Goal: Task Accomplishment & Management: Use online tool/utility

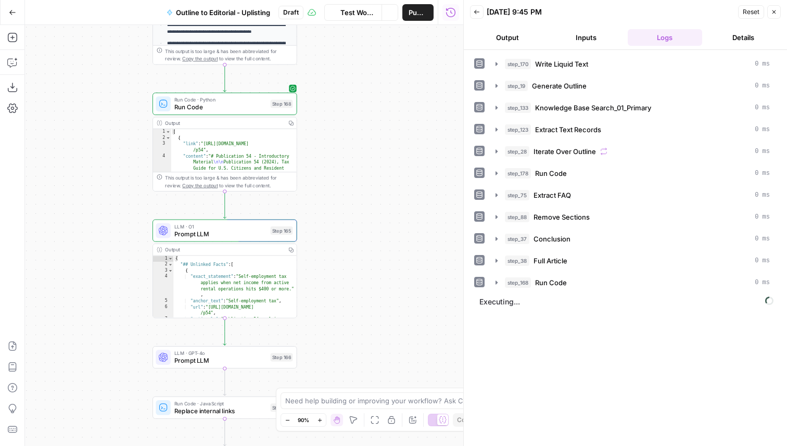
click at [372, 15] on span "Test Workflow" at bounding box center [357, 12] width 35 height 10
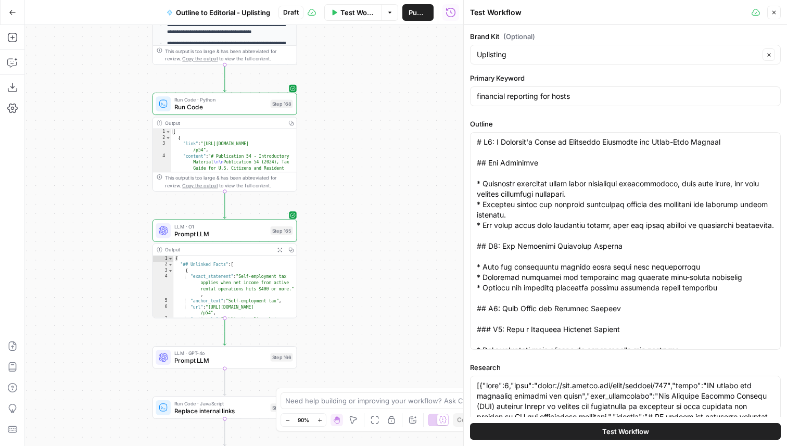
click at [775, 14] on icon "button" at bounding box center [774, 12] width 6 height 6
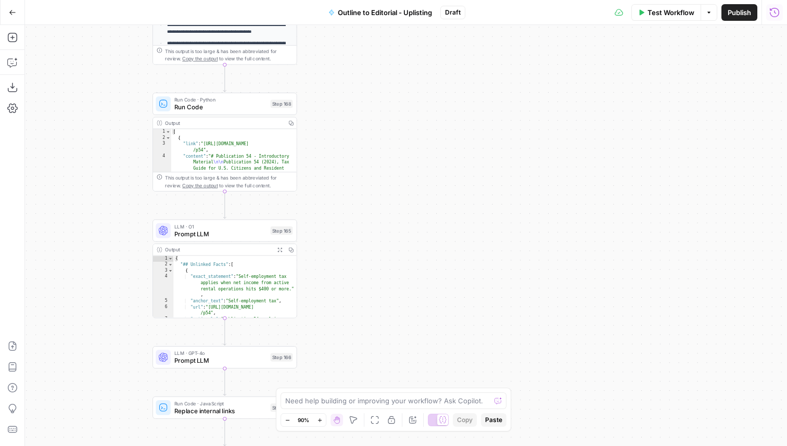
click at [778, 11] on icon "button" at bounding box center [774, 11] width 9 height 9
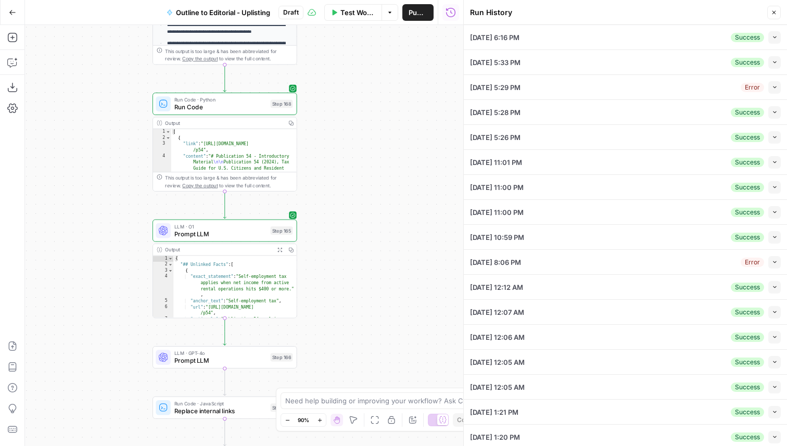
click at [772, 36] on icon "button" at bounding box center [775, 37] width 6 height 6
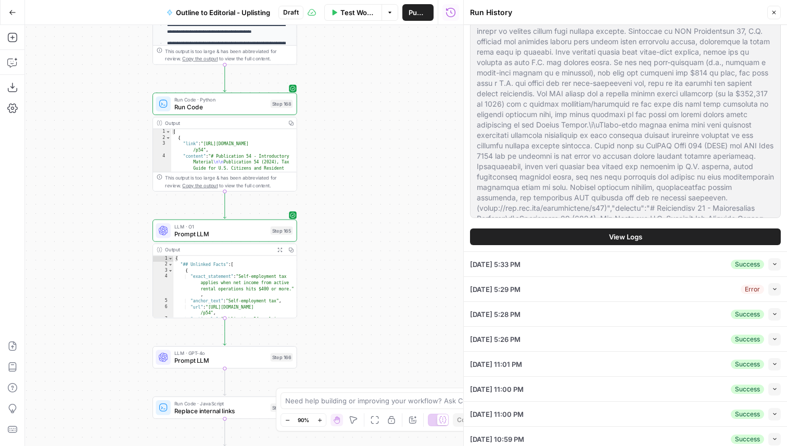
scroll to position [1162, 0]
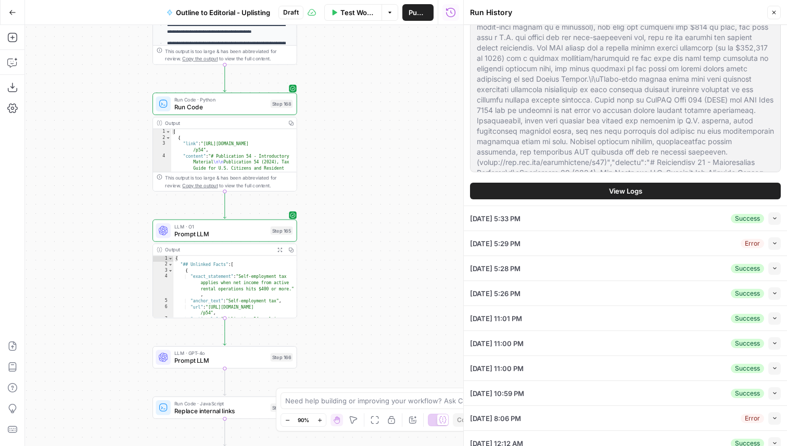
click at [603, 199] on button "View Logs" at bounding box center [625, 191] width 311 height 17
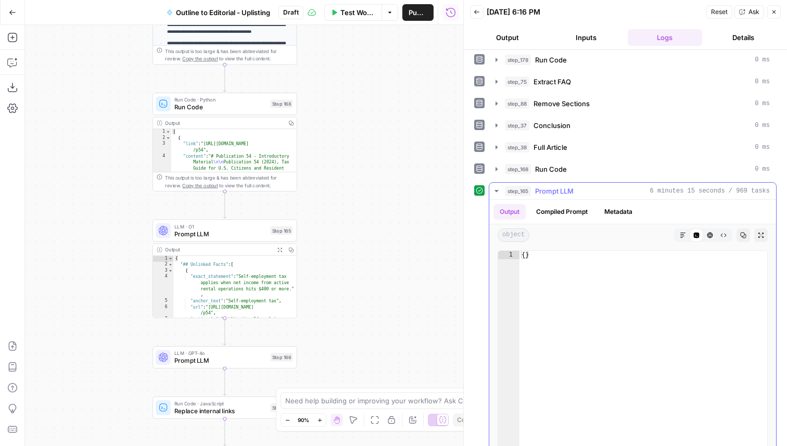
scroll to position [133, 0]
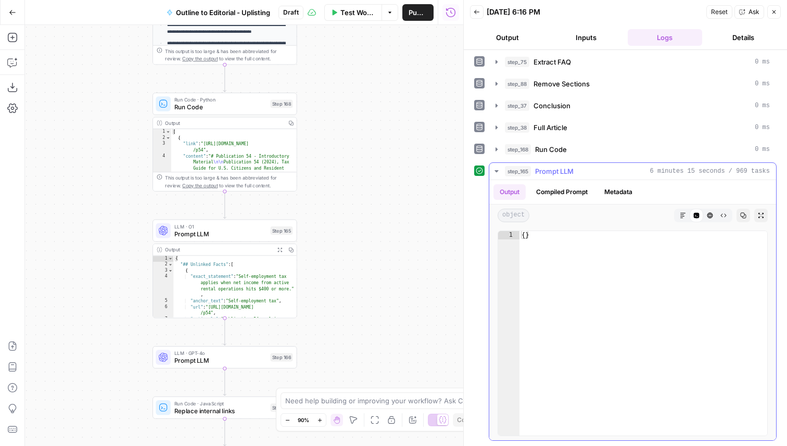
click at [559, 191] on button "Compiled Prompt" at bounding box center [562, 192] width 64 height 16
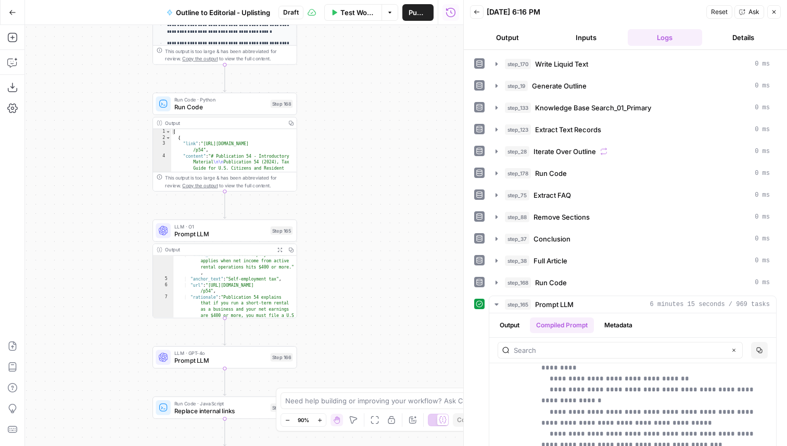
scroll to position [31, 0]
click at [771, 11] on icon "button" at bounding box center [774, 12] width 6 height 6
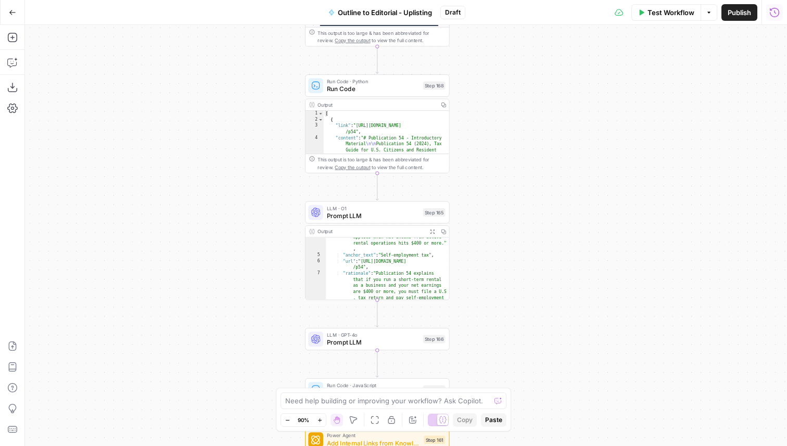
drag, startPoint x: 321, startPoint y: 160, endPoint x: 463, endPoint y: 132, distance: 144.3
click at [465, 133] on div "**********" at bounding box center [406, 235] width 762 height 421
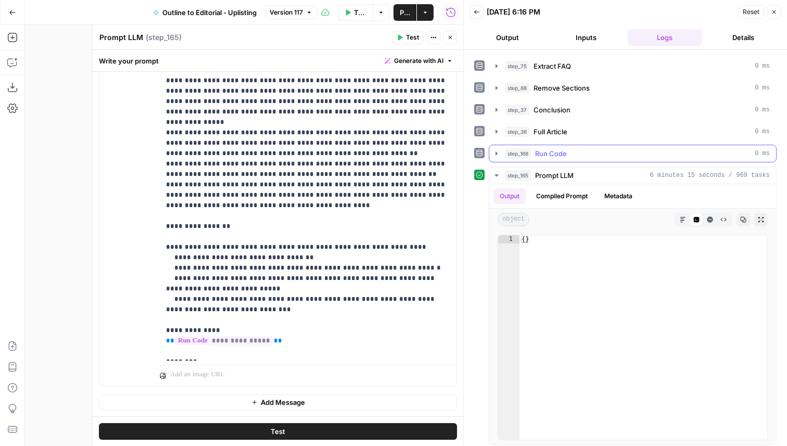
scroll to position [133, 0]
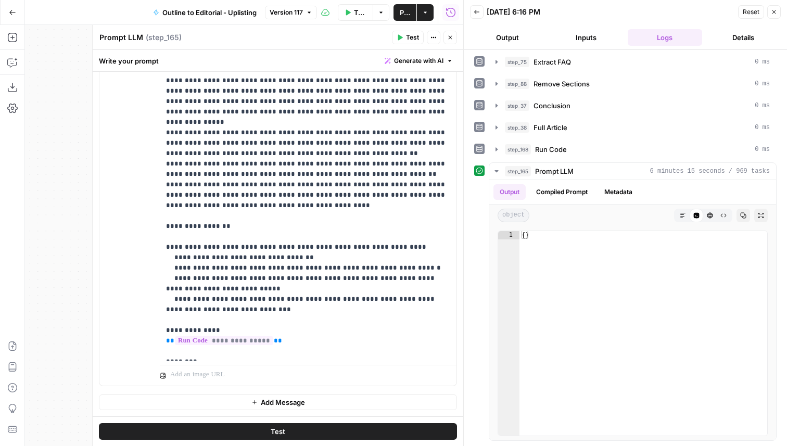
click at [11, 13] on icon "button" at bounding box center [12, 12] width 7 height 7
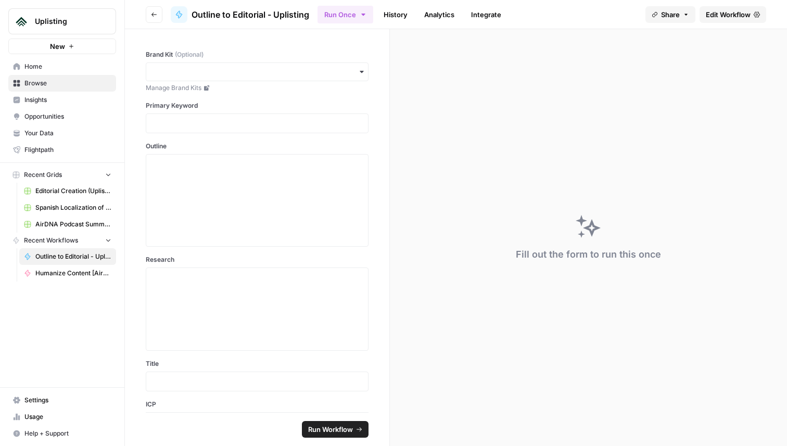
click at [153, 15] on icon "button" at bounding box center [154, 14] width 6 height 6
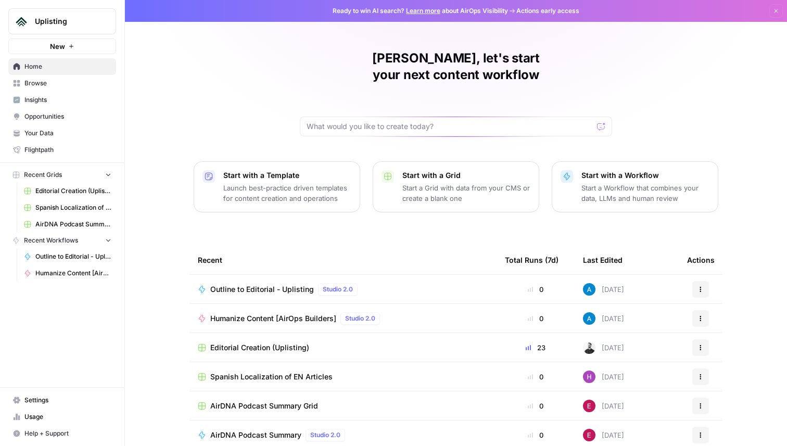
click at [61, 190] on span "Editorial Creation (Uplisting)" at bounding box center [73, 190] width 76 height 9
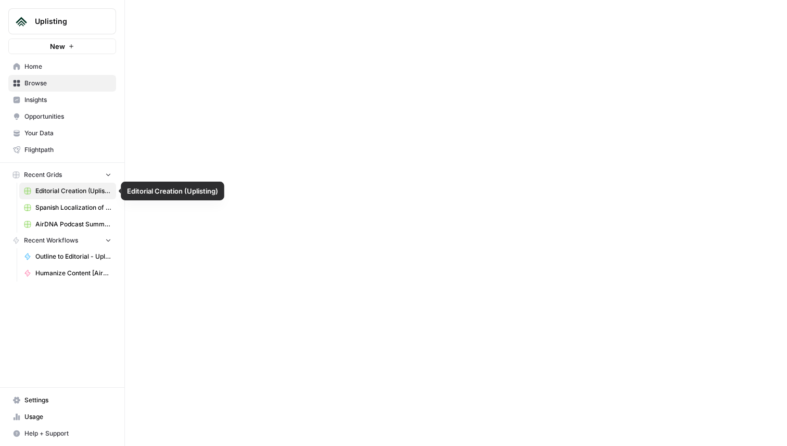
click at [64, 193] on span "Editorial Creation (Uplisting)" at bounding box center [73, 190] width 76 height 9
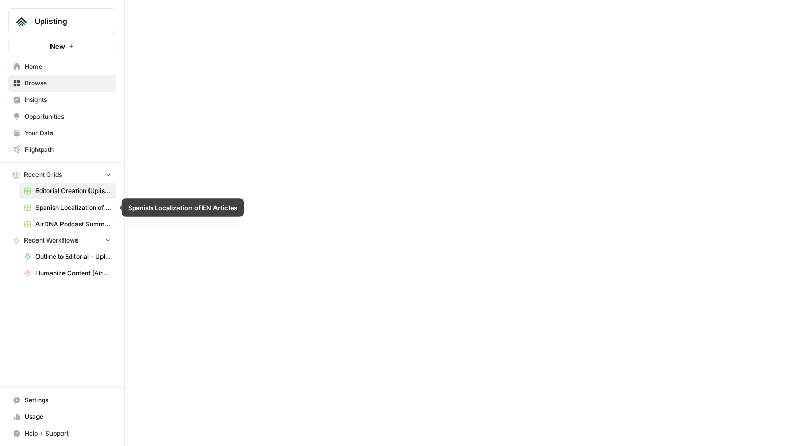
click at [68, 207] on span "Spanish Localization of EN Articles" at bounding box center [73, 207] width 76 height 9
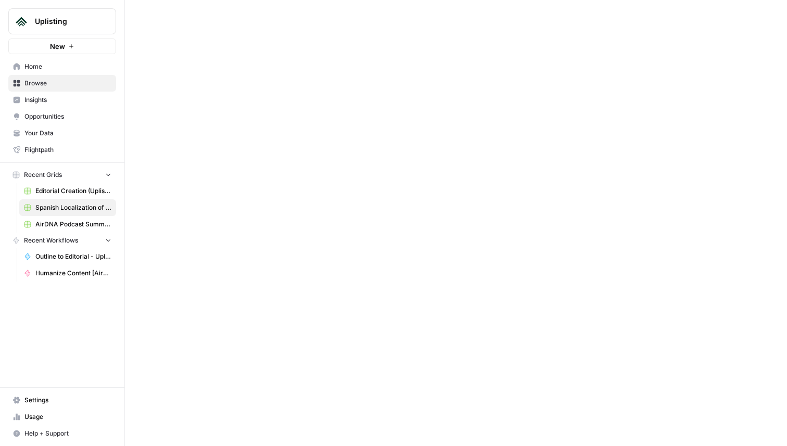
click at [78, 189] on span "Editorial Creation (Uplisting)" at bounding box center [73, 190] width 76 height 9
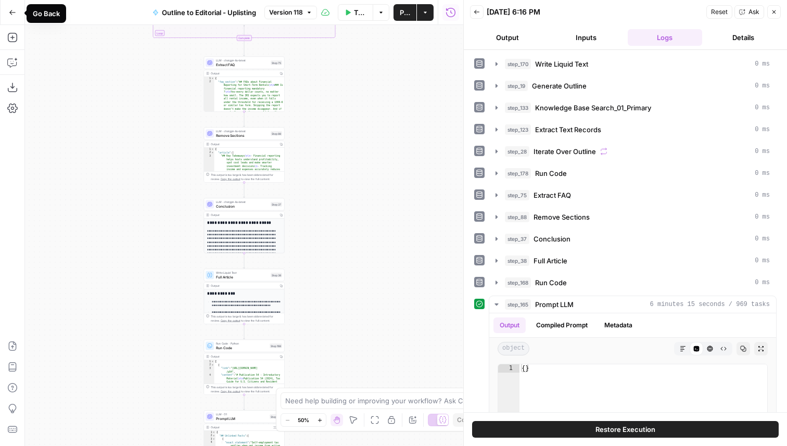
click at [9, 9] on icon "button" at bounding box center [12, 12] width 7 height 7
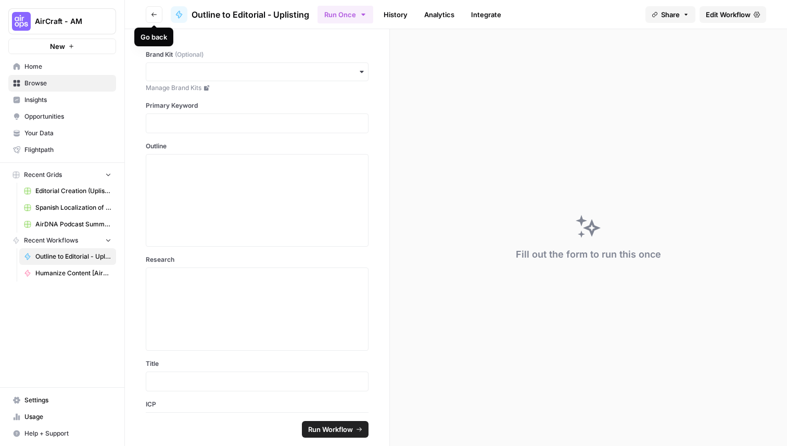
click at [155, 14] on icon "button" at bounding box center [153, 14] width 5 height 4
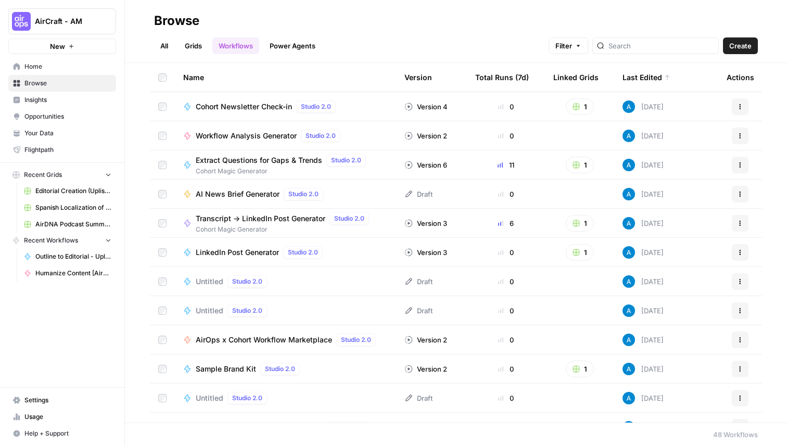
click at [72, 188] on span "Editorial Creation (Uplisting)" at bounding box center [73, 190] width 76 height 9
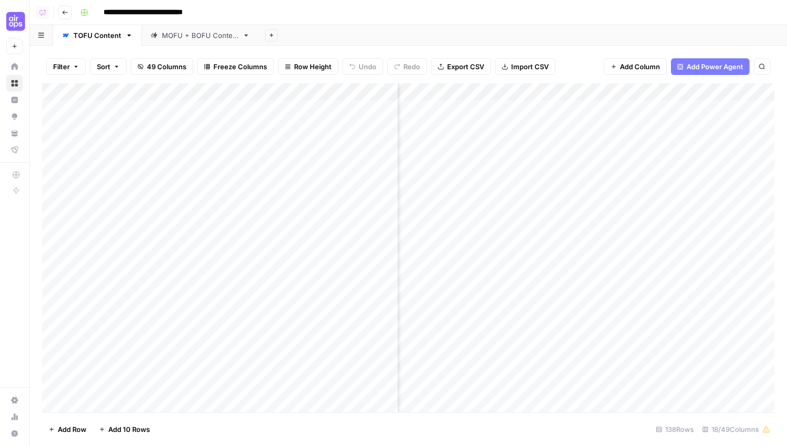
scroll to position [0, 753]
click at [172, 64] on span "49 Columns" at bounding box center [167, 66] width 40 height 10
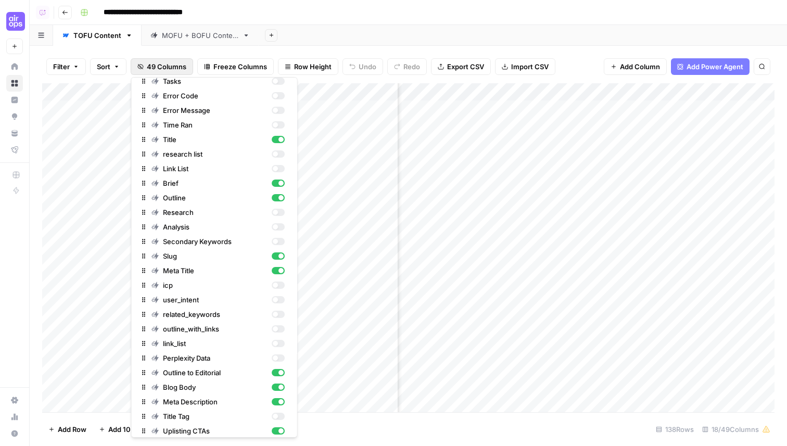
scroll to position [0, 0]
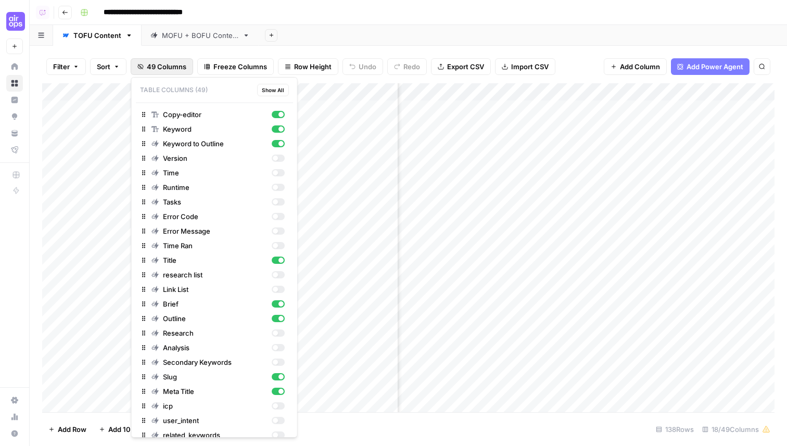
click at [474, 28] on div "Add Sheet" at bounding box center [523, 35] width 528 height 21
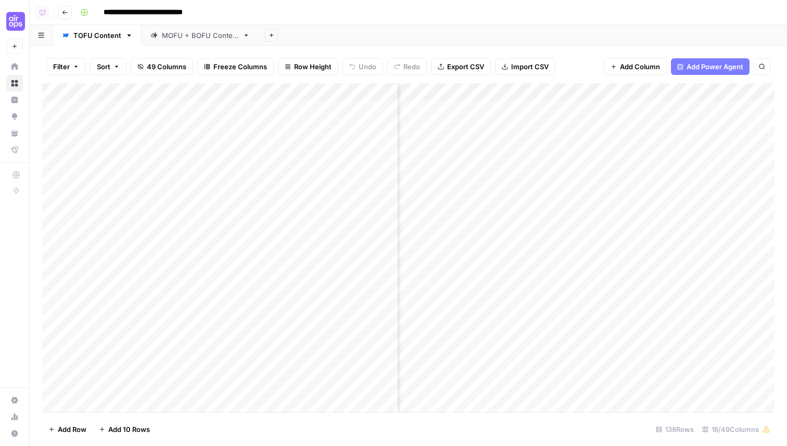
scroll to position [0, 568]
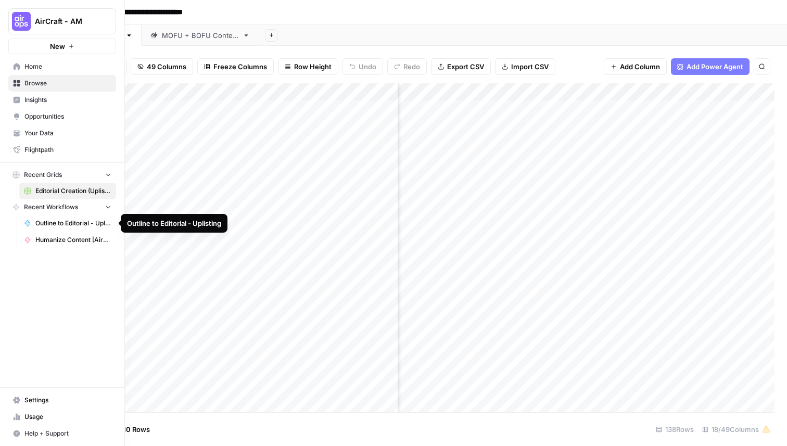
click at [69, 223] on span "Outline to Editorial - Uplisting" at bounding box center [73, 223] width 76 height 9
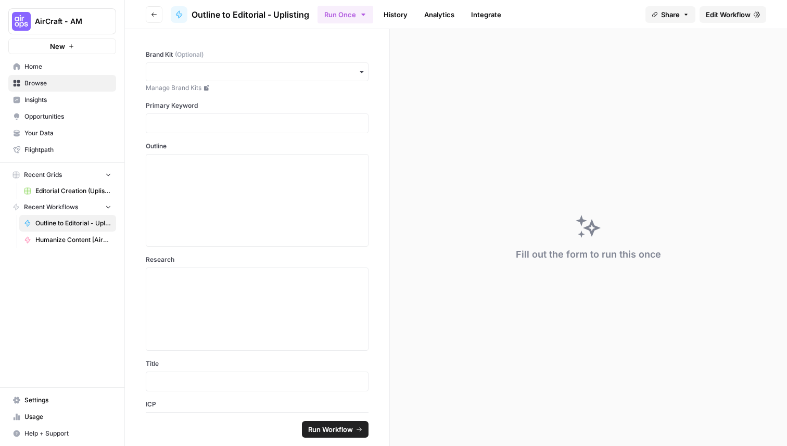
click at [751, 9] on link "Edit Workflow" at bounding box center [733, 14] width 67 height 17
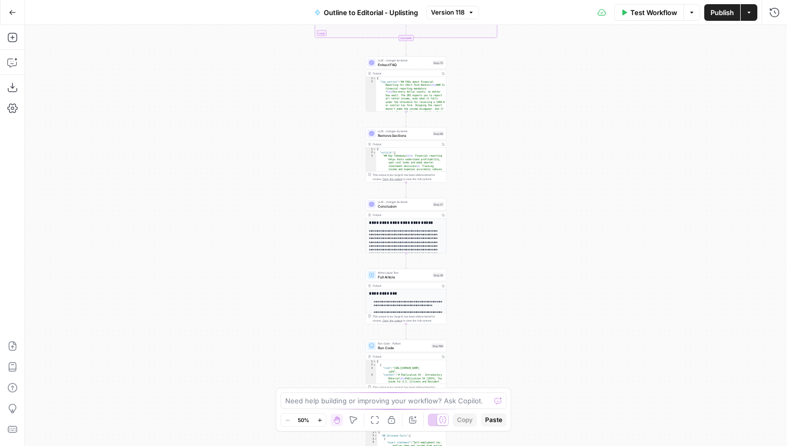
click at [754, 12] on button "Actions" at bounding box center [749, 12] width 17 height 17
click at [750, 14] on icon "button" at bounding box center [749, 12] width 6 height 6
click at [751, 14] on icon "button" at bounding box center [749, 12] width 6 height 6
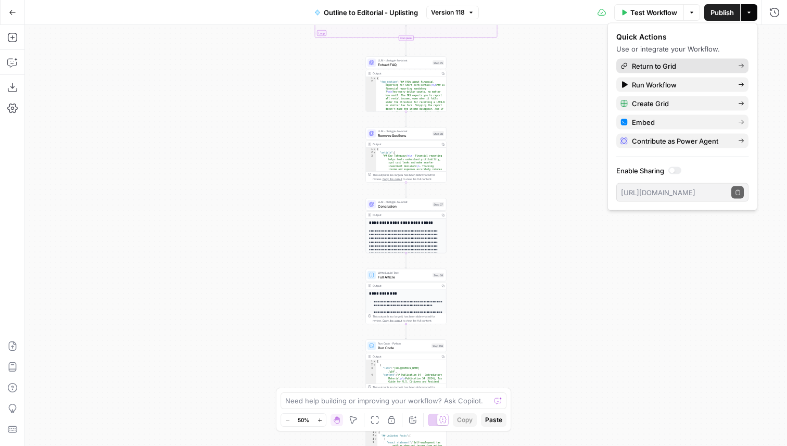
click at [692, 66] on span "Return to Grid" at bounding box center [681, 66] width 98 height 10
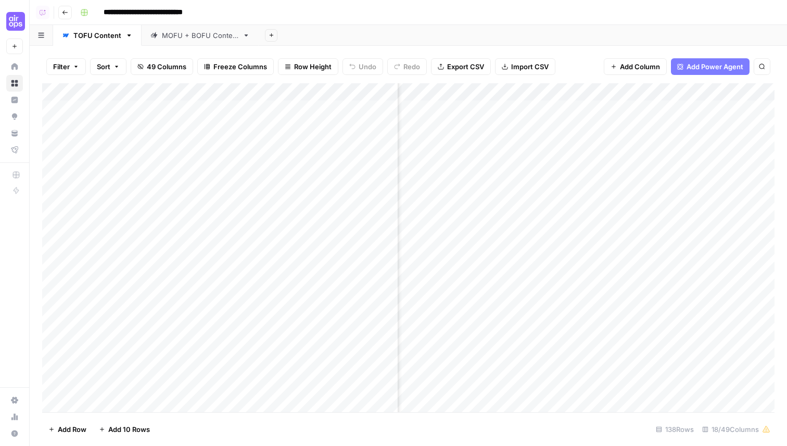
scroll to position [0, 853]
click at [374, 109] on div "Add Column" at bounding box center [408, 247] width 732 height 329
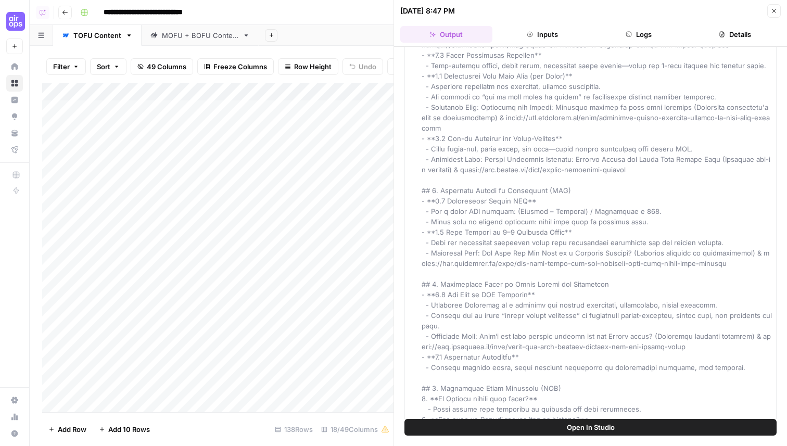
scroll to position [4992, 0]
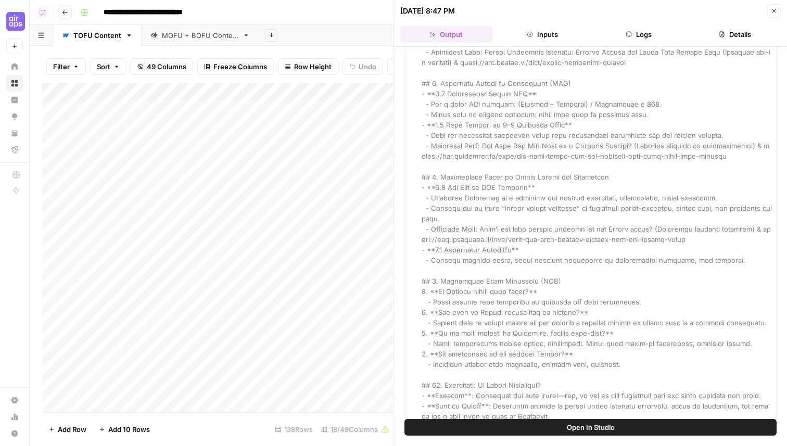
click at [774, 9] on icon "button" at bounding box center [774, 11] width 6 height 6
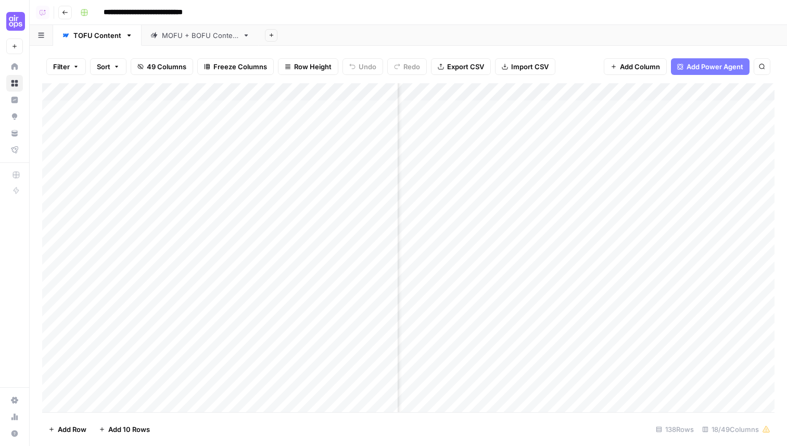
scroll to position [1, 476]
click at [568, 93] on div "Add Column" at bounding box center [408, 247] width 732 height 329
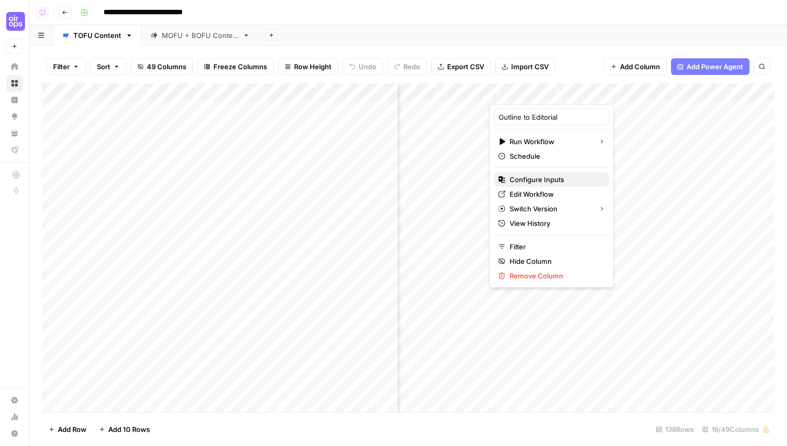
click at [545, 178] on span "Configure Inputs" at bounding box center [555, 179] width 91 height 10
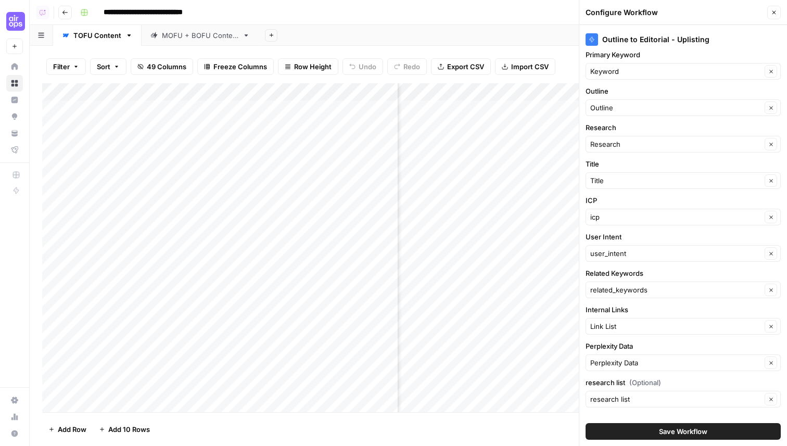
scroll to position [56, 0]
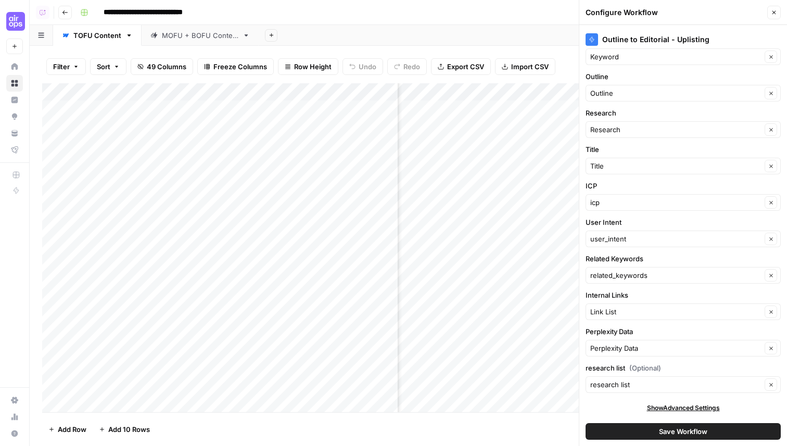
click at [778, 14] on button "Close" at bounding box center [774, 13] width 14 height 14
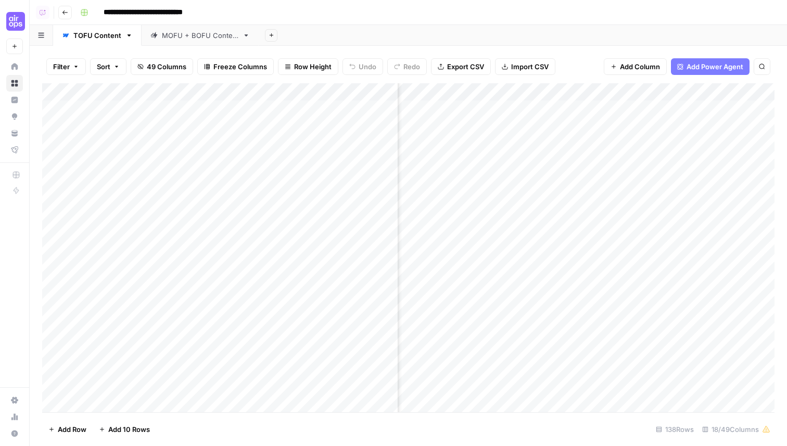
click at [173, 68] on span "49 Columns" at bounding box center [167, 66] width 40 height 10
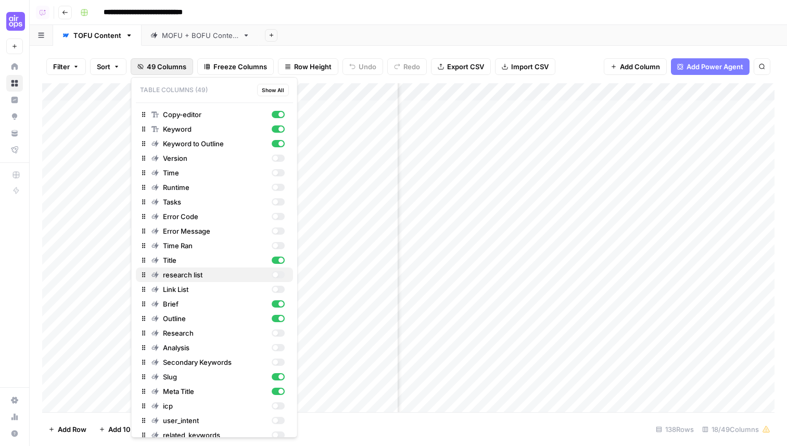
click at [279, 276] on div "button" at bounding box center [277, 274] width 13 height 7
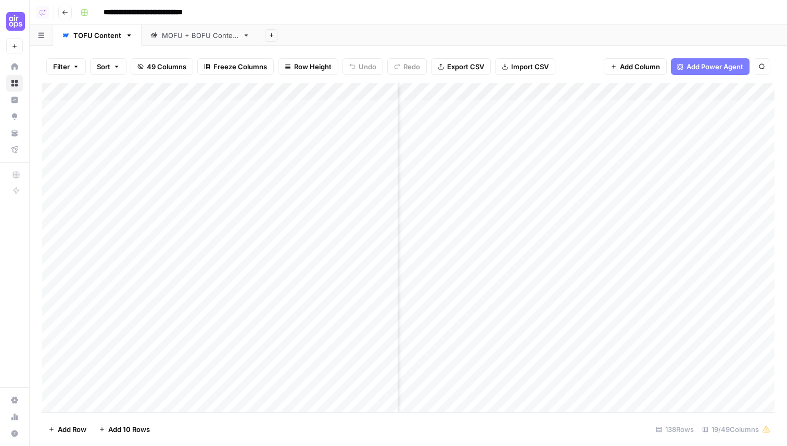
click at [512, 33] on div "Add Sheet" at bounding box center [523, 35] width 528 height 21
click at [583, 163] on div "Add Column" at bounding box center [408, 247] width 732 height 329
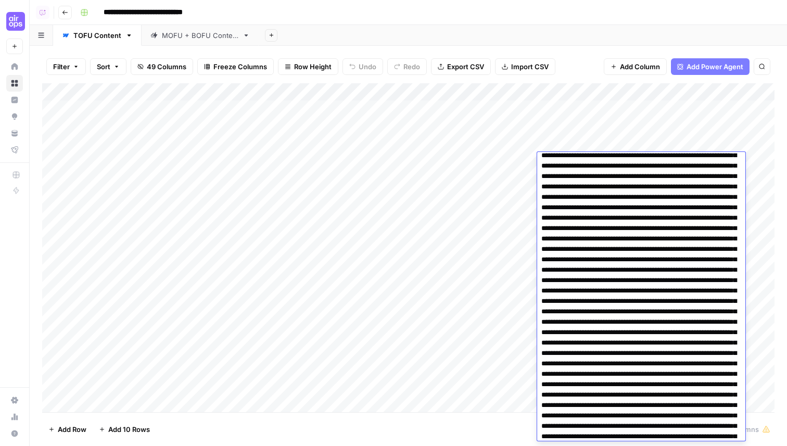
scroll to position [818, 0]
click at [571, 27] on div "Add Sheet" at bounding box center [523, 35] width 528 height 21
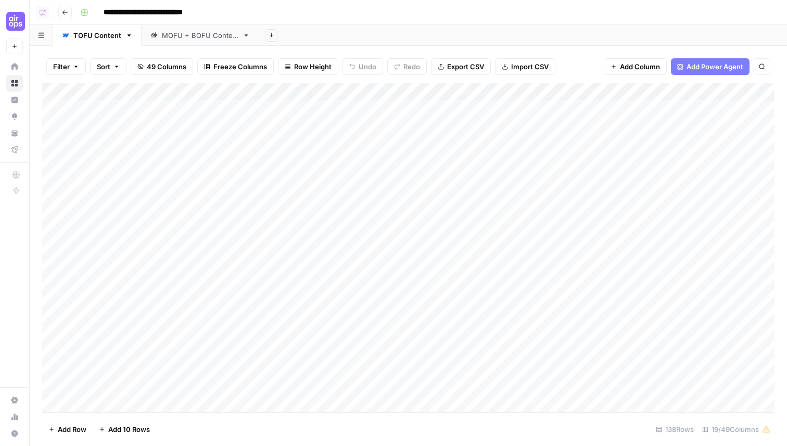
click at [351, 95] on div "Add Column" at bounding box center [408, 247] width 732 height 329
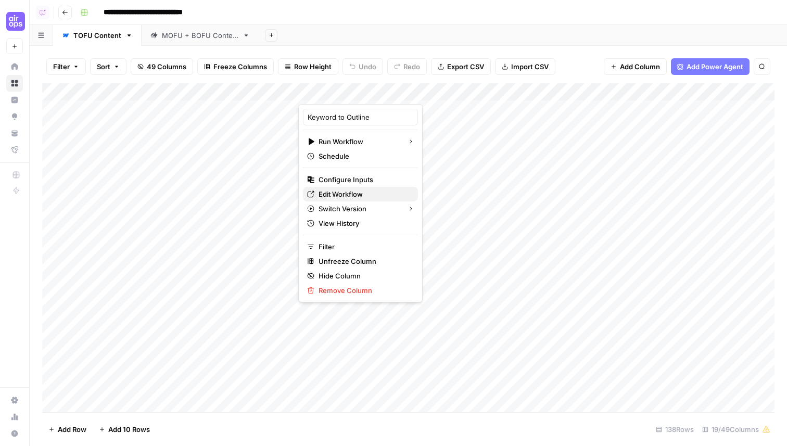
click at [347, 196] on span "Edit Workflow" at bounding box center [364, 194] width 91 height 10
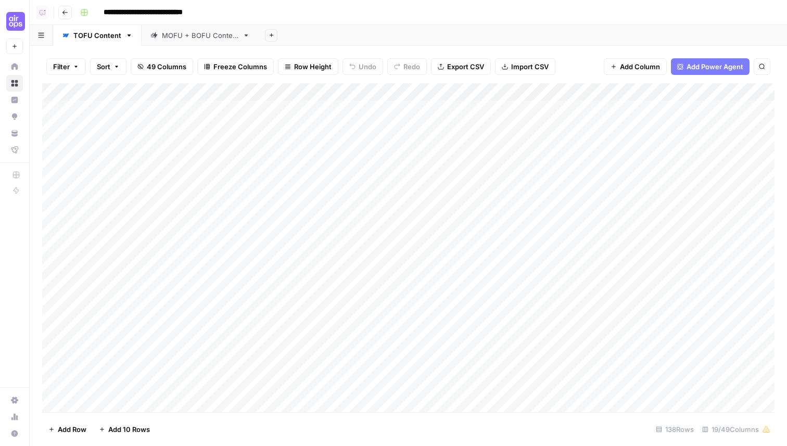
click at [362, 91] on div "Add Column" at bounding box center [408, 247] width 732 height 329
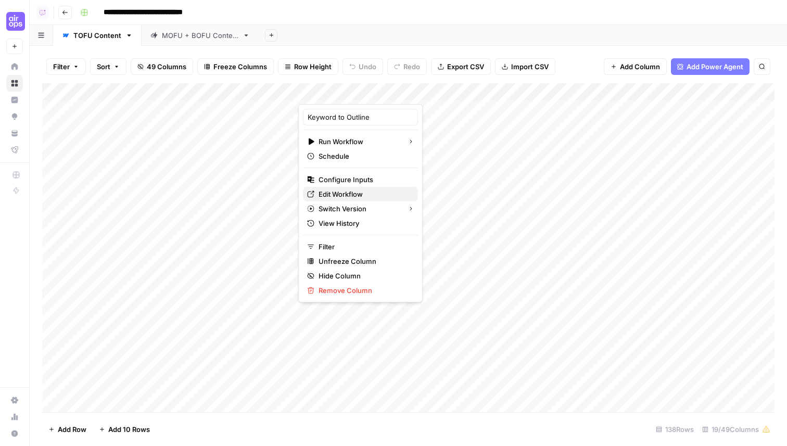
click at [345, 192] on span "Edit Workflow" at bounding box center [364, 194] width 91 height 10
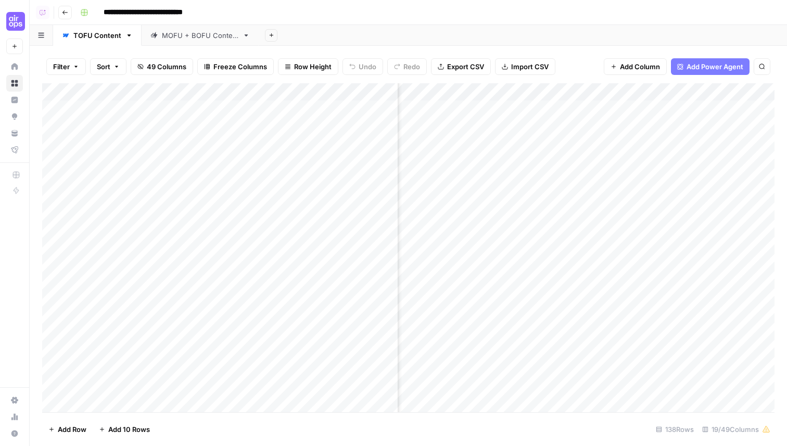
scroll to position [0, 712]
click at [447, 97] on div "Add Column" at bounding box center [408, 247] width 732 height 329
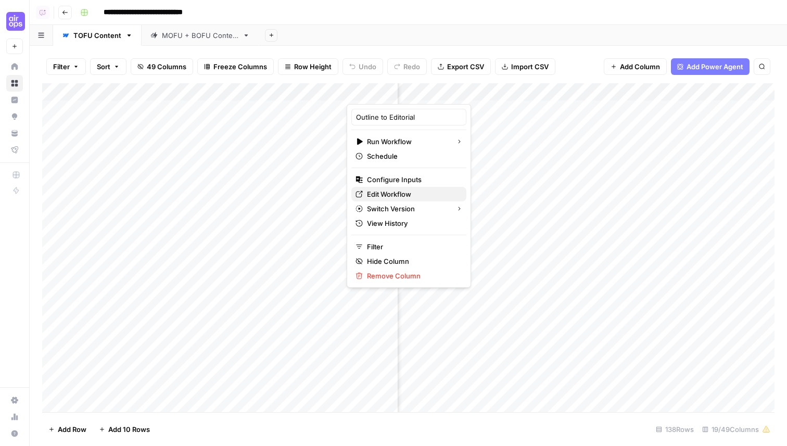
click at [396, 189] on span "Edit Workflow" at bounding box center [412, 194] width 91 height 10
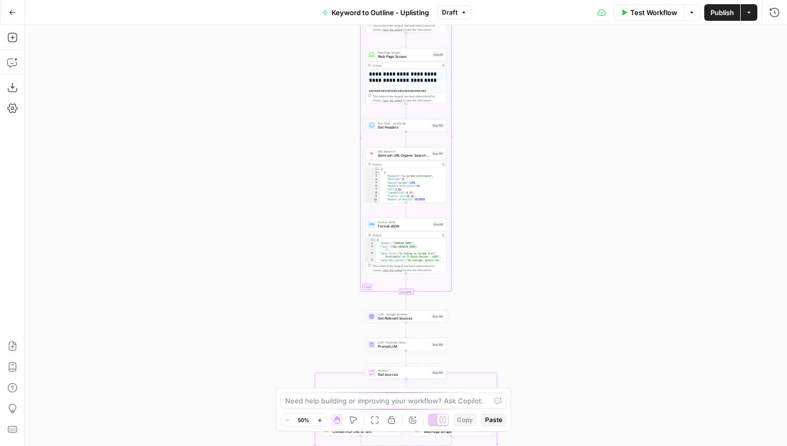
drag, startPoint x: 542, startPoint y: 92, endPoint x: 542, endPoint y: 166, distance: 73.9
click at [542, 166] on div "true false Workflow Set Inputs Inputs SEO Research Semrush Keyword Magic Tool S…" at bounding box center [406, 235] width 762 height 421
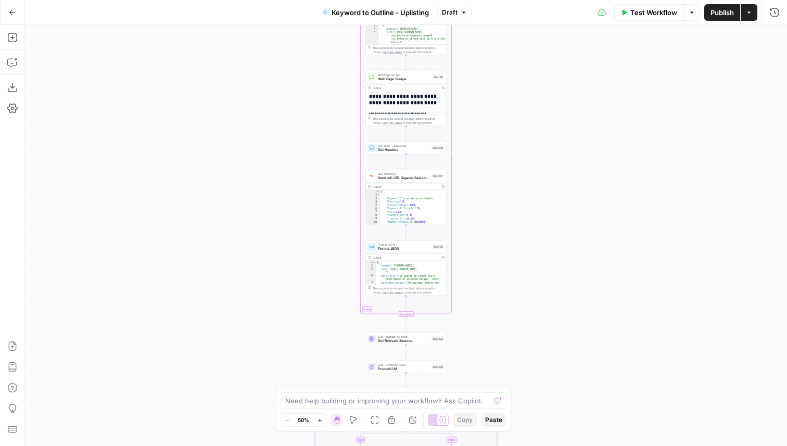
drag, startPoint x: 491, startPoint y: 121, endPoint x: 487, endPoint y: 245, distance: 124.5
click at [488, 245] on div "true false Workflow Set Inputs Inputs SEO Research Semrush Keyword Magic Tool S…" at bounding box center [406, 235] width 762 height 421
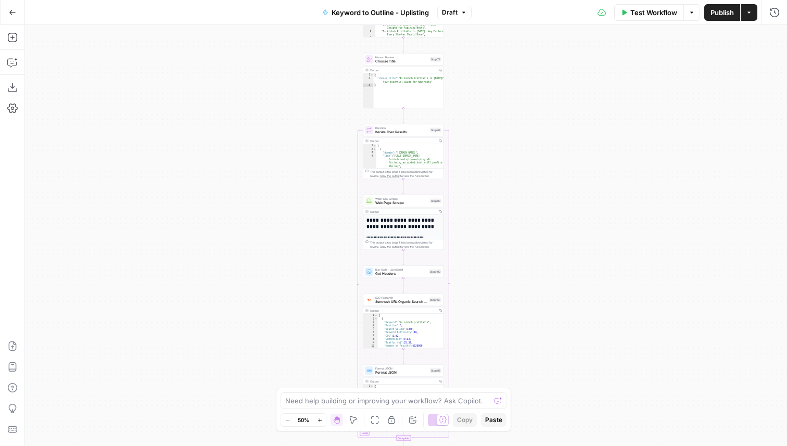
drag, startPoint x: 486, startPoint y: 80, endPoint x: 486, endPoint y: 205, distance: 124.4
click at [486, 205] on div "true false Workflow Set Inputs Inputs SEO Research Semrush Keyword Magic Tool S…" at bounding box center [406, 235] width 762 height 421
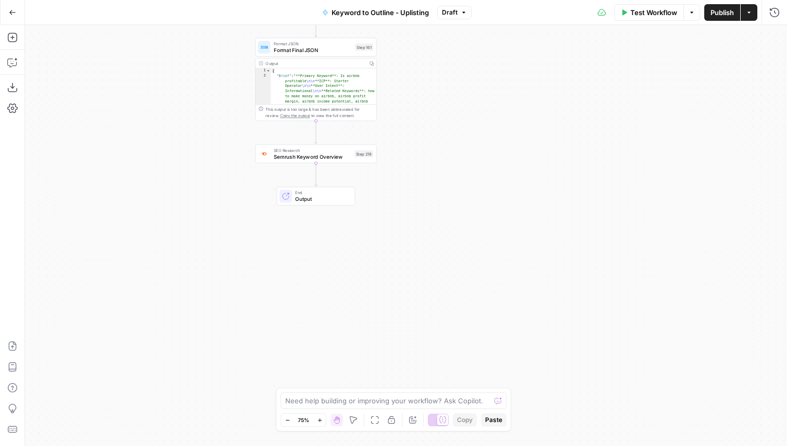
click at [329, 200] on span "Output" at bounding box center [321, 199] width 53 height 8
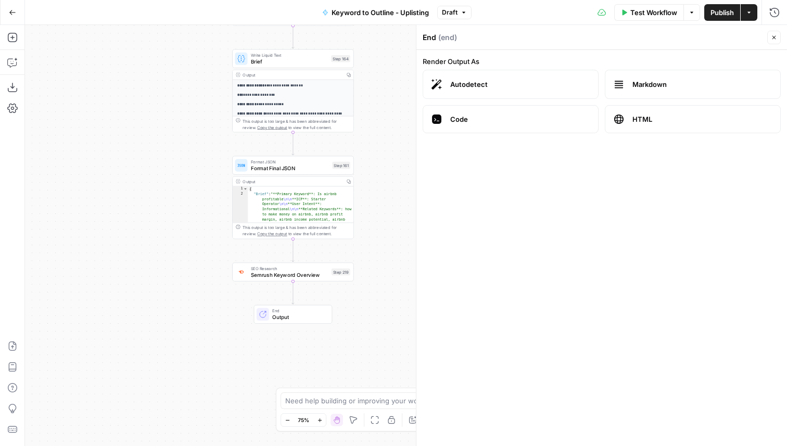
drag, startPoint x: 399, startPoint y: 172, endPoint x: 369, endPoint y: 322, distance: 152.8
click at [369, 322] on div "true false Workflow Set Inputs Inputs SEO Research Semrush Keyword Magic Tool S…" at bounding box center [406, 235] width 762 height 421
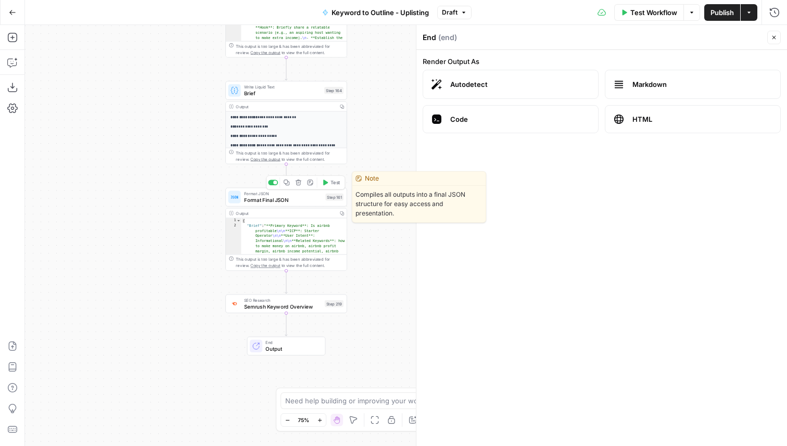
click at [294, 200] on span "Format Final JSON" at bounding box center [283, 200] width 79 height 8
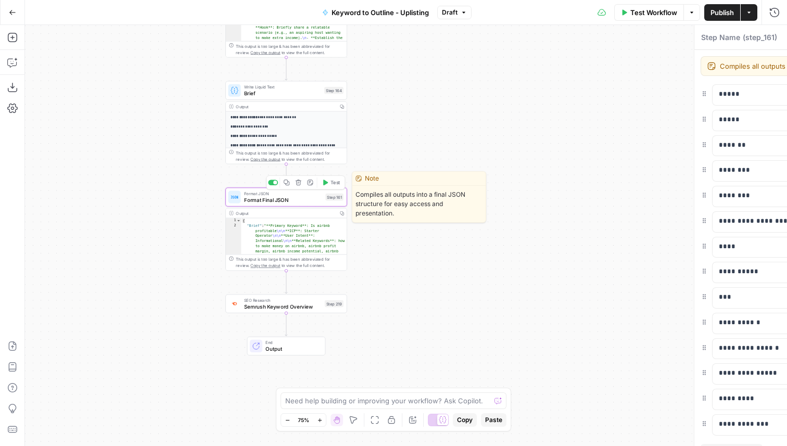
type textarea "Format Final JSON"
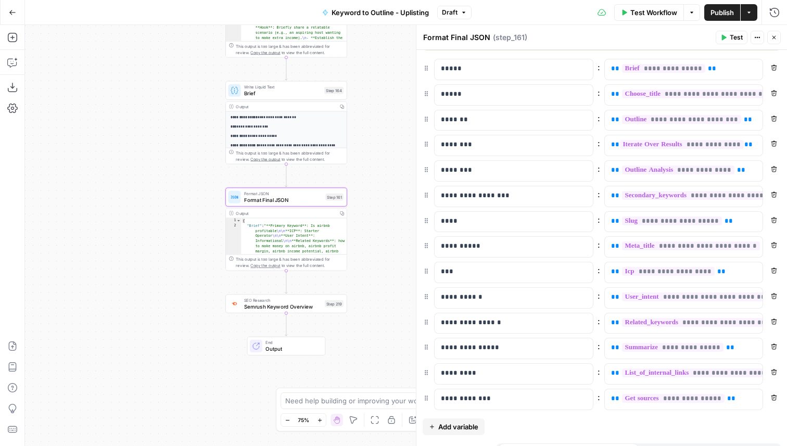
scroll to position [45, 0]
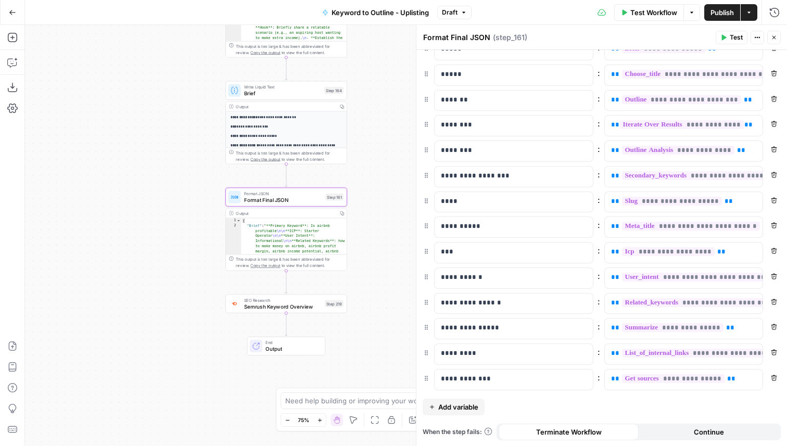
click at [777, 40] on icon "button" at bounding box center [774, 37] width 6 height 6
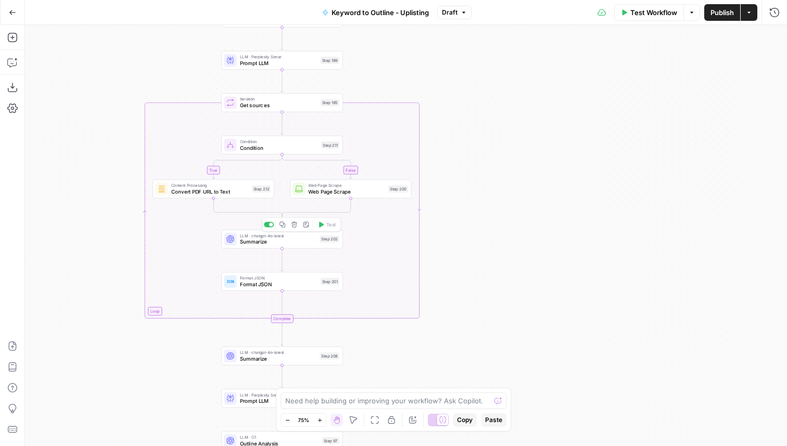
click at [307, 242] on span "Summarize" at bounding box center [278, 242] width 77 height 8
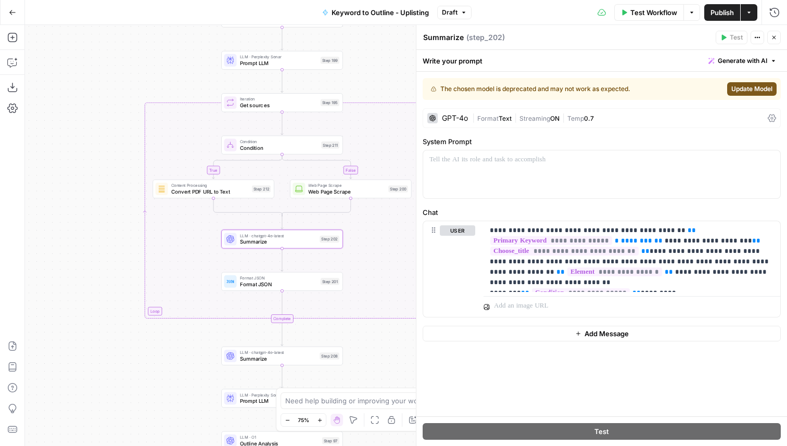
click at [739, 85] on span "Update Model" at bounding box center [751, 88] width 41 height 9
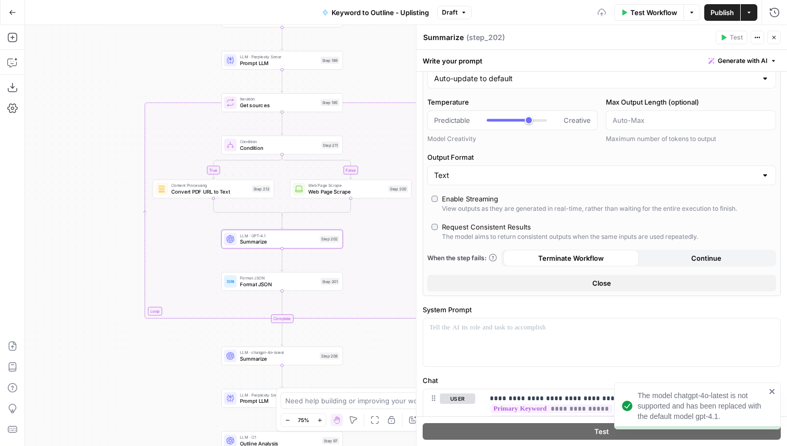
scroll to position [169, 0]
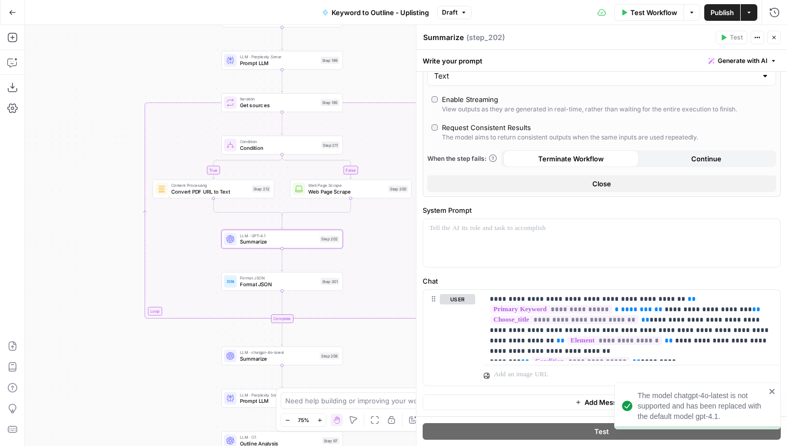
click at [608, 187] on span "Close" at bounding box center [601, 184] width 19 height 10
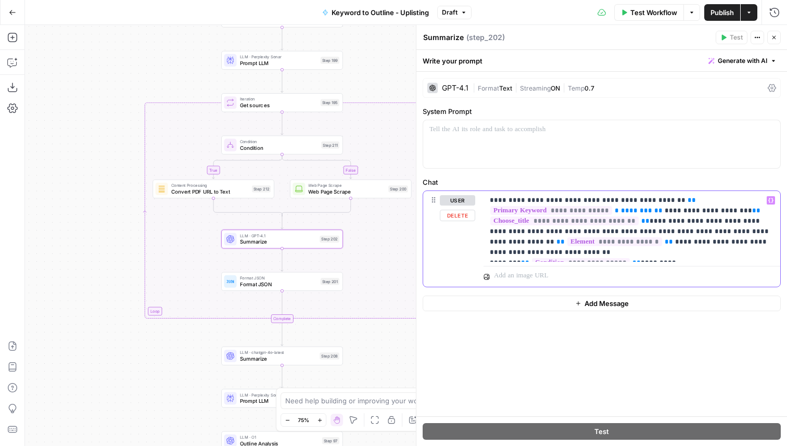
click at [701, 222] on p "**********" at bounding box center [632, 226] width 284 height 62
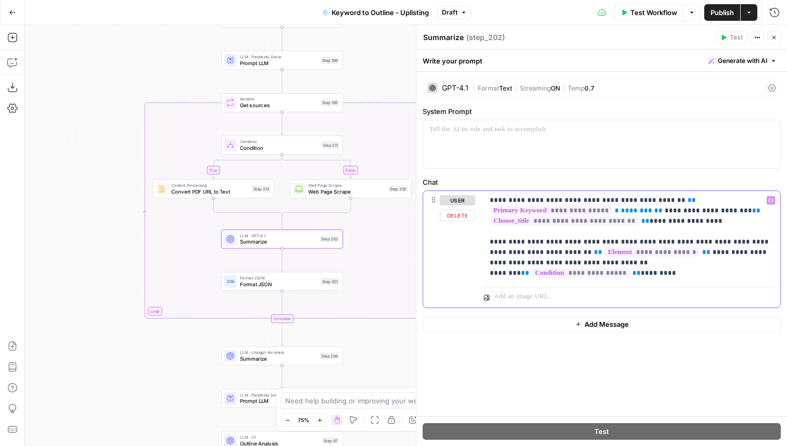
click at [617, 243] on p "**********" at bounding box center [632, 236] width 284 height 83
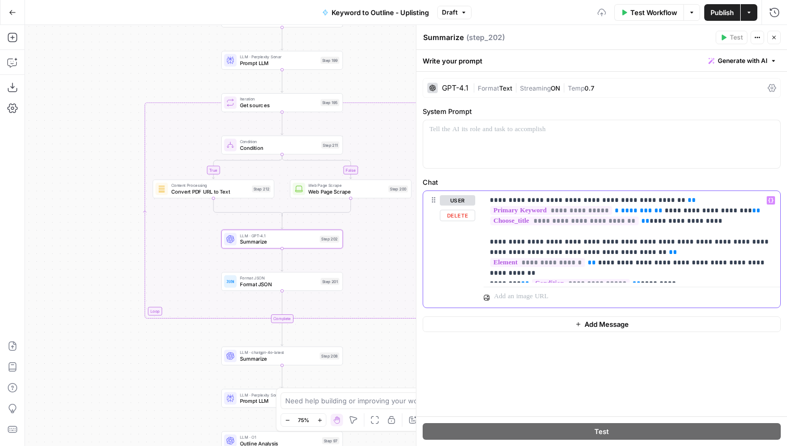
click at [685, 241] on p "**********" at bounding box center [632, 236] width 284 height 83
drag, startPoint x: 541, startPoint y: 255, endPoint x: 687, endPoint y: 242, distance: 146.3
click at [687, 242] on p "**********" at bounding box center [632, 236] width 284 height 83
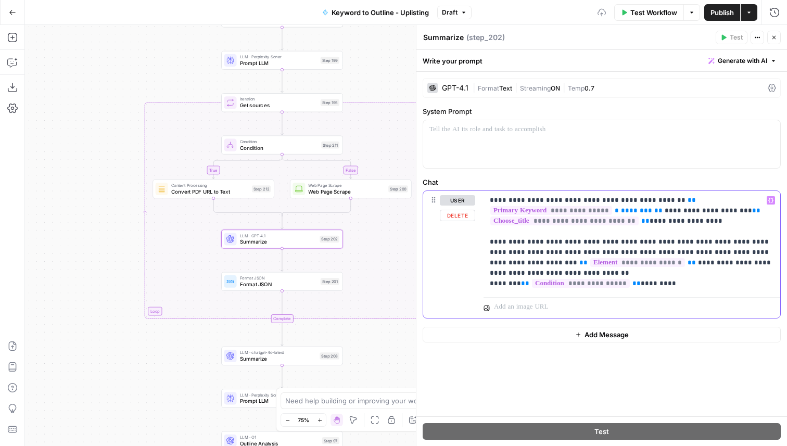
click at [573, 251] on p "**********" at bounding box center [632, 242] width 284 height 94
click at [717, 255] on p "**********" at bounding box center [632, 242] width 284 height 94
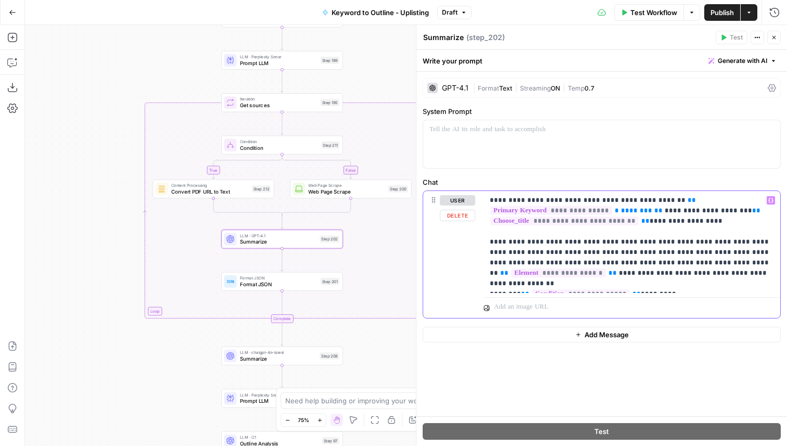
click at [610, 263] on p "**********" at bounding box center [632, 242] width 284 height 94
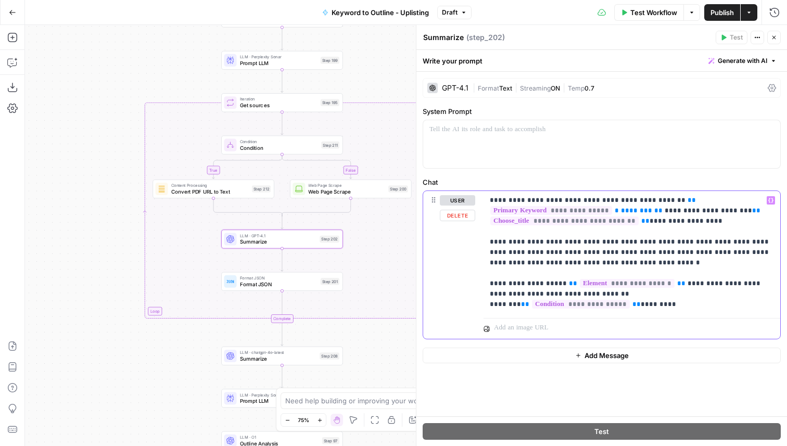
drag, startPoint x: 552, startPoint y: 242, endPoint x: 614, endPoint y: 246, distance: 62.1
click at [614, 246] on p "**********" at bounding box center [632, 252] width 284 height 115
click at [612, 242] on p "**********" at bounding box center [632, 252] width 284 height 115
drag, startPoint x: 656, startPoint y: 244, endPoint x: 600, endPoint y: 244, distance: 56.7
click at [600, 244] on p "**********" at bounding box center [632, 252] width 284 height 115
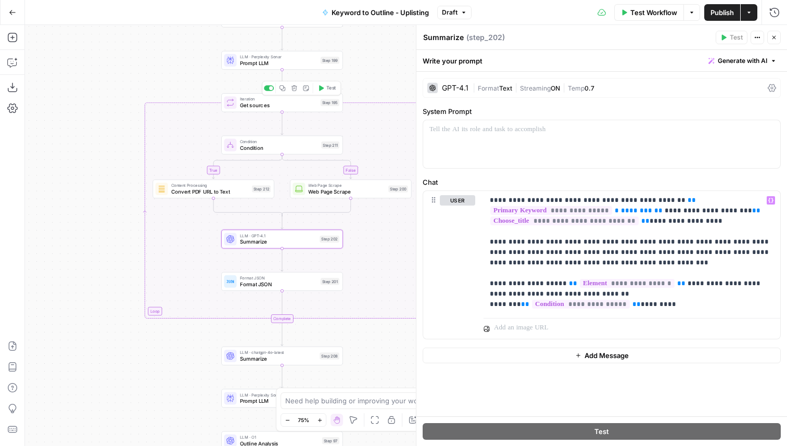
click at [327, 88] on span "Test" at bounding box center [330, 88] width 9 height 7
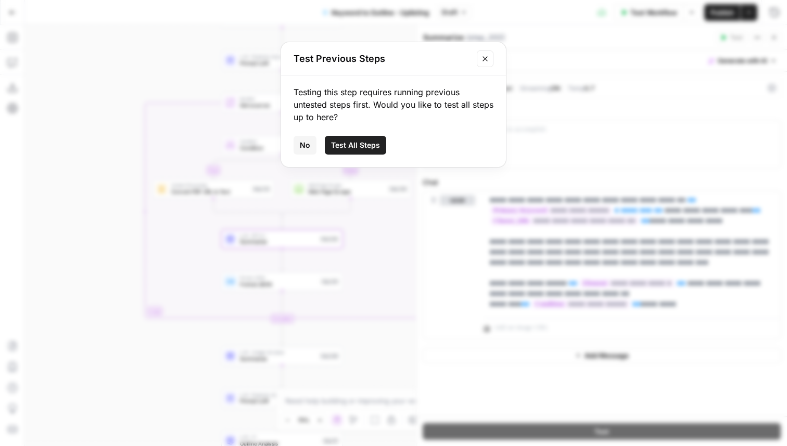
click at [361, 143] on span "Test All Steps" at bounding box center [355, 145] width 49 height 10
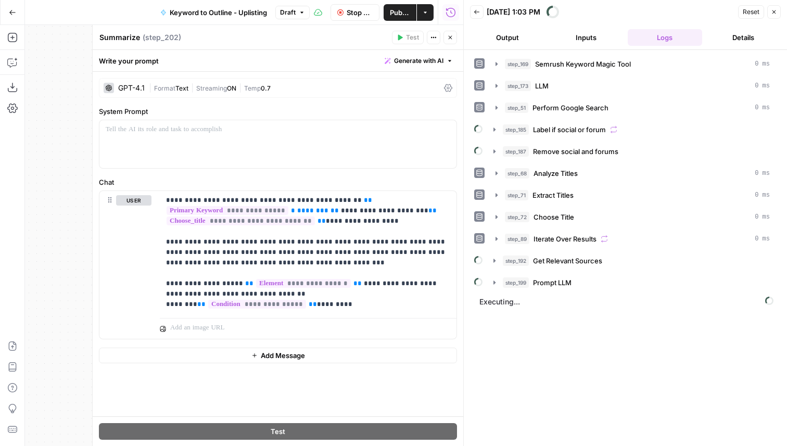
click at [359, 10] on span "Stop Run" at bounding box center [360, 12] width 27 height 10
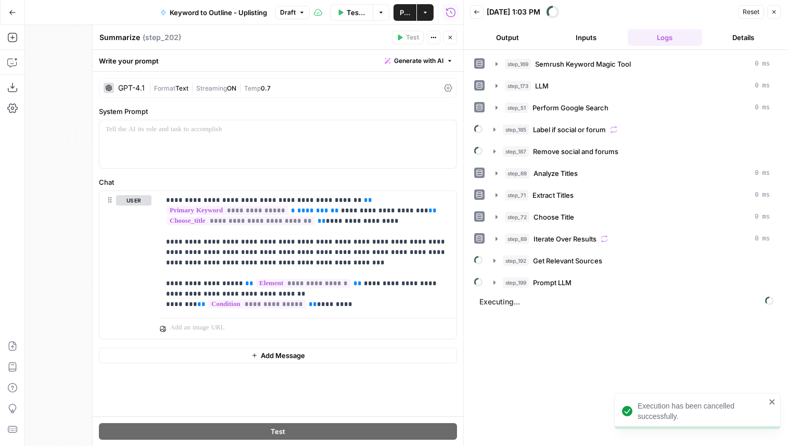
click at [449, 37] on icon "button" at bounding box center [450, 37] width 6 height 6
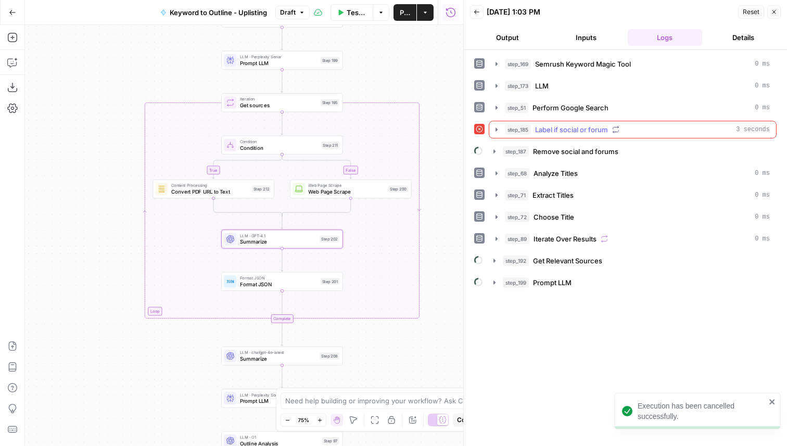
click at [497, 128] on icon "button" at bounding box center [496, 129] width 8 height 8
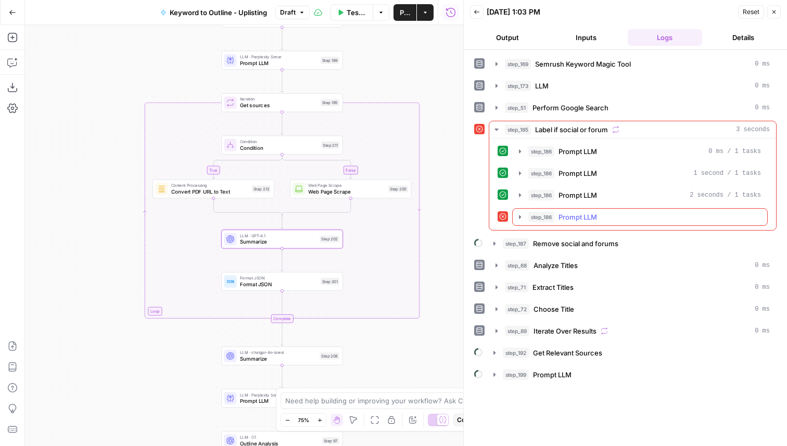
click at [522, 213] on icon "button" at bounding box center [520, 217] width 8 height 8
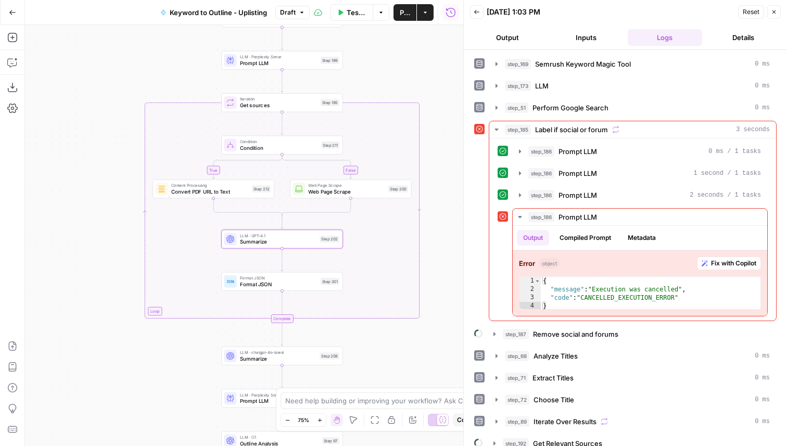
click at [478, 11] on icon "button" at bounding box center [476, 12] width 5 height 4
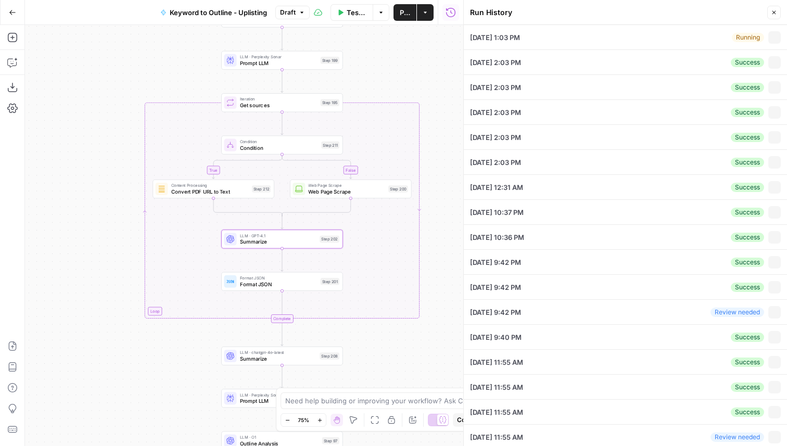
type input "Is airbnb profitable"
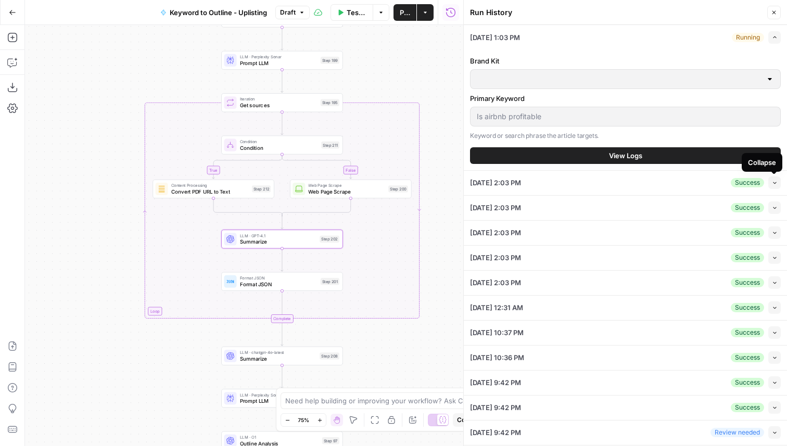
click at [776, 184] on icon "button" at bounding box center [775, 183] width 6 height 6
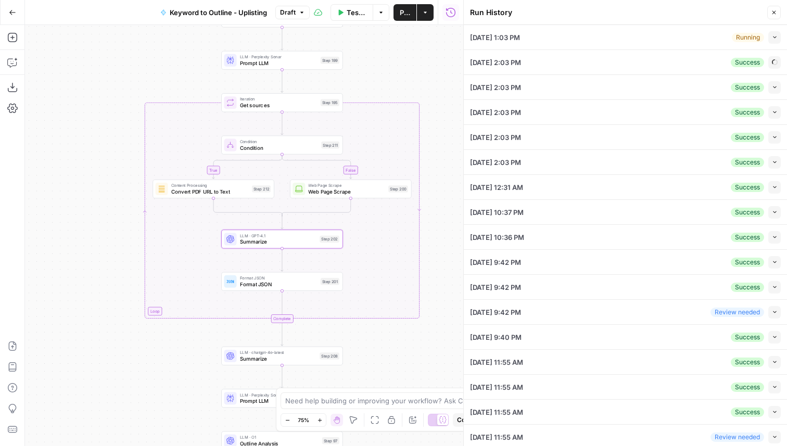
type input "Uplisting"
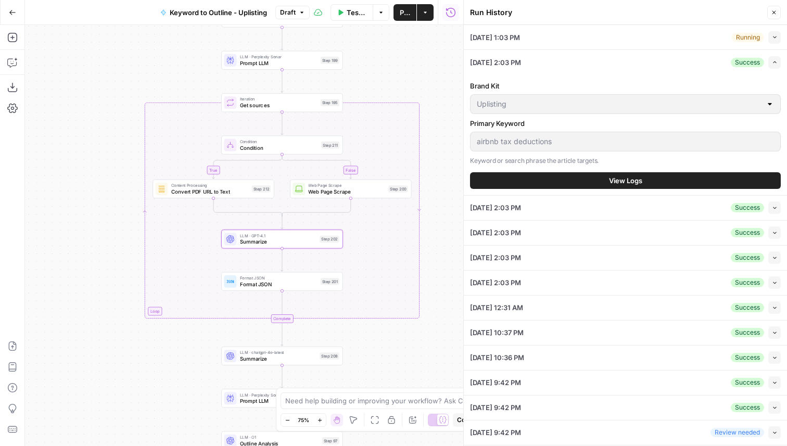
click at [636, 179] on span "View Logs" at bounding box center [625, 180] width 33 height 10
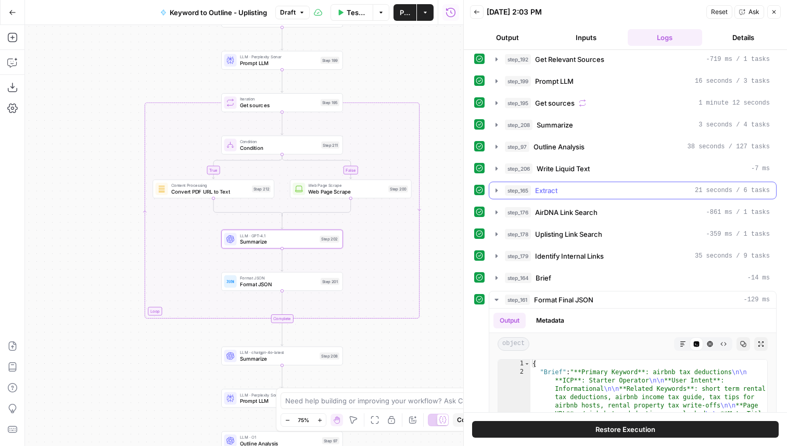
scroll to position [342, 0]
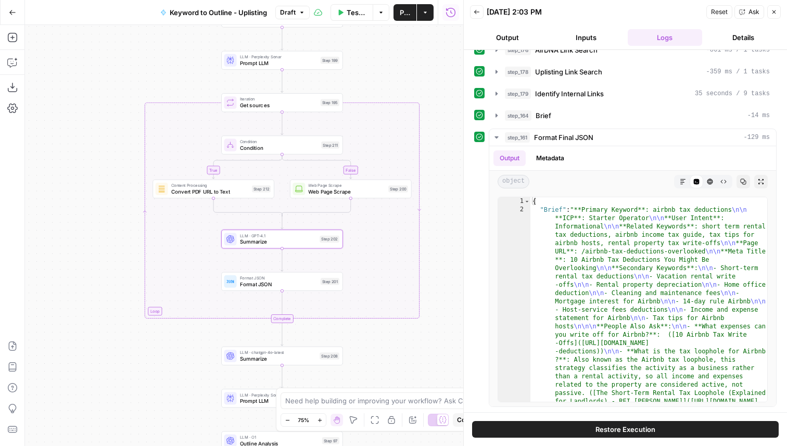
click at [649, 423] on button "Restore Execution" at bounding box center [625, 429] width 307 height 17
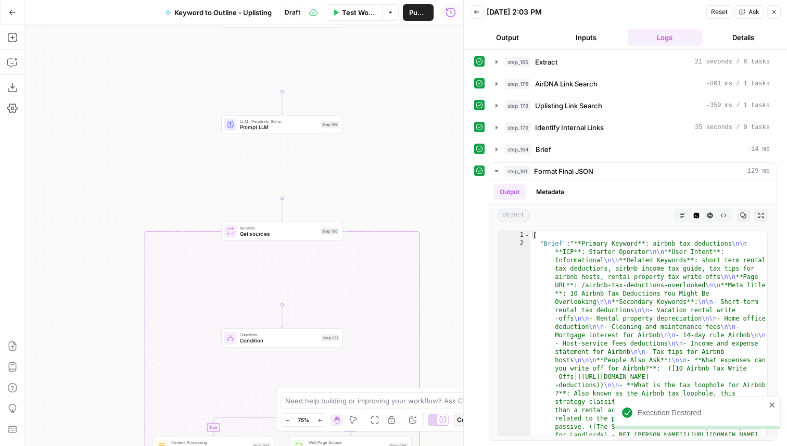
scroll to position [308, 0]
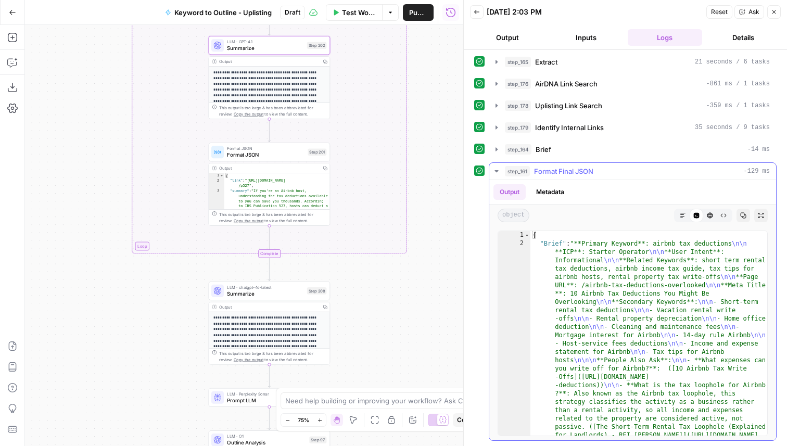
click at [493, 170] on icon "button" at bounding box center [496, 171] width 8 height 8
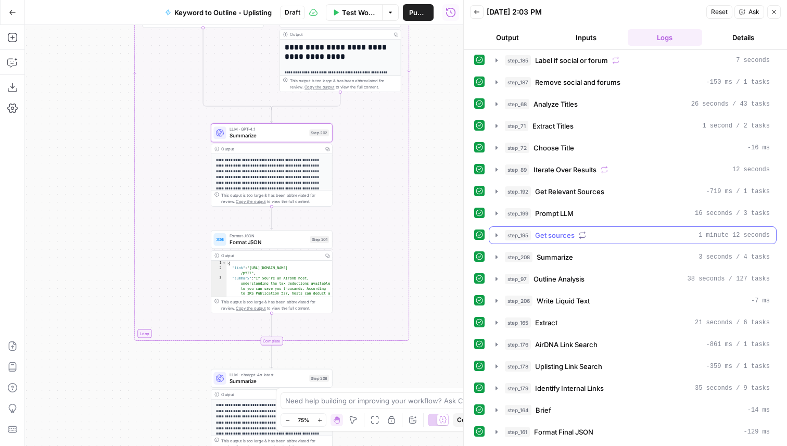
click at [496, 234] on icon "button" at bounding box center [497, 235] width 2 height 4
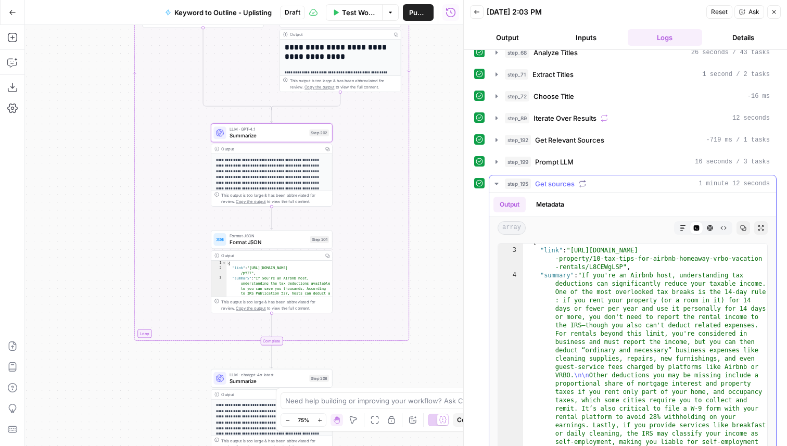
scroll to position [0, 0]
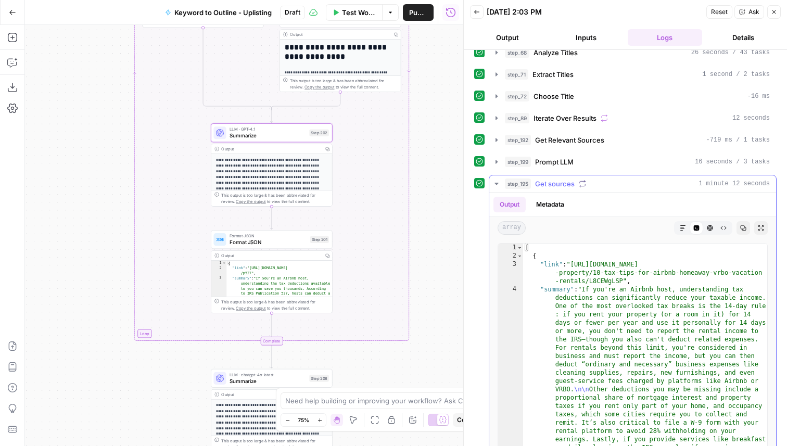
click at [497, 183] on icon "button" at bounding box center [497, 184] width 4 height 2
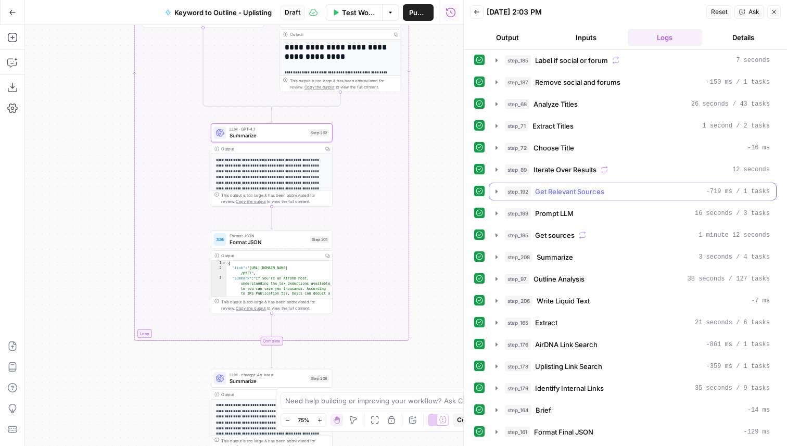
scroll to position [47, 0]
click at [494, 432] on icon "button" at bounding box center [496, 432] width 8 height 8
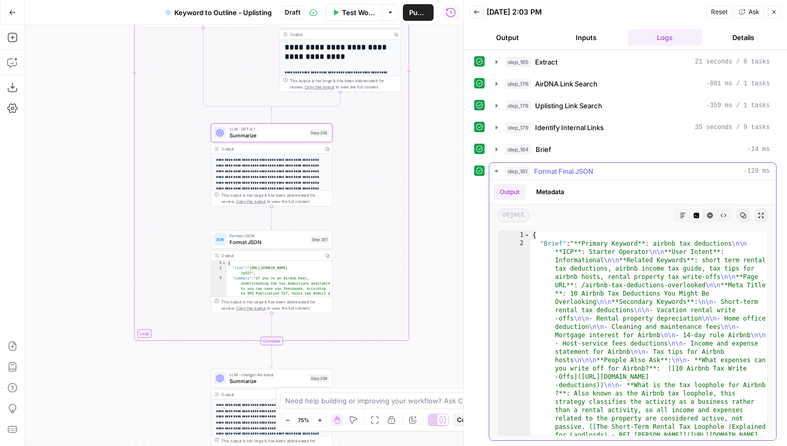
click at [685, 214] on icon "button" at bounding box center [683, 215] width 6 height 6
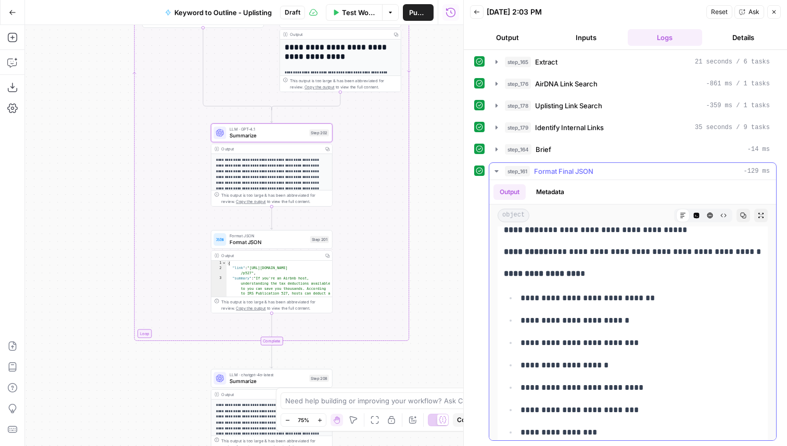
scroll to position [145, 0]
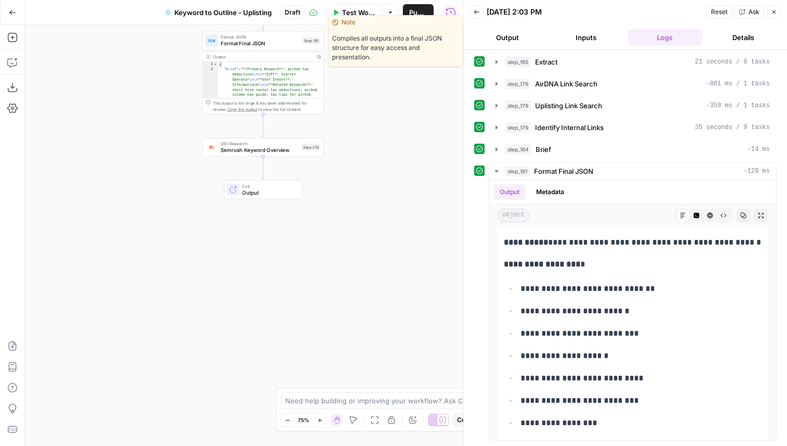
click at [284, 46] on span "Format Final JSON" at bounding box center [260, 44] width 79 height 8
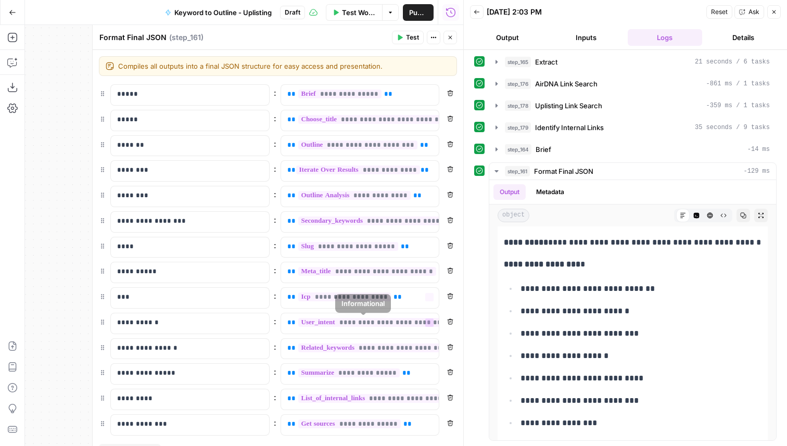
scroll to position [45, 0]
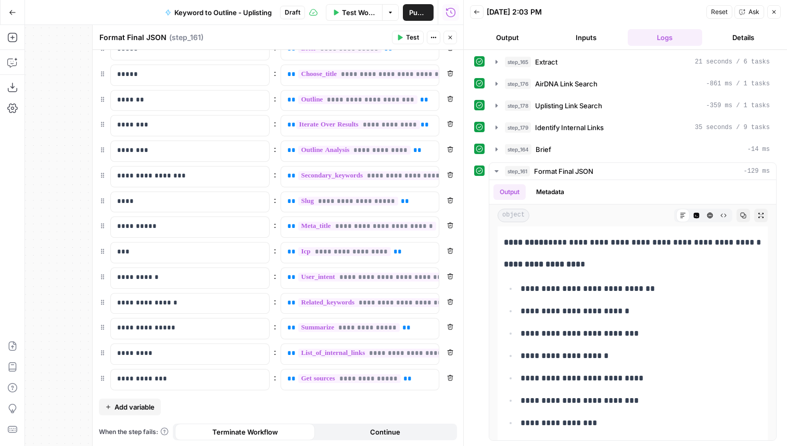
click at [771, 14] on icon "button" at bounding box center [774, 12] width 6 height 6
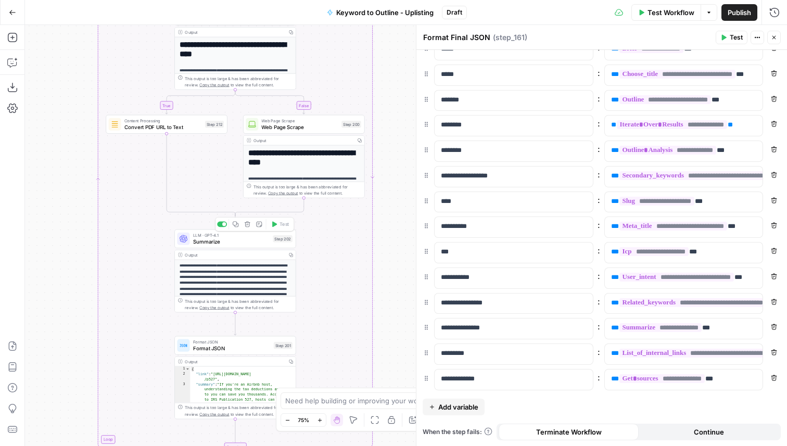
click at [254, 237] on span "Summarize" at bounding box center [231, 241] width 77 height 8
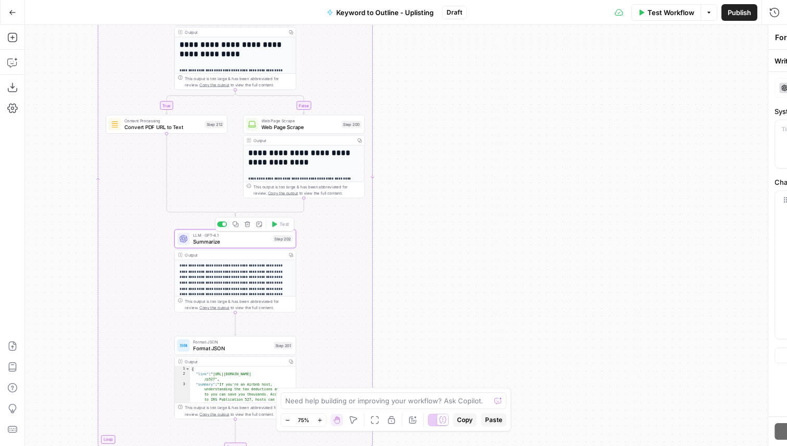
type textarea "Summarize"
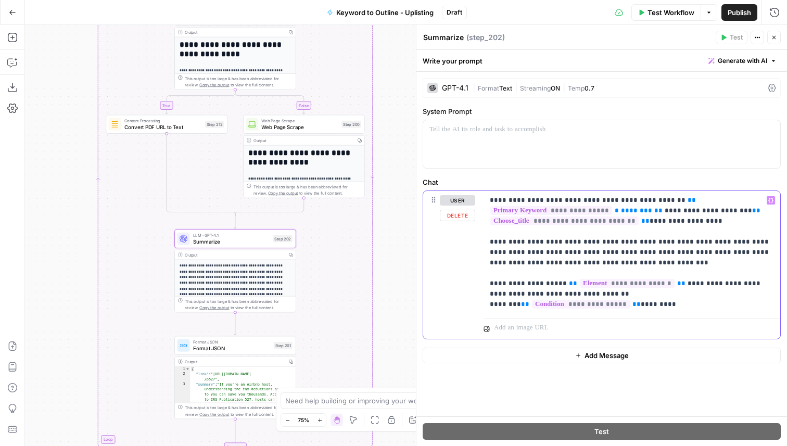
click at [562, 242] on p "**********" at bounding box center [632, 252] width 284 height 115
click at [775, 34] on icon "button" at bounding box center [774, 37] width 6 height 6
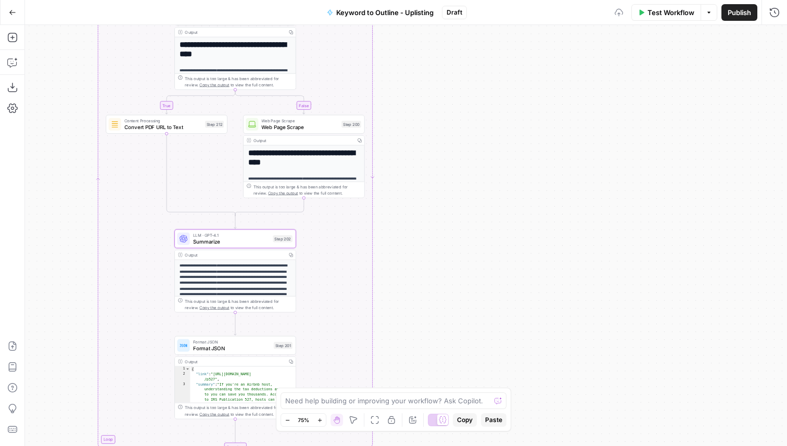
click at [263, 347] on span "Format JSON" at bounding box center [232, 348] width 78 height 8
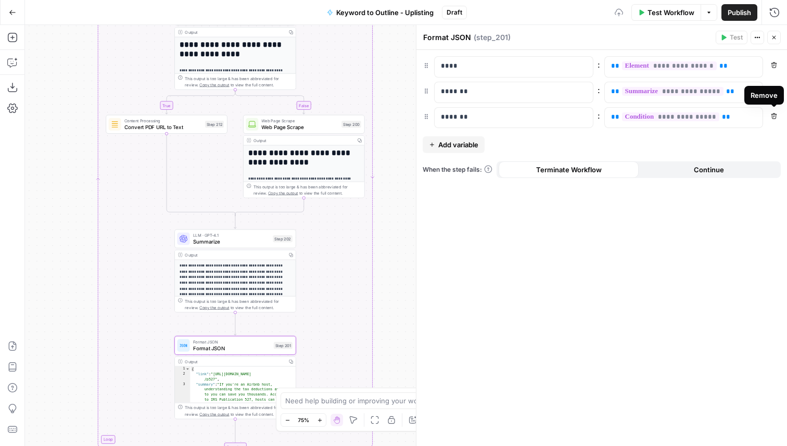
click at [775, 120] on button "Remove" at bounding box center [774, 116] width 14 height 14
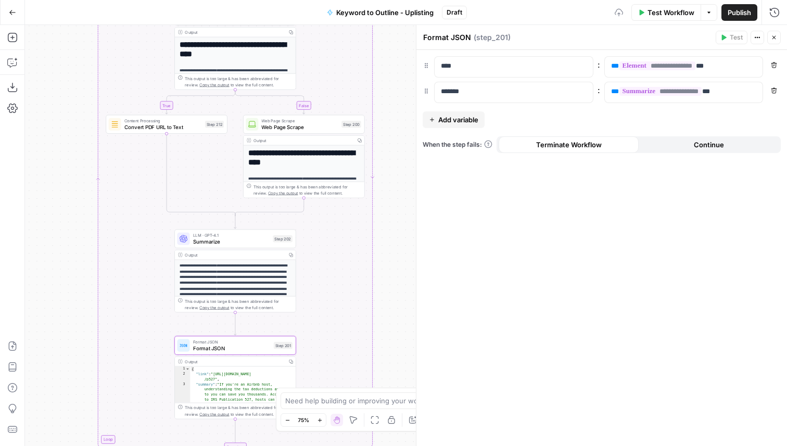
click at [776, 37] on icon "button" at bounding box center [774, 37] width 6 height 6
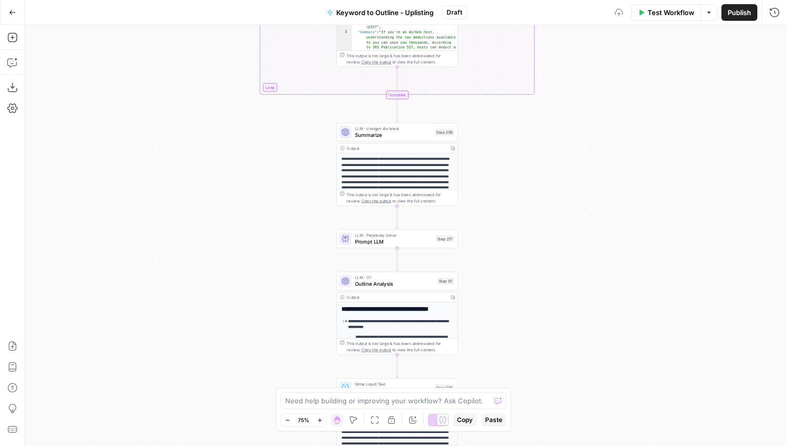
scroll to position [68, 0]
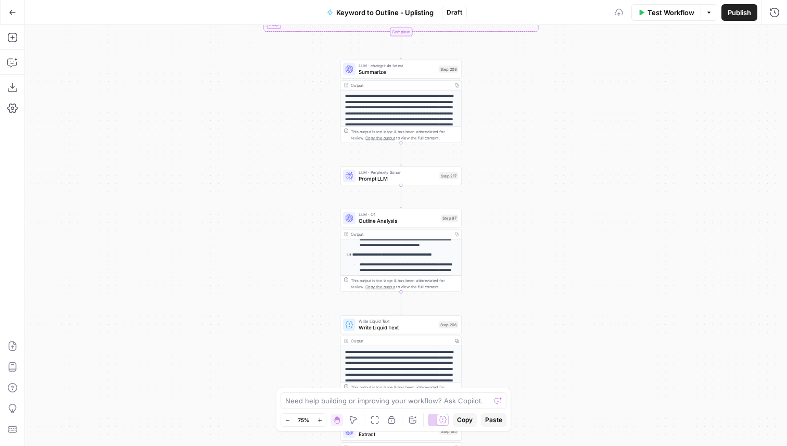
click at [403, 175] on span "Prompt LLM" at bounding box center [398, 179] width 78 height 8
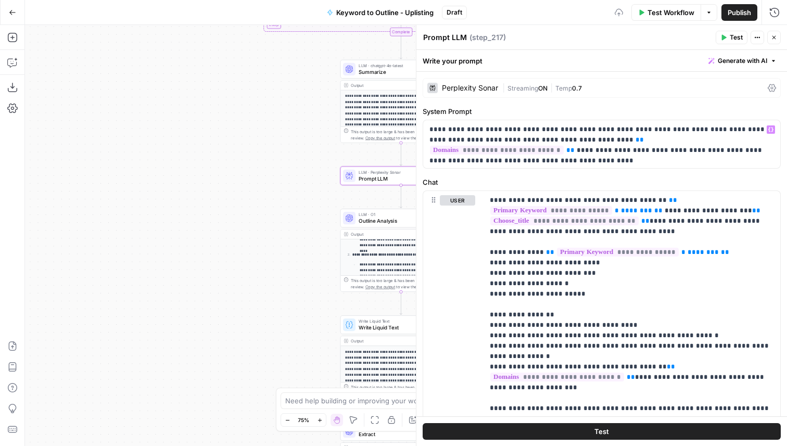
scroll to position [53, 0]
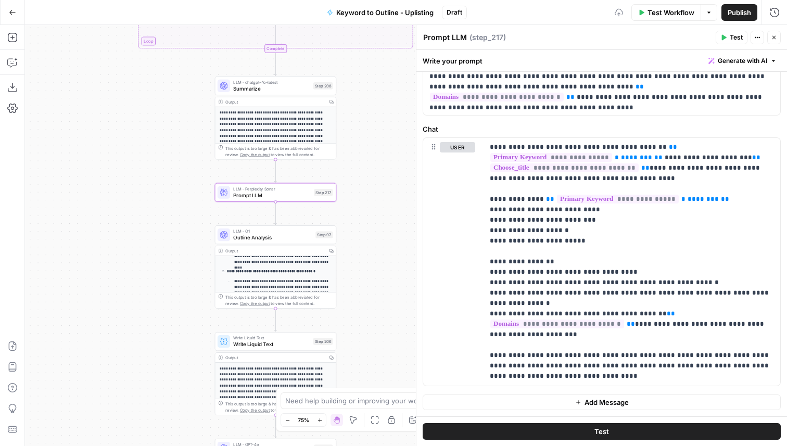
drag, startPoint x: 275, startPoint y: 249, endPoint x: 148, endPoint y: 263, distance: 128.3
click at [148, 264] on div "true false Workflow Set Inputs Inputs SEO Research Semrush Keyword Magic Tool S…" at bounding box center [406, 235] width 762 height 421
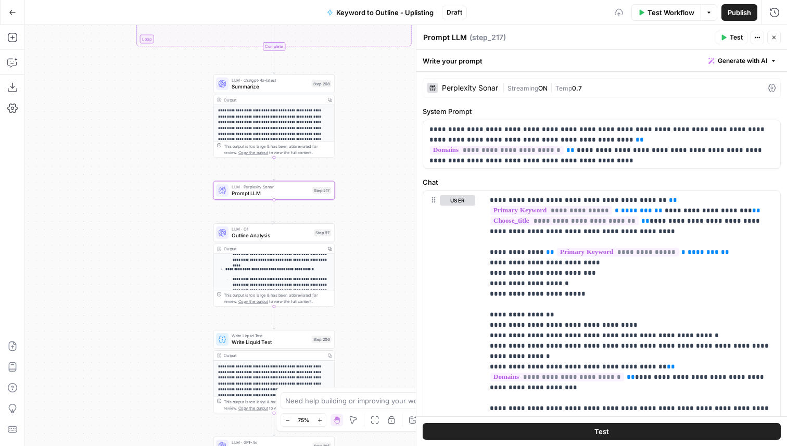
click at [479, 84] on div "Perplexity Sonar" at bounding box center [470, 87] width 56 height 7
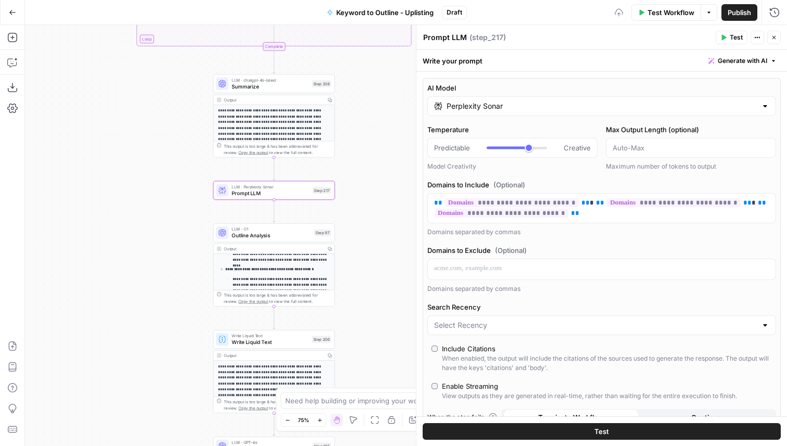
click at [477, 104] on input "Perplexity Sonar" at bounding box center [602, 106] width 310 height 10
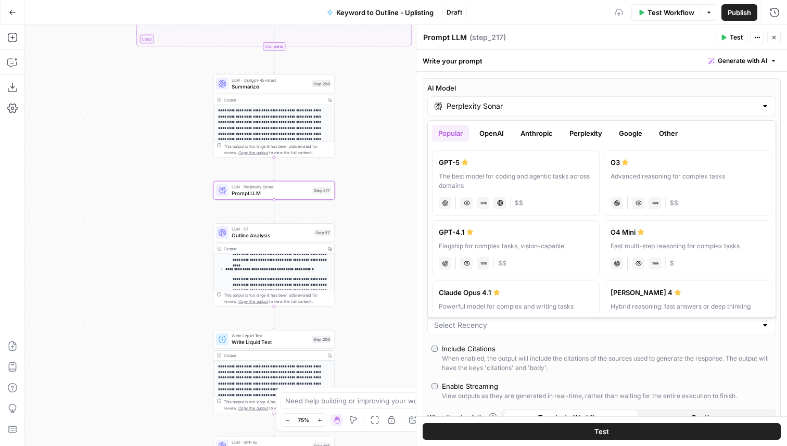
click at [654, 69] on div "Write your prompt Generate with AI" at bounding box center [601, 60] width 371 height 21
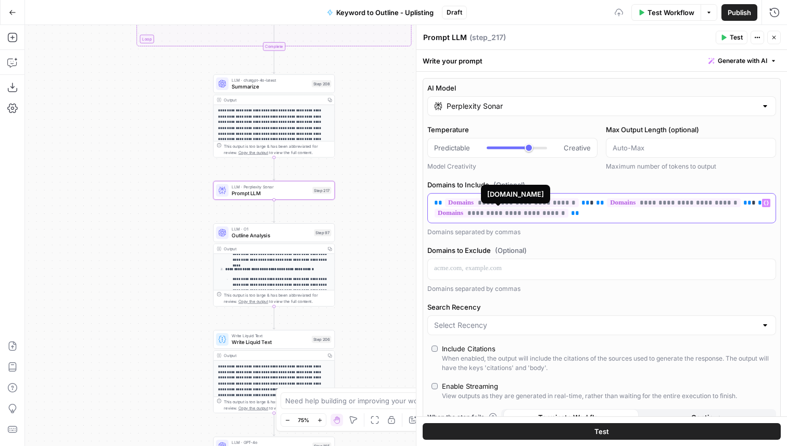
drag, startPoint x: 586, startPoint y: 211, endPoint x: 429, endPoint y: 200, distance: 156.6
click at [429, 200] on div "**********" at bounding box center [602, 208] width 348 height 29
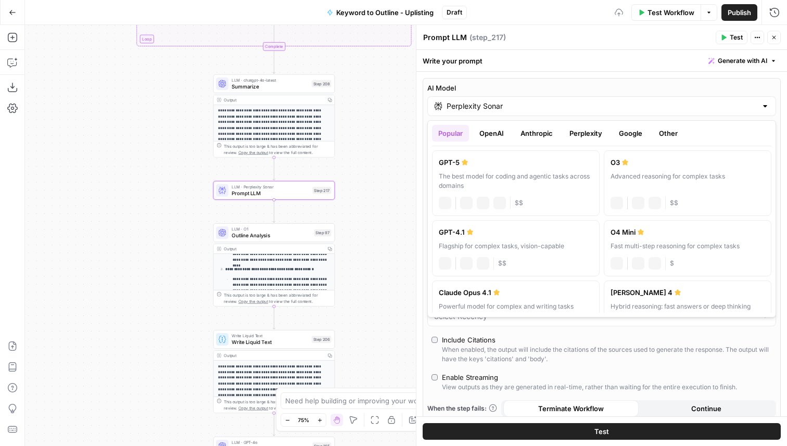
click at [508, 107] on input "Perplexity Sonar" at bounding box center [602, 106] width 310 height 10
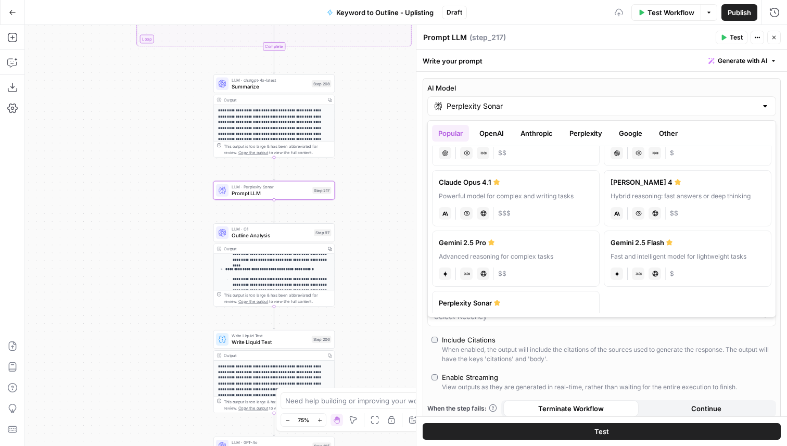
scroll to position [149, 0]
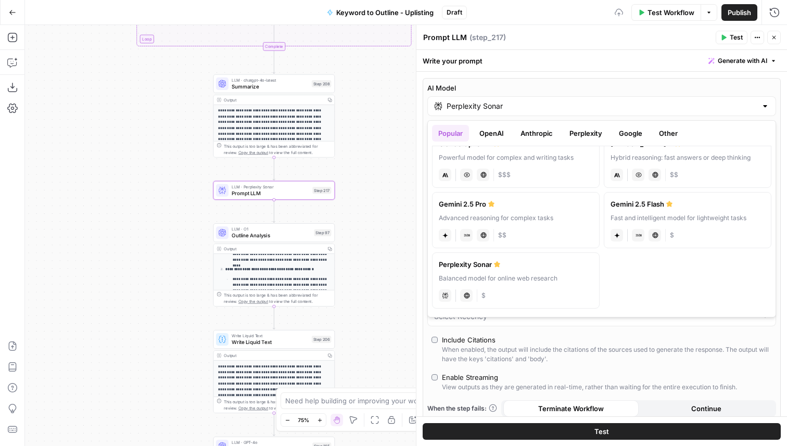
click at [539, 217] on div "Advanced reasoning for complex tasks" at bounding box center [516, 217] width 154 height 9
type input "Gemini 2.5 Pro"
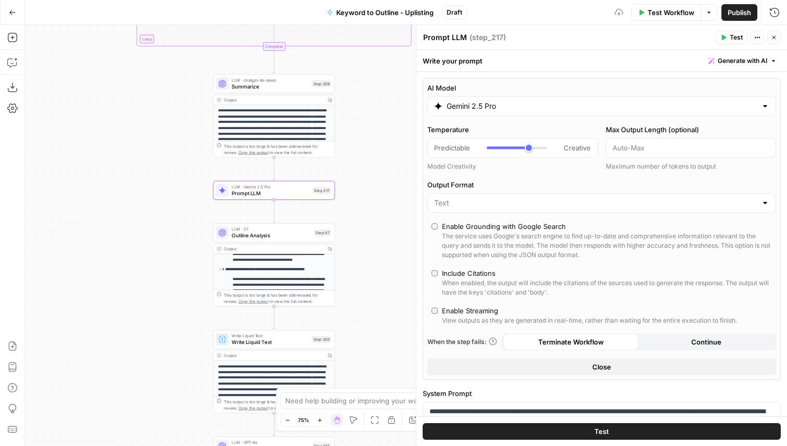
click at [500, 371] on button "Close" at bounding box center [601, 367] width 349 height 17
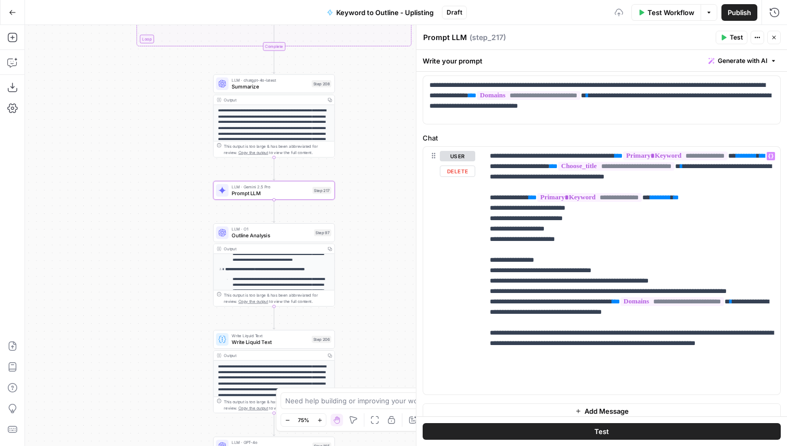
scroll to position [53, 0]
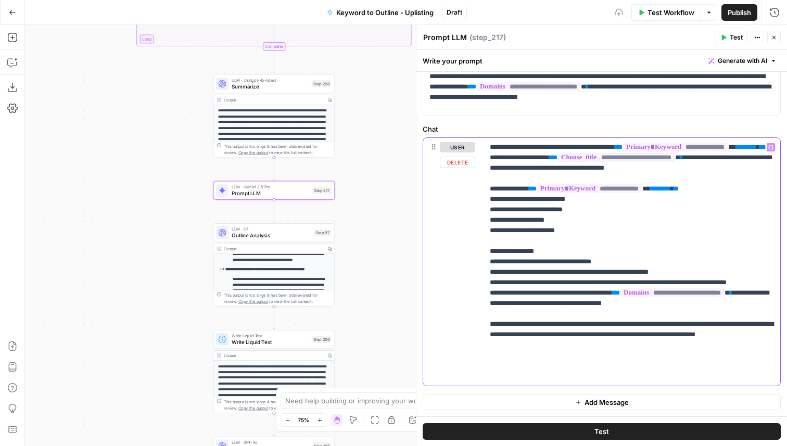
click at [567, 334] on p "**********" at bounding box center [632, 261] width 284 height 239
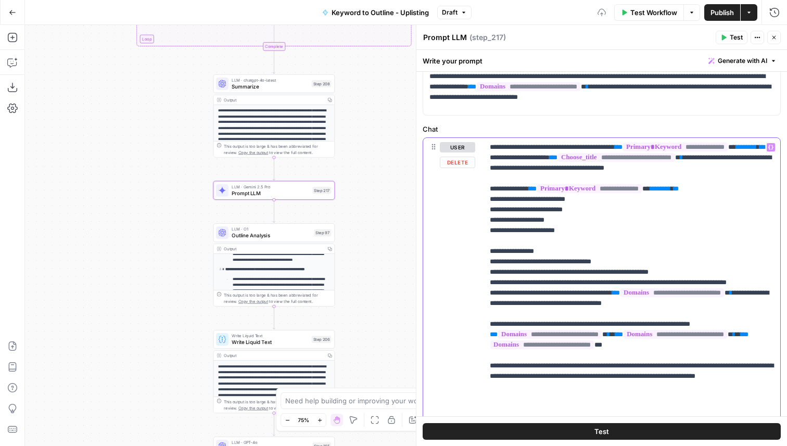
click at [623, 338] on span "**" at bounding box center [619, 334] width 8 height 7
click at [623, 348] on span "**" at bounding box center [619, 344] width 8 height 7
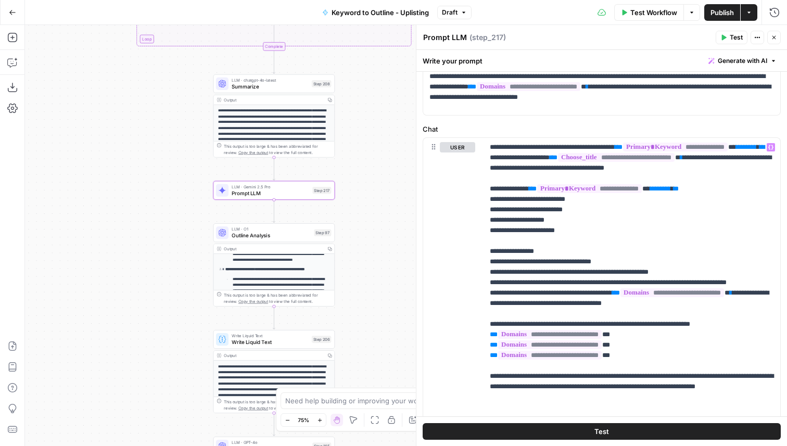
click at [727, 35] on button "Test" at bounding box center [732, 38] width 32 height 14
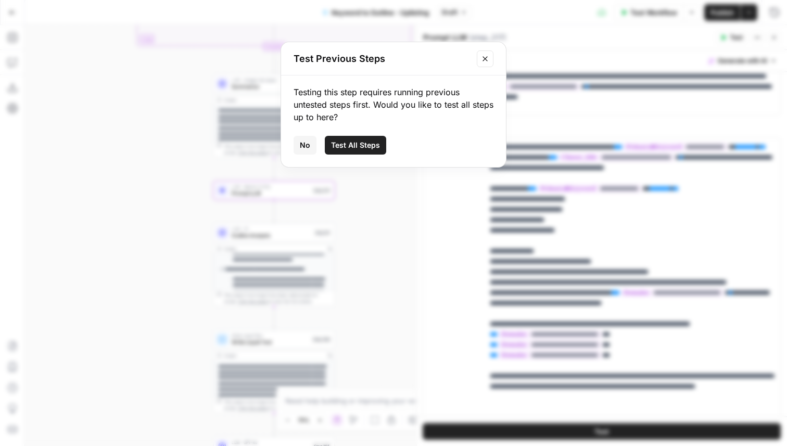
click at [359, 144] on span "Test All Steps" at bounding box center [355, 145] width 49 height 10
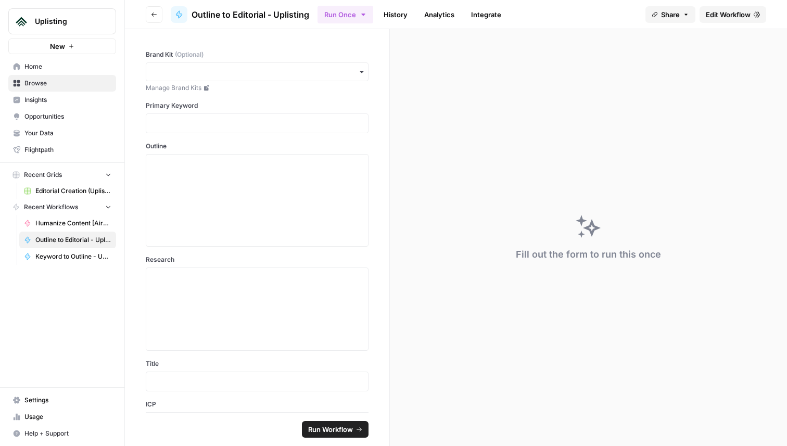
click at [741, 14] on span "Edit Workflow" at bounding box center [728, 14] width 45 height 10
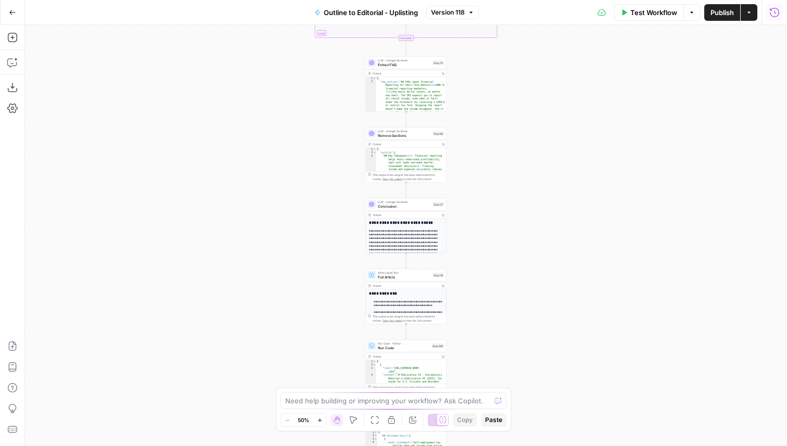
click at [776, 9] on icon "button" at bounding box center [774, 12] width 10 height 10
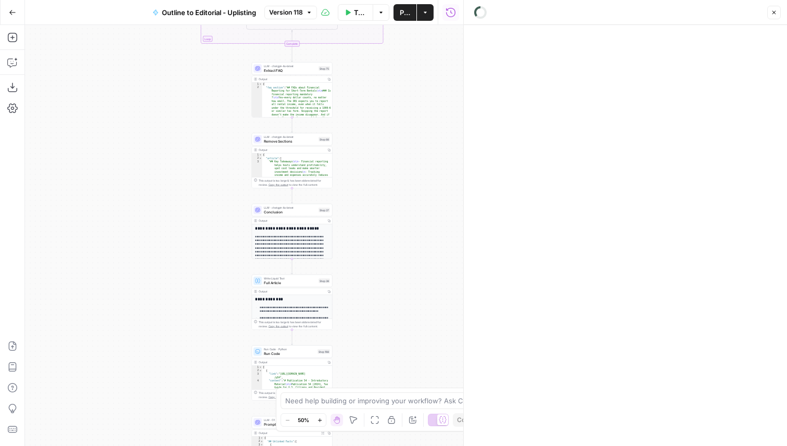
drag, startPoint x: 303, startPoint y: 148, endPoint x: 179, endPoint y: 154, distance: 125.1
click at [179, 154] on div "**********" at bounding box center [244, 235] width 438 height 421
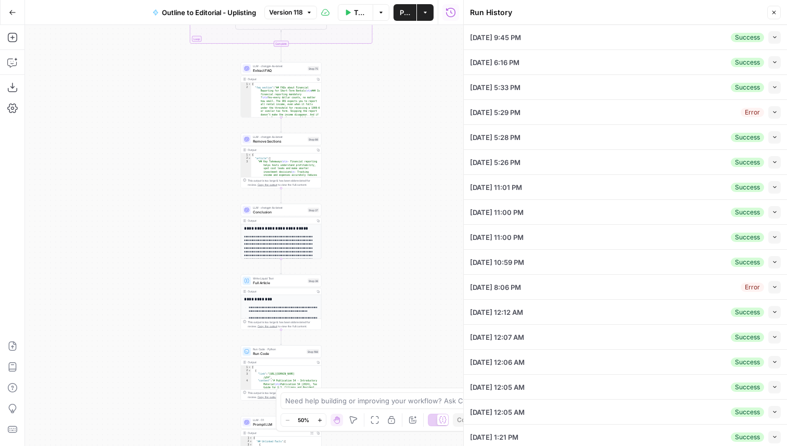
click at [774, 110] on icon "button" at bounding box center [775, 112] width 6 height 6
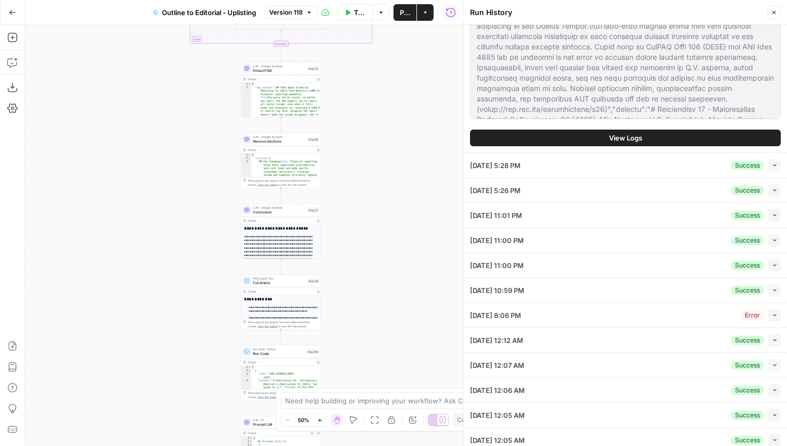
scroll to position [1428, 0]
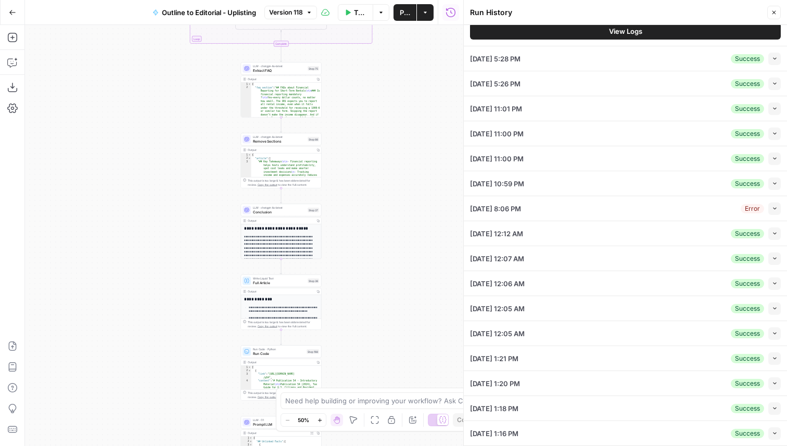
click at [628, 29] on span "View Logs" at bounding box center [625, 31] width 33 height 10
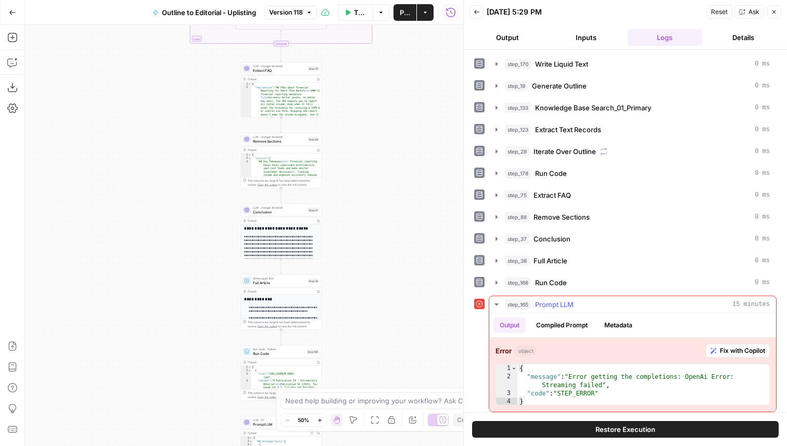
type textarea "**********"
drag, startPoint x: 601, startPoint y: 386, endPoint x: 573, endPoint y: 380, distance: 28.8
click at [573, 380] on div "{ "message" : "Error getting the completions: OpenAi Error: Streaming failed" ,…" at bounding box center [643, 393] width 252 height 58
click at [568, 323] on button "Compiled Prompt" at bounding box center [562, 326] width 64 height 16
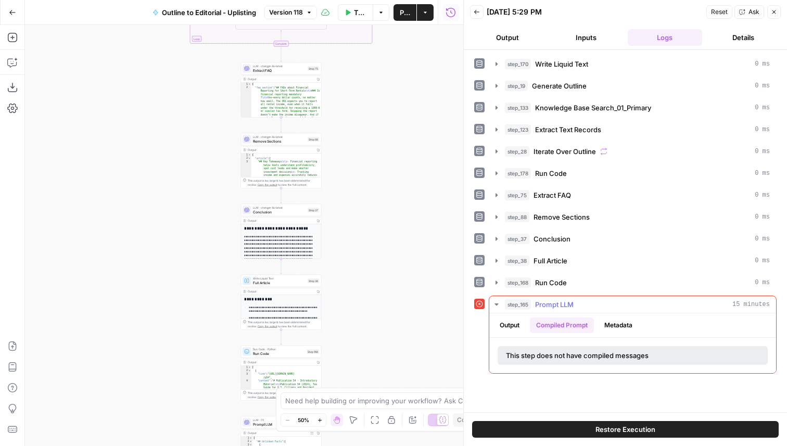
click at [618, 328] on button "Metadata" at bounding box center [618, 326] width 41 height 16
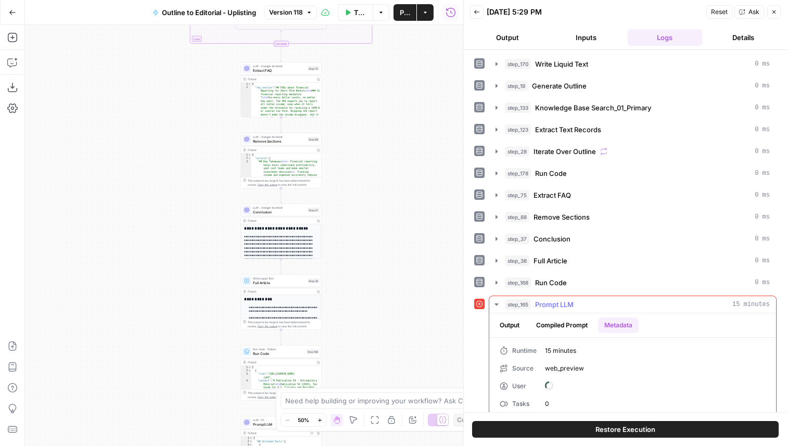
scroll to position [10, 0]
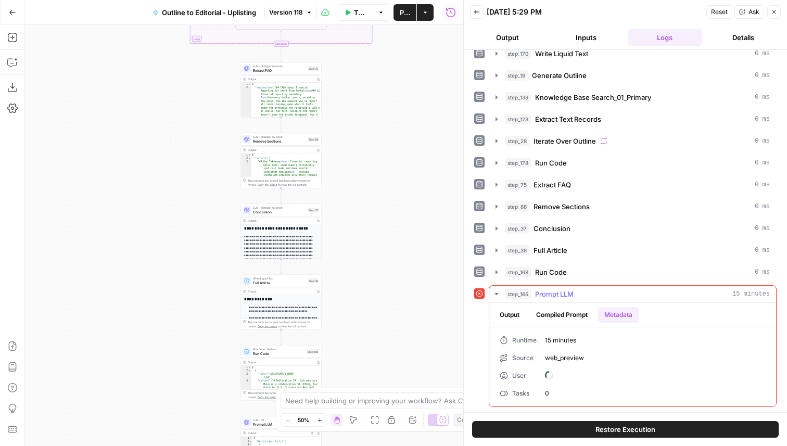
click at [506, 318] on button "Output" at bounding box center [509, 315] width 32 height 16
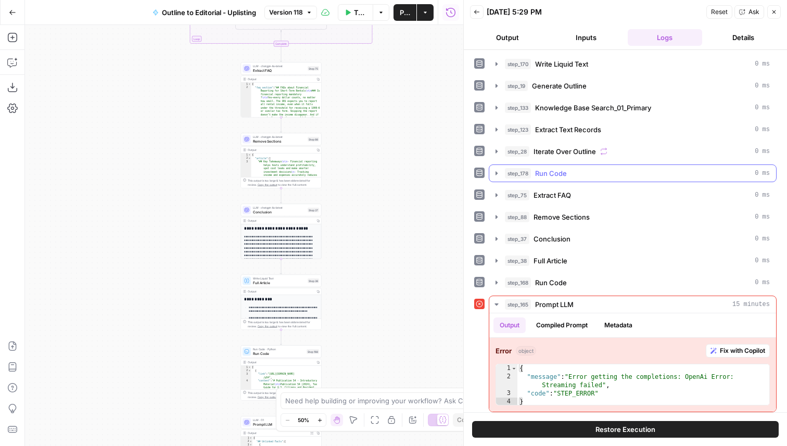
scroll to position [5, 0]
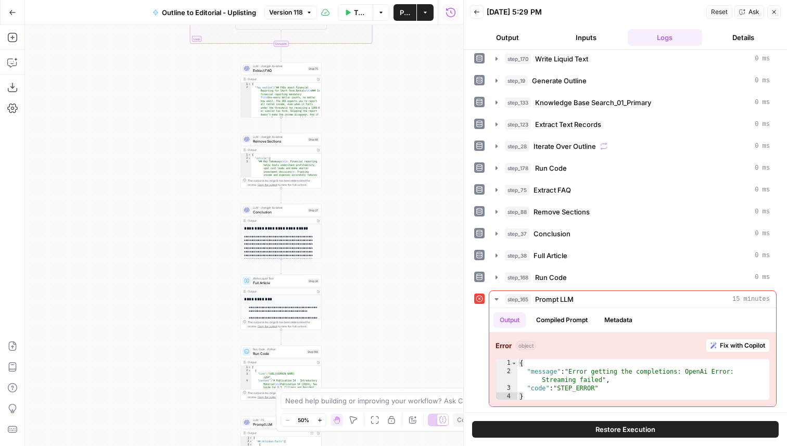
click at [583, 428] on button "Restore Execution" at bounding box center [625, 429] width 307 height 17
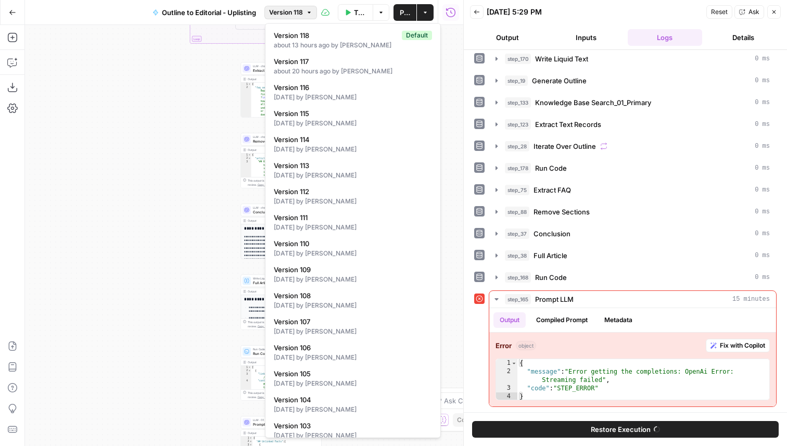
click at [293, 8] on span "Version 118" at bounding box center [286, 12] width 34 height 9
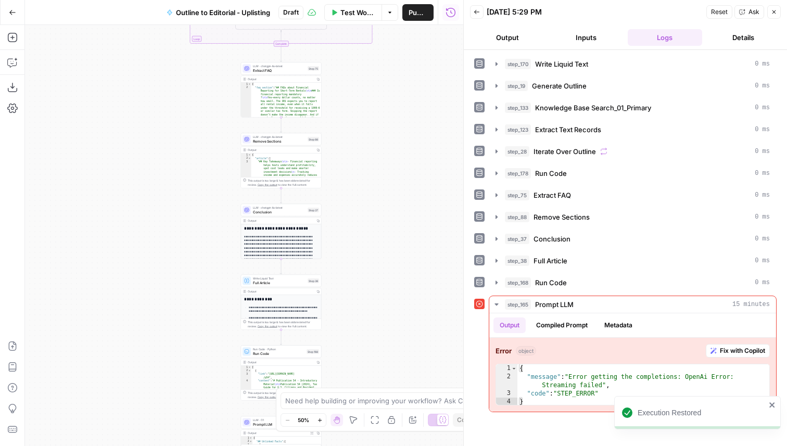
scroll to position [0, 0]
click at [295, 12] on span "Draft" at bounding box center [291, 12] width 16 height 9
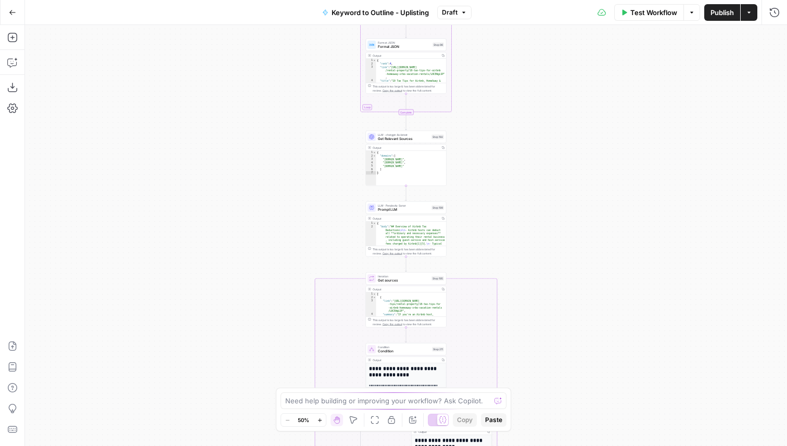
click at [257, 116] on div "true false Workflow Set Inputs Inputs SEO Research Semrush Keyword Magic Tool S…" at bounding box center [406, 235] width 762 height 421
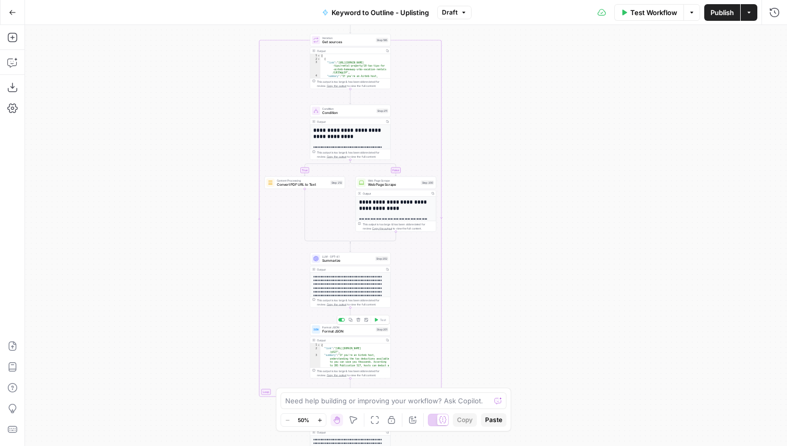
click at [354, 331] on span "Format JSON" at bounding box center [348, 331] width 52 height 5
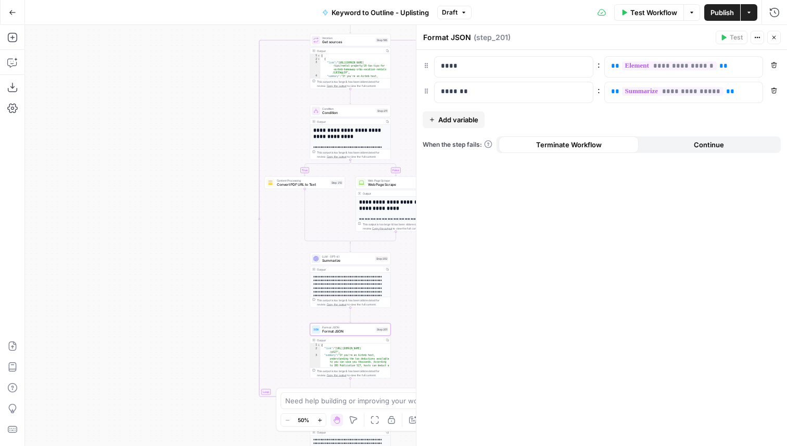
click at [775, 39] on icon "button" at bounding box center [774, 37] width 6 height 6
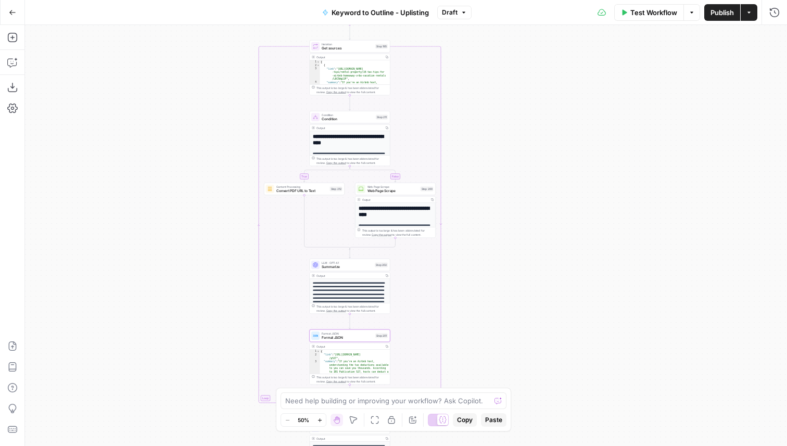
drag, startPoint x: 539, startPoint y: 86, endPoint x: 539, endPoint y: 123, distance: 36.4
click at [539, 123] on div "true false Workflow Set Inputs Inputs SEO Research Semrush Keyword Magic Tool S…" at bounding box center [406, 235] width 762 height 421
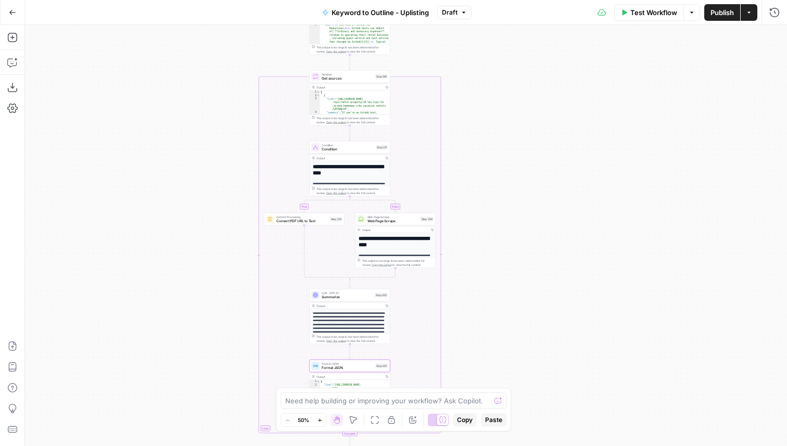
click at [712, 12] on span "Publish" at bounding box center [722, 12] width 23 height 10
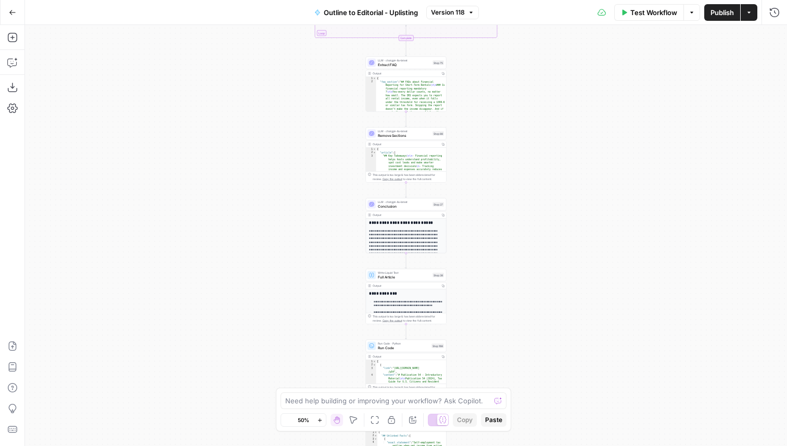
click at [475, 169] on div "**********" at bounding box center [406, 235] width 762 height 421
click at [517, 204] on div "**********" at bounding box center [406, 235] width 762 height 421
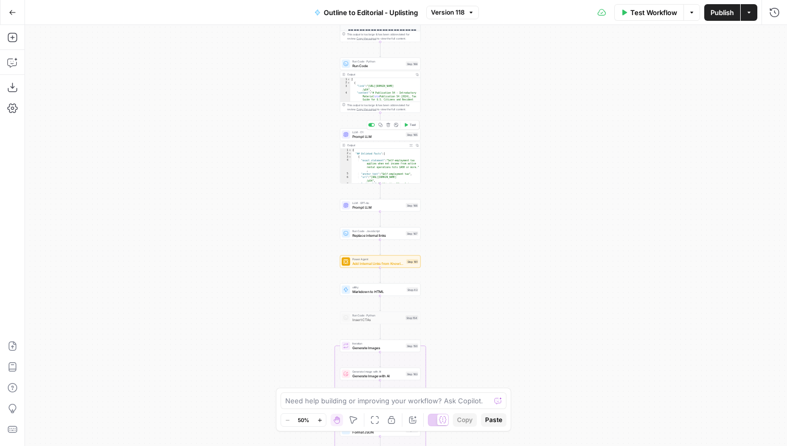
click at [398, 136] on span "Prompt LLM" at bounding box center [378, 136] width 52 height 5
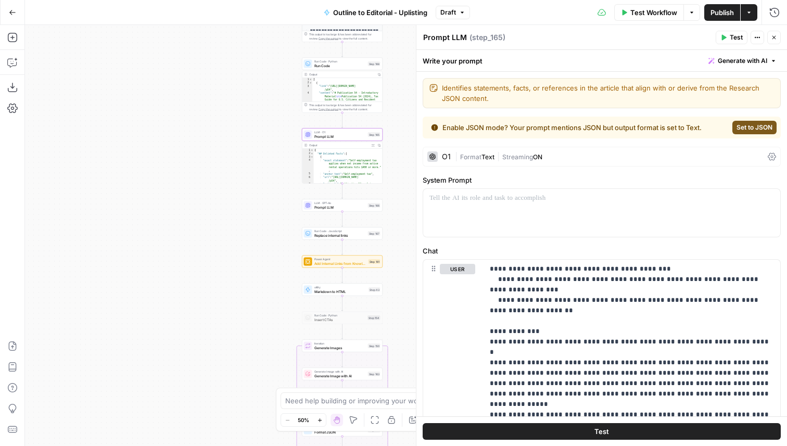
drag, startPoint x: 317, startPoint y: 242, endPoint x: 249, endPoint y: 229, distance: 68.9
click at [249, 230] on div "**********" at bounding box center [406, 235] width 762 height 421
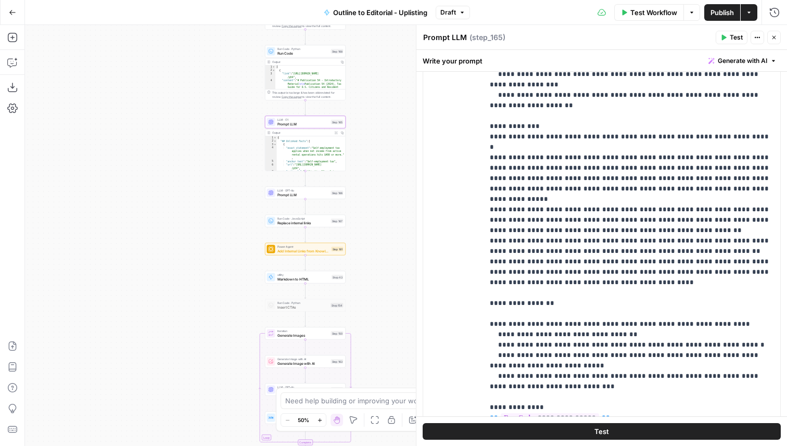
scroll to position [282, 0]
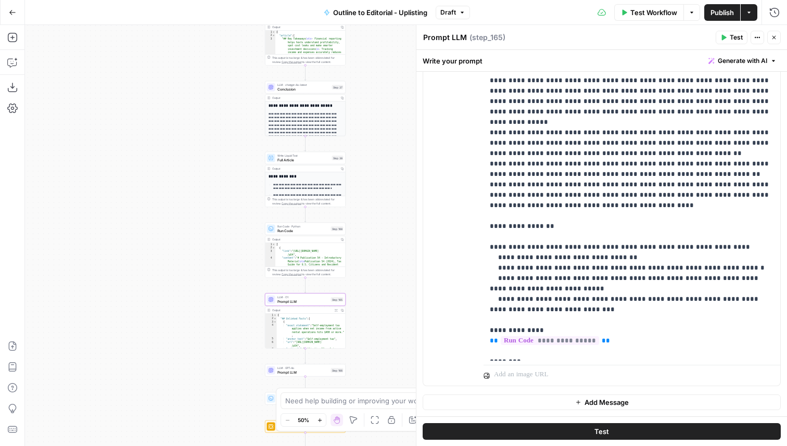
drag, startPoint x: 390, startPoint y: 122, endPoint x: 390, endPoint y: 300, distance: 177.5
click at [390, 300] on div "**********" at bounding box center [406, 235] width 762 height 421
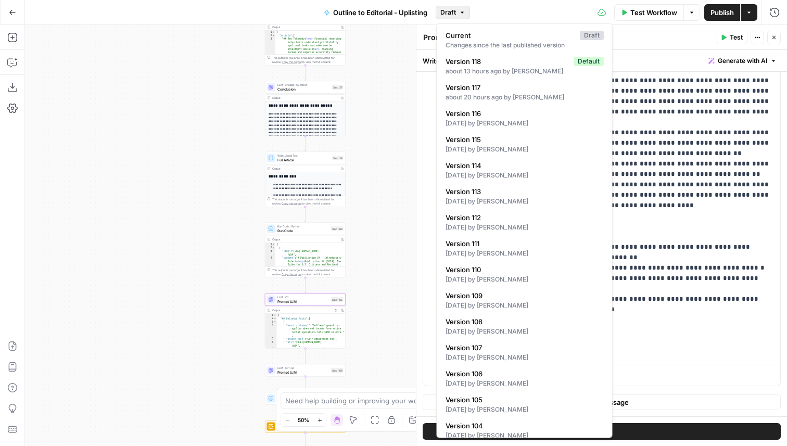
click at [469, 12] on button "Draft" at bounding box center [453, 13] width 34 height 14
click at [531, 66] on span "Version 118" at bounding box center [508, 61] width 124 height 10
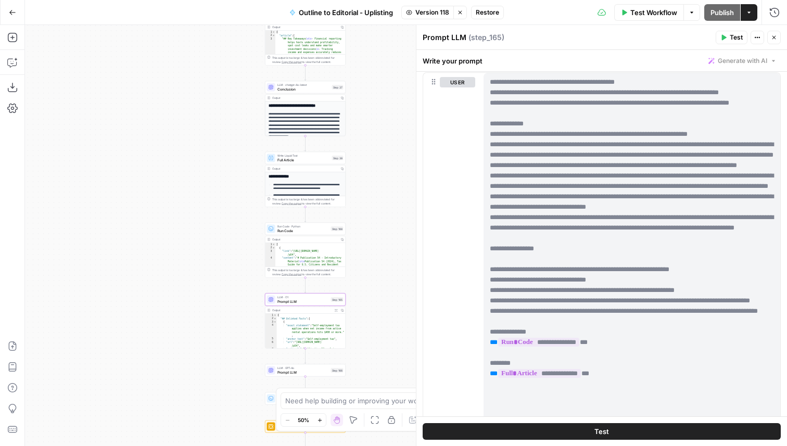
scroll to position [0, 0]
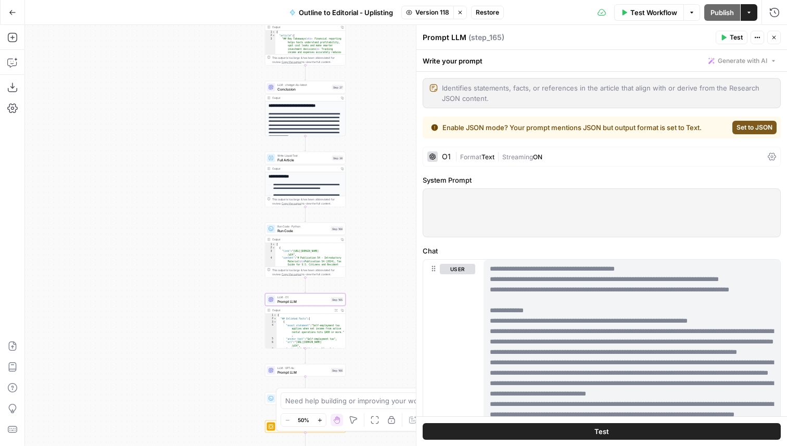
click at [772, 41] on button "Close" at bounding box center [774, 38] width 14 height 14
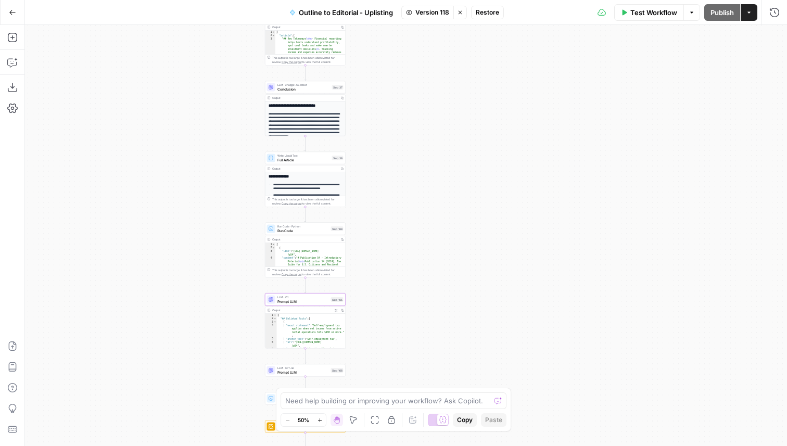
click at [465, 12] on button "Stop viewing" at bounding box center [460, 13] width 14 height 14
click at [326, 302] on span "Prompt LLM" at bounding box center [303, 301] width 52 height 5
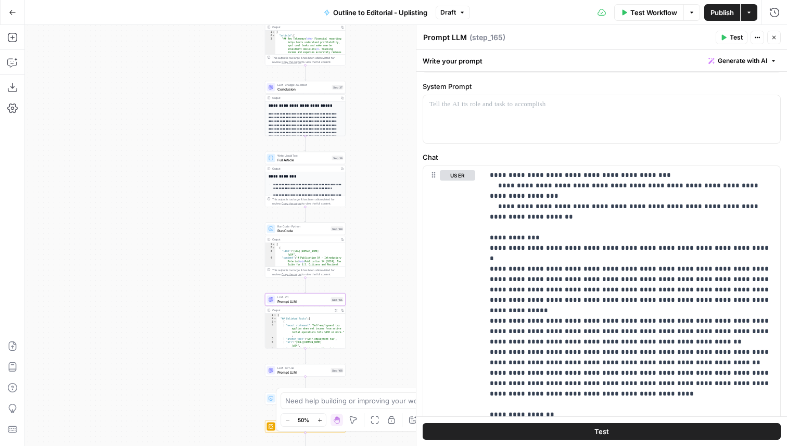
scroll to position [282, 0]
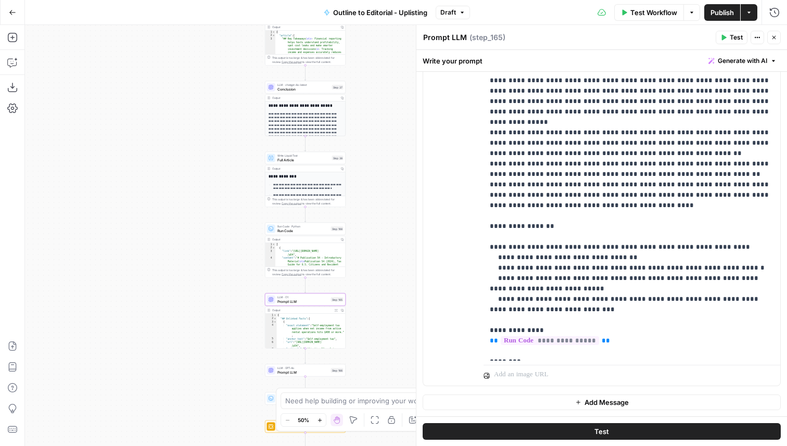
click at [771, 36] on icon "button" at bounding box center [774, 37] width 6 height 6
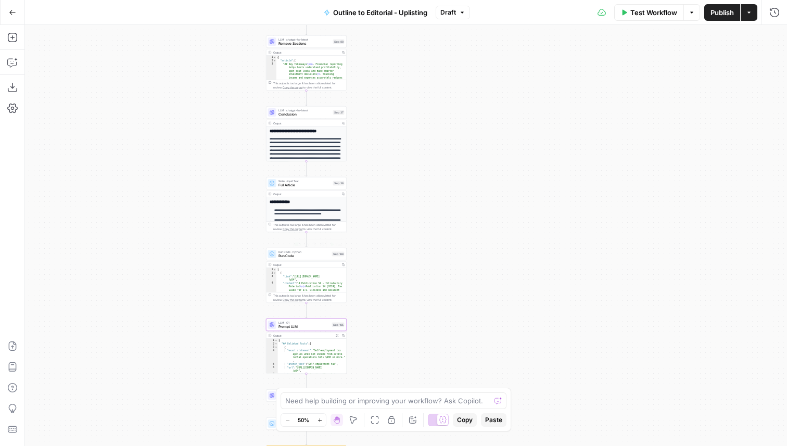
click at [315, 258] on span "Run Code" at bounding box center [305, 256] width 52 height 5
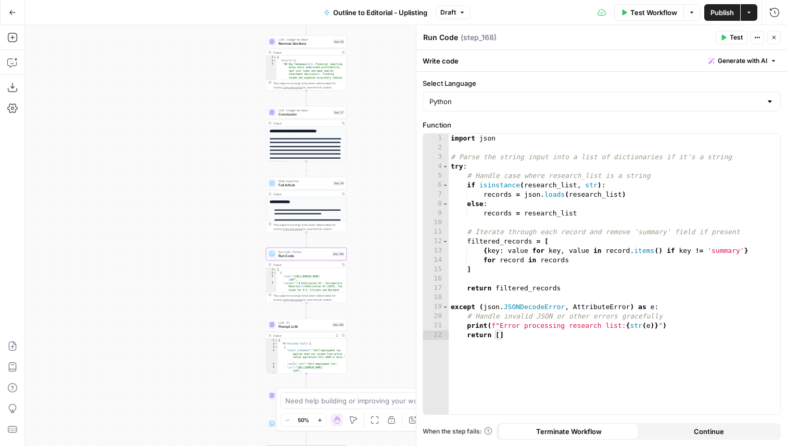
click at [775, 37] on icon "button" at bounding box center [774, 37] width 6 height 6
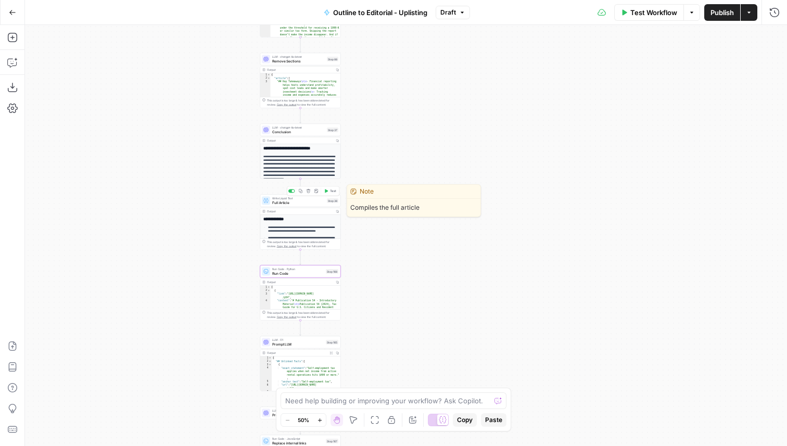
click at [295, 203] on span "Full Article" at bounding box center [298, 202] width 53 height 5
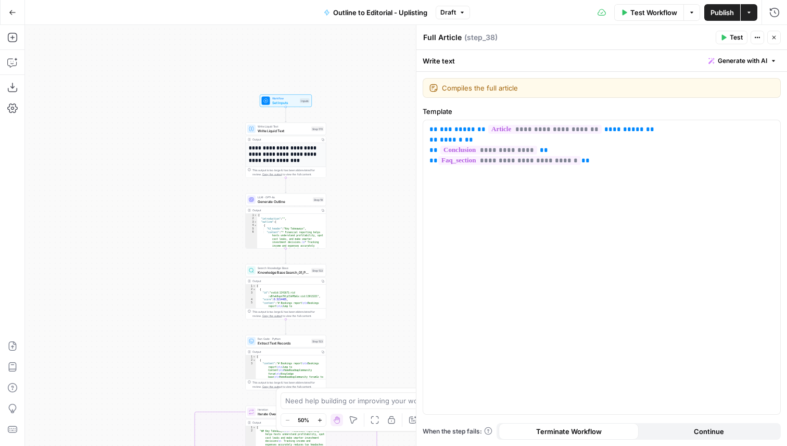
click at [775, 34] on icon "button" at bounding box center [774, 37] width 6 height 6
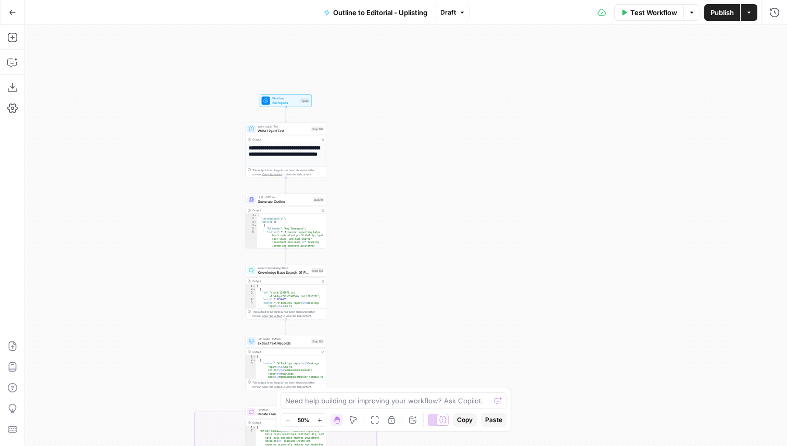
click at [713, 9] on span "Publish" at bounding box center [722, 12] width 23 height 10
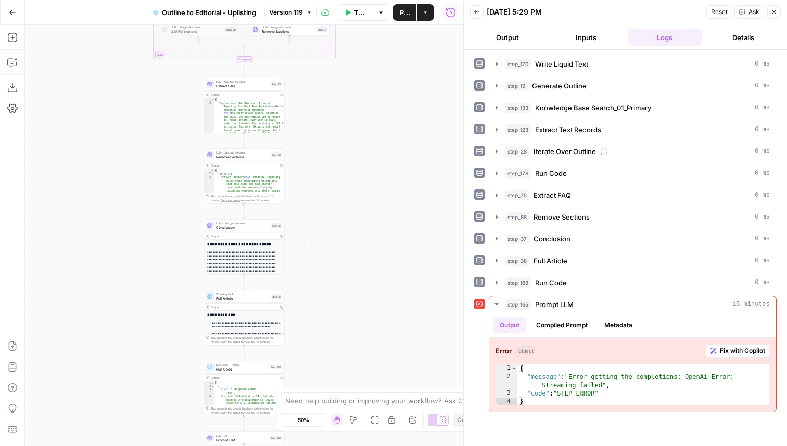
click at [296, 6] on button "Version 119" at bounding box center [290, 13] width 53 height 14
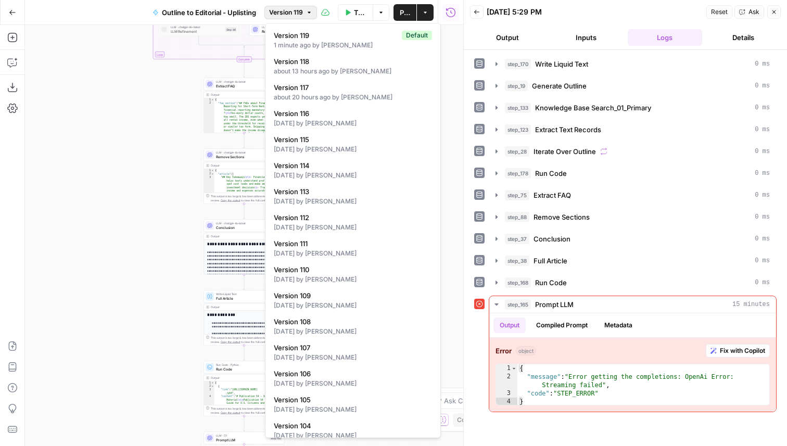
click at [610, 13] on div "[DATE] 5:29 PM" at bounding box center [595, 12] width 217 height 10
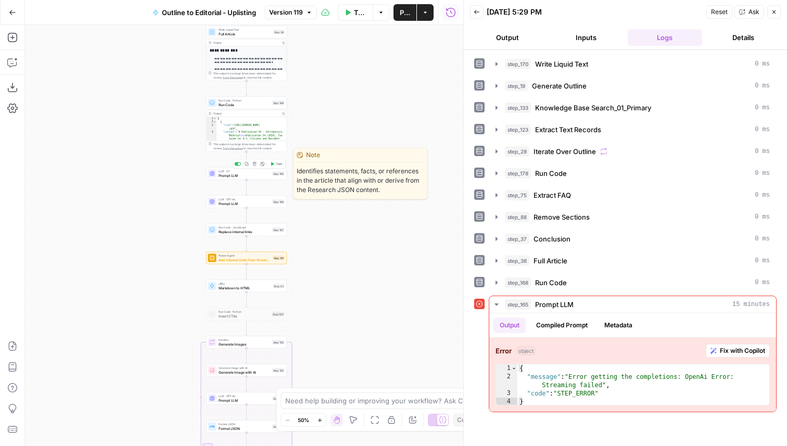
click at [276, 163] on span "Test" at bounding box center [279, 164] width 6 height 5
click at [254, 175] on span "Prompt LLM" at bounding box center [245, 175] width 52 height 5
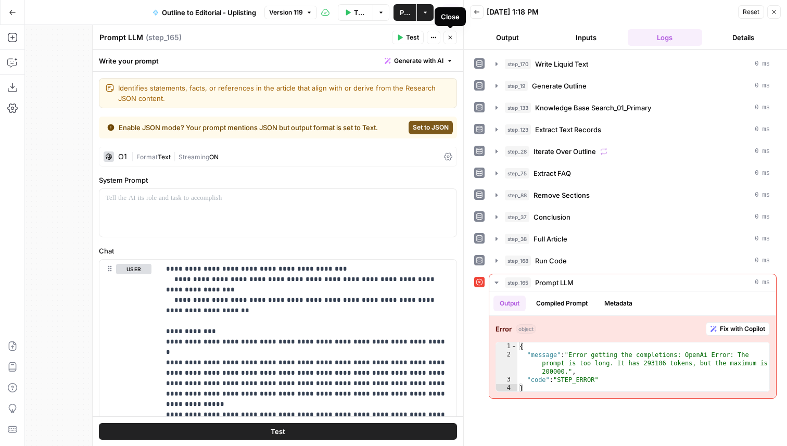
click at [451, 38] on icon "button" at bounding box center [451, 38] width 4 height 4
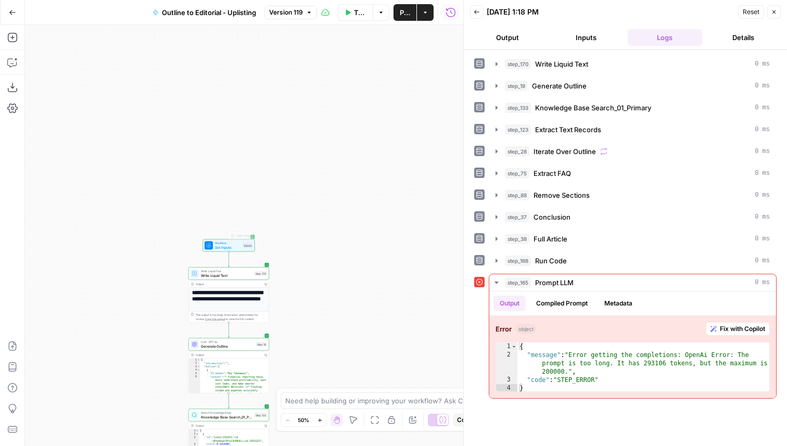
click at [240, 245] on span "Set Inputs" at bounding box center [228, 247] width 26 height 5
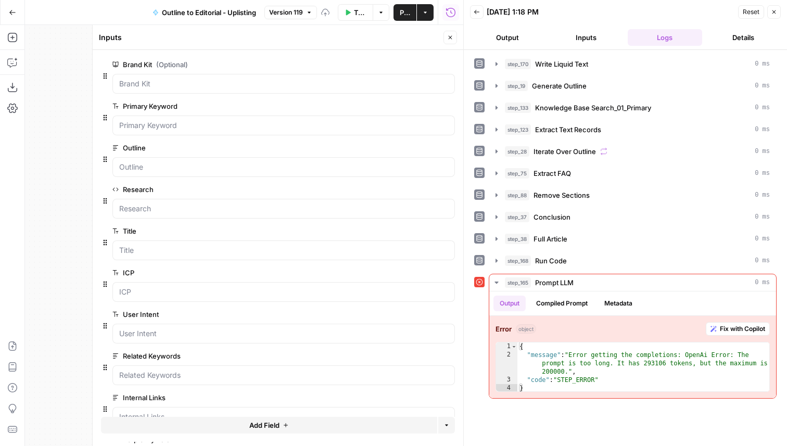
click at [603, 34] on button "Inputs" at bounding box center [586, 37] width 74 height 17
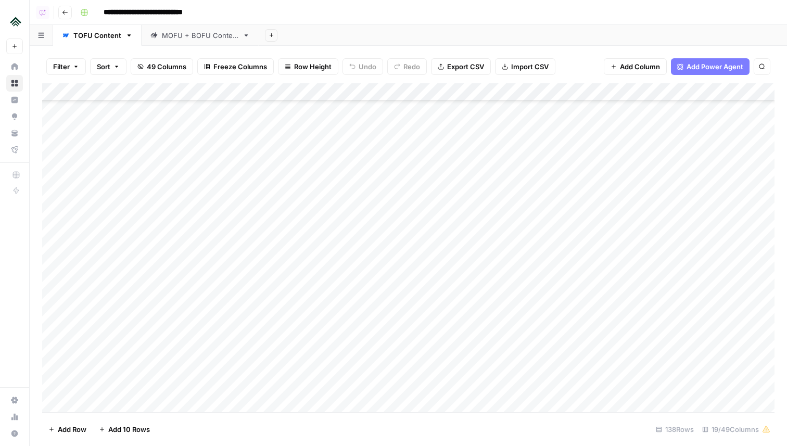
scroll to position [1107, 0]
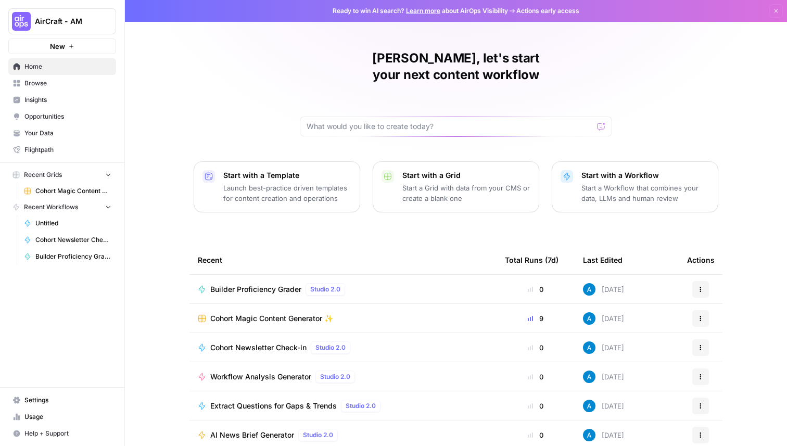
click at [266, 313] on span "Cohort Magic Content Generator ✨" at bounding box center [271, 318] width 123 height 10
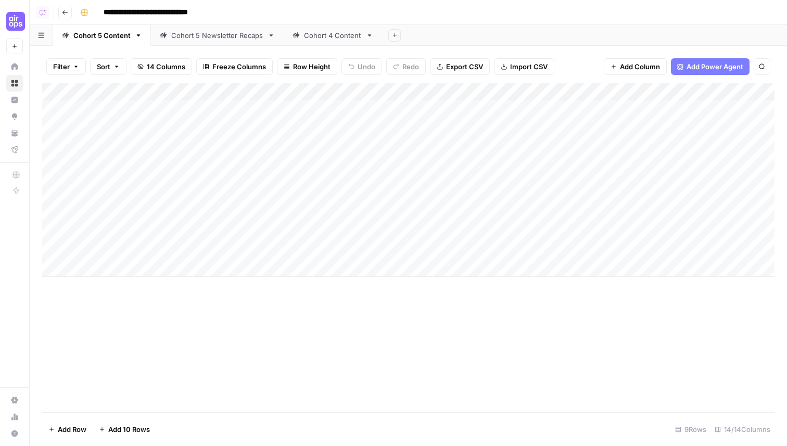
click at [223, 34] on div "Cohort 5 Newsletter Recaps" at bounding box center [217, 35] width 92 height 10
click at [308, 107] on div "Add Column" at bounding box center [408, 144] width 732 height 123
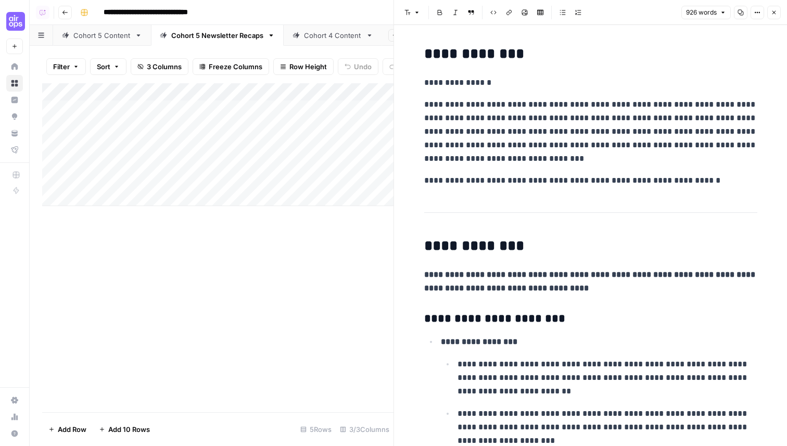
click at [776, 15] on icon "button" at bounding box center [774, 12] width 6 height 6
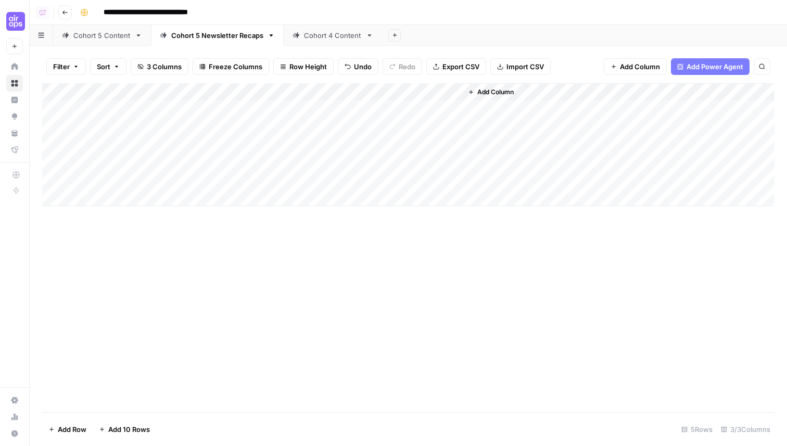
click at [285, 289] on div "Add Column" at bounding box center [408, 247] width 732 height 329
click at [313, 107] on div "Add Column" at bounding box center [408, 144] width 732 height 123
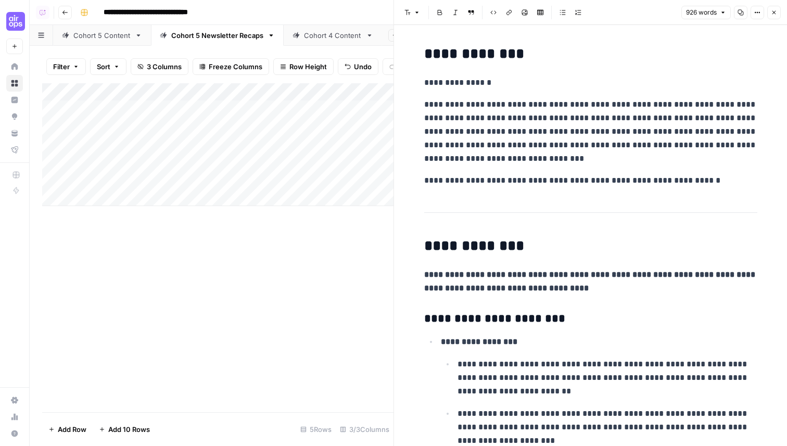
click at [776, 14] on icon "button" at bounding box center [774, 12] width 6 height 6
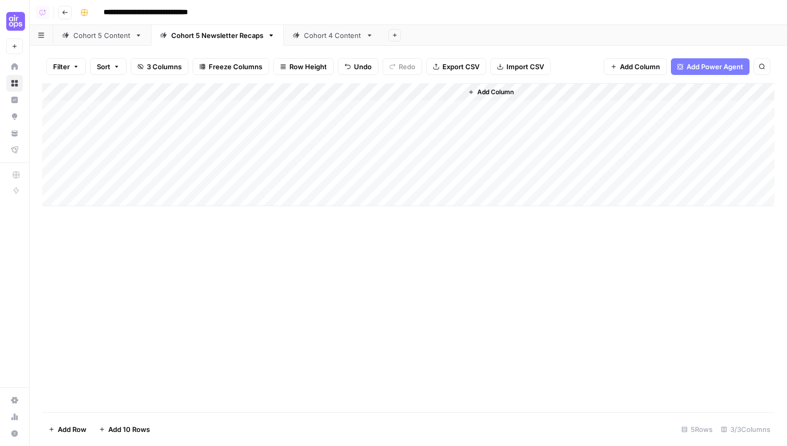
click at [273, 87] on div "Add Column" at bounding box center [408, 144] width 732 height 123
click at [181, 117] on div "Transcripts" at bounding box center [234, 117] width 115 height 17
click at [182, 117] on input "Transcripts" at bounding box center [235, 117] width 106 height 10
click at [217, 88] on div "Add Column" at bounding box center [408, 144] width 732 height 123
click at [186, 116] on input "Transcripts" at bounding box center [235, 117] width 106 height 10
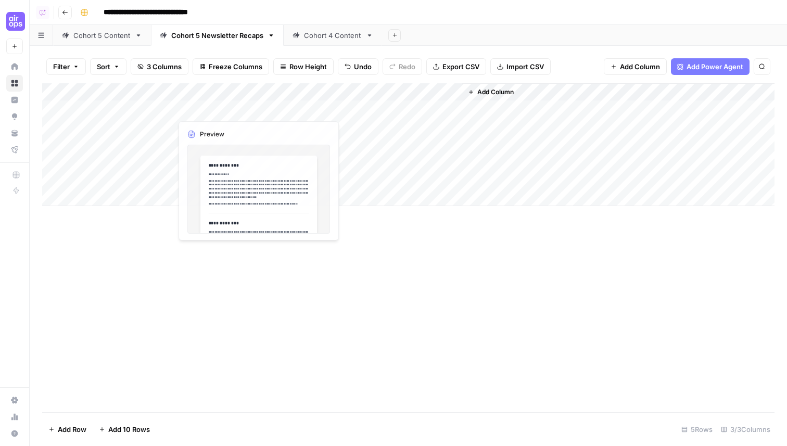
click at [226, 93] on div "Add Column" at bounding box center [408, 144] width 732 height 123
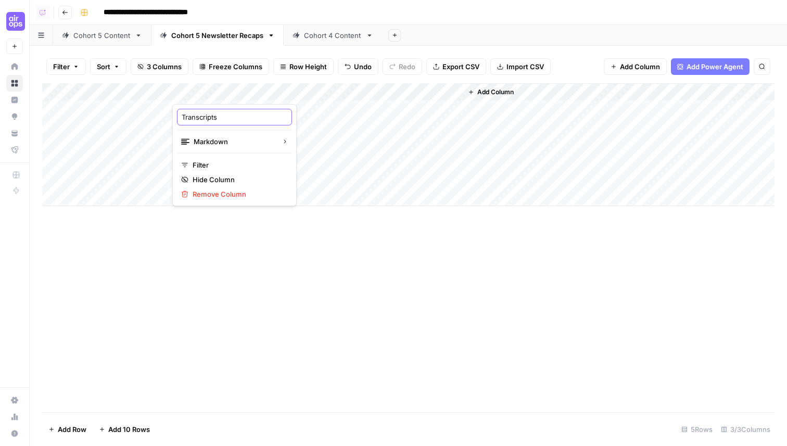
click at [223, 119] on input "Transcripts" at bounding box center [235, 117] width 106 height 10
type input "Draft Transcripts"
click at [486, 88] on span "Add Column" at bounding box center [495, 91] width 36 height 9
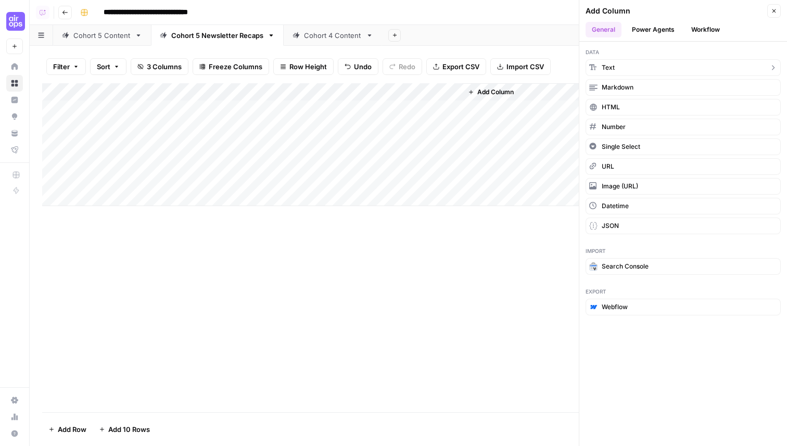
click at [627, 64] on button "Text" at bounding box center [683, 67] width 195 height 17
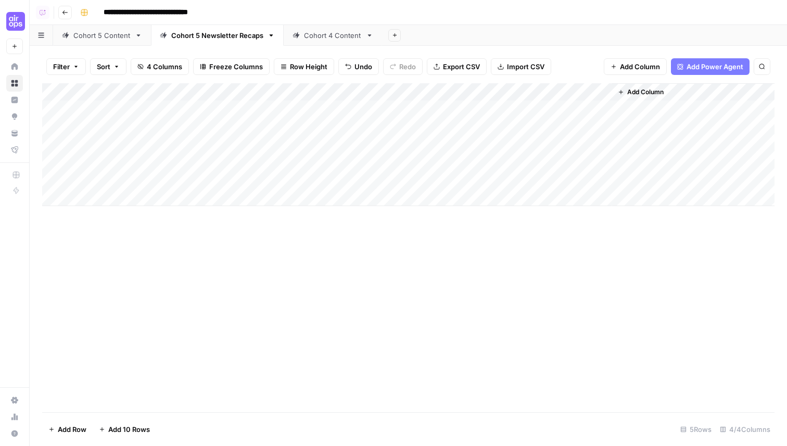
drag, startPoint x: 538, startPoint y: 91, endPoint x: 286, endPoint y: 102, distance: 251.6
click at [286, 102] on div "Add Column" at bounding box center [408, 144] width 732 height 123
click at [246, 91] on div "Add Column" at bounding box center [408, 144] width 732 height 123
click at [222, 118] on input "New Column" at bounding box center [235, 117] width 106 height 10
type input "Transcript"
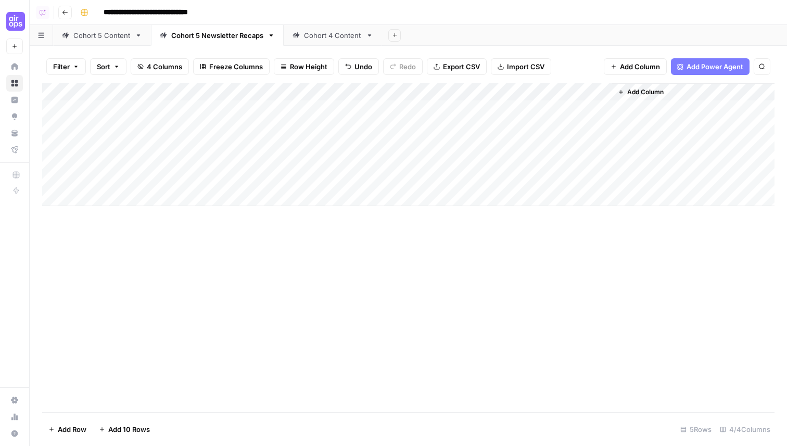
click at [259, 111] on div "Add Column" at bounding box center [408, 144] width 732 height 123
type textarea "**********"
click at [235, 91] on div "Add Column" at bounding box center [408, 144] width 732 height 123
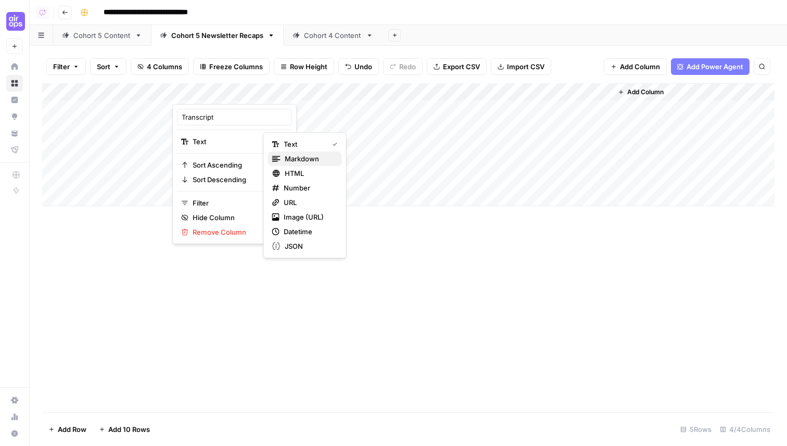
click at [311, 157] on span "Markdown" at bounding box center [309, 159] width 49 height 10
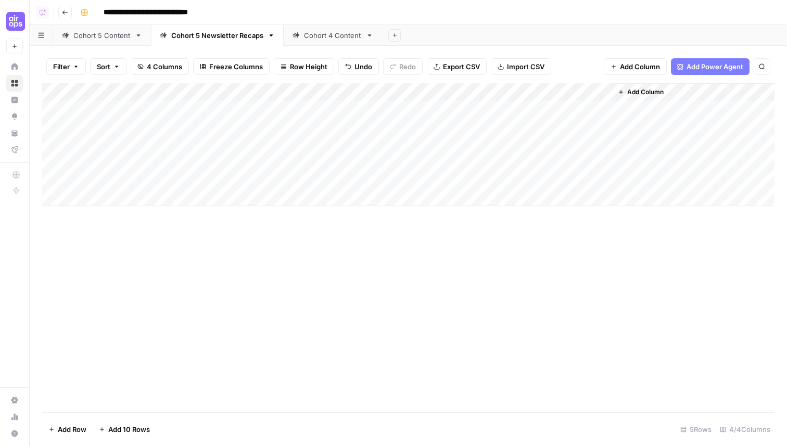
click at [270, 333] on div "Add Column" at bounding box center [408, 247] width 732 height 329
click at [120, 130] on div "Add Column" at bounding box center [408, 144] width 732 height 123
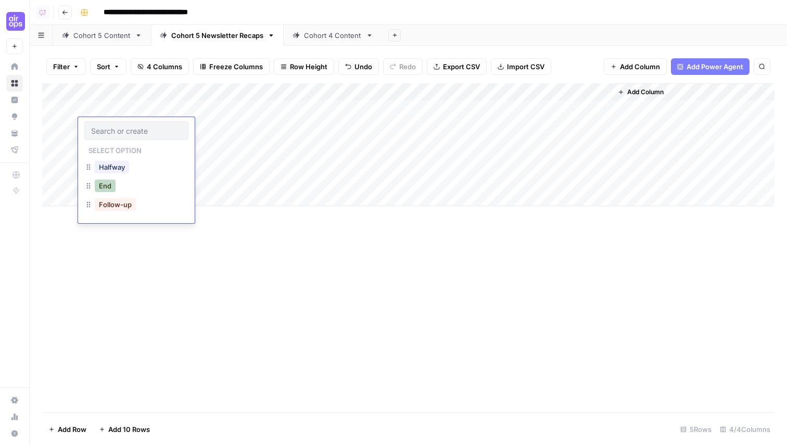
click at [105, 187] on button "End" at bounding box center [105, 186] width 21 height 12
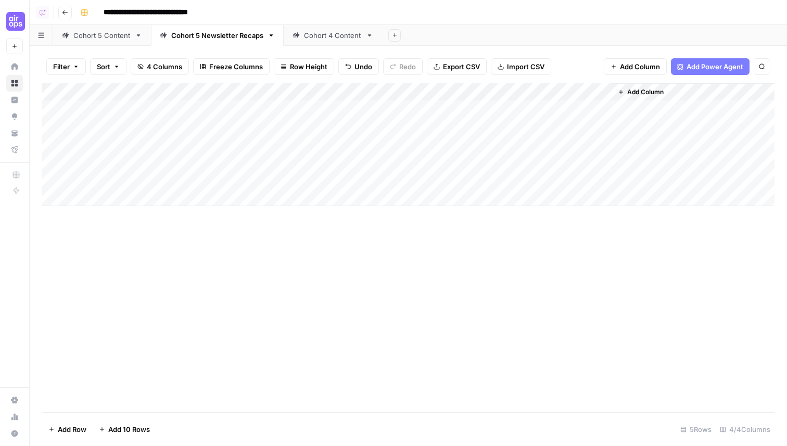
click at [132, 277] on div "Add Column" at bounding box center [408, 247] width 732 height 329
click at [556, 88] on div "Add Column" at bounding box center [408, 144] width 732 height 123
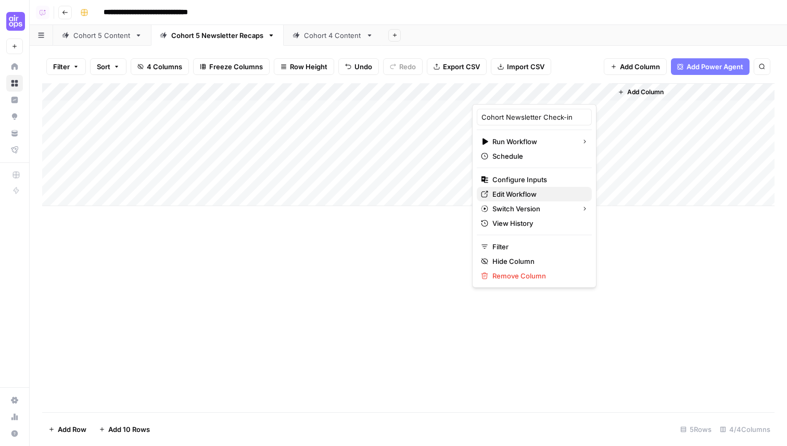
click at [513, 193] on span "Edit Workflow" at bounding box center [537, 194] width 91 height 10
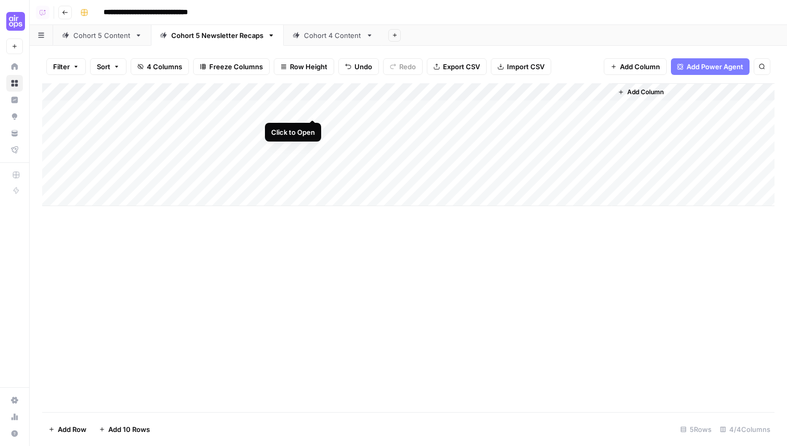
click at [312, 108] on div "Add Column" at bounding box center [408, 144] width 732 height 123
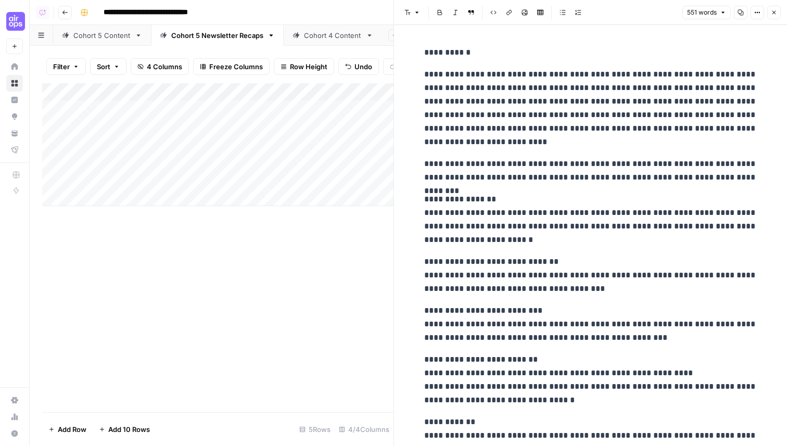
click at [588, 159] on p "**********" at bounding box center [590, 170] width 333 height 27
copy div "**********"
click at [589, 159] on p "**********" at bounding box center [590, 170] width 333 height 27
click at [425, 201] on p "**********" at bounding box center [590, 220] width 333 height 54
click at [425, 213] on p "**********" at bounding box center [590, 220] width 333 height 54
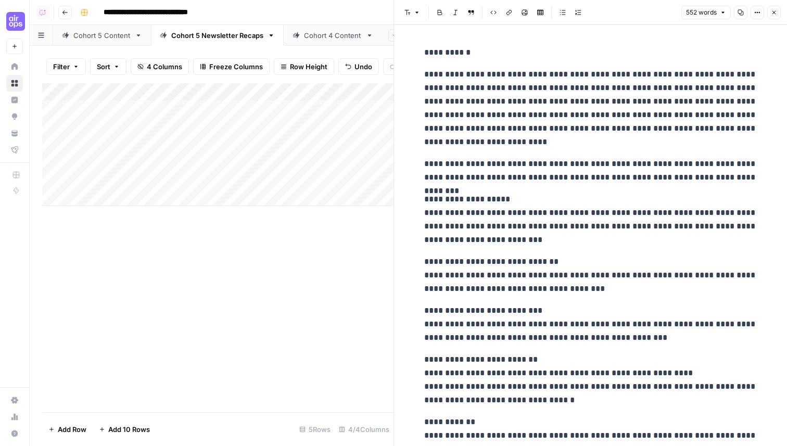
click at [440, 199] on p "**********" at bounding box center [590, 220] width 333 height 54
click at [594, 170] on p "**********" at bounding box center [590, 170] width 333 height 27
drag, startPoint x: 439, startPoint y: 198, endPoint x: 417, endPoint y: 198, distance: 21.3
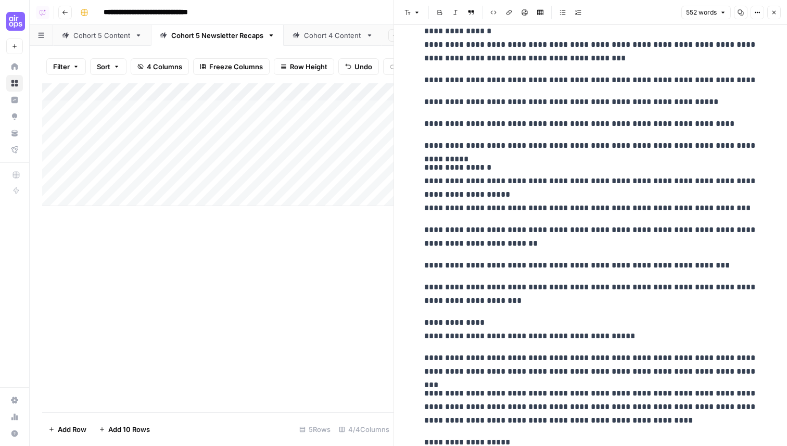
scroll to position [671, 0]
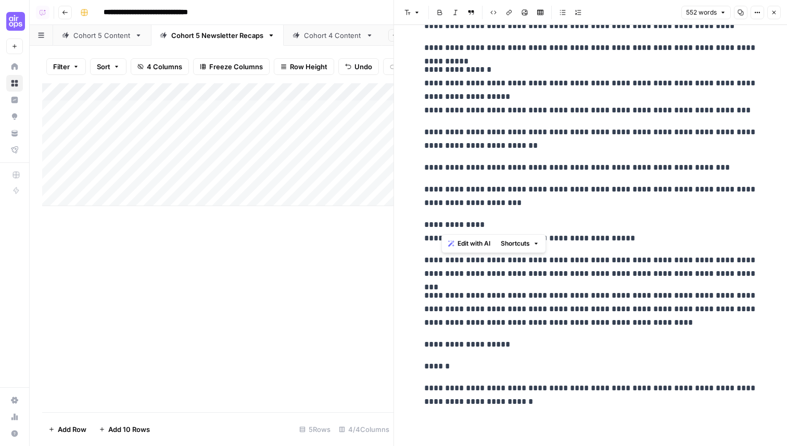
drag, startPoint x: 506, startPoint y: 222, endPoint x: 421, endPoint y: 224, distance: 85.4
click at [424, 224] on p "**********" at bounding box center [590, 231] width 333 height 27
click at [499, 221] on p "**********" at bounding box center [590, 231] width 333 height 27
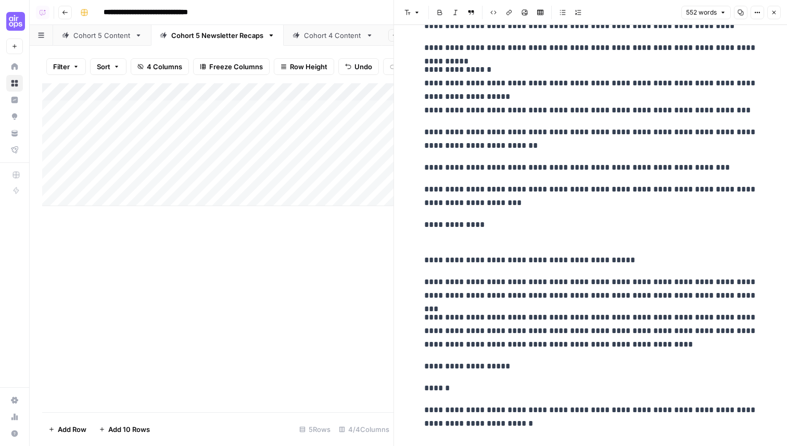
click at [426, 224] on p "**********" at bounding box center [590, 225] width 333 height 14
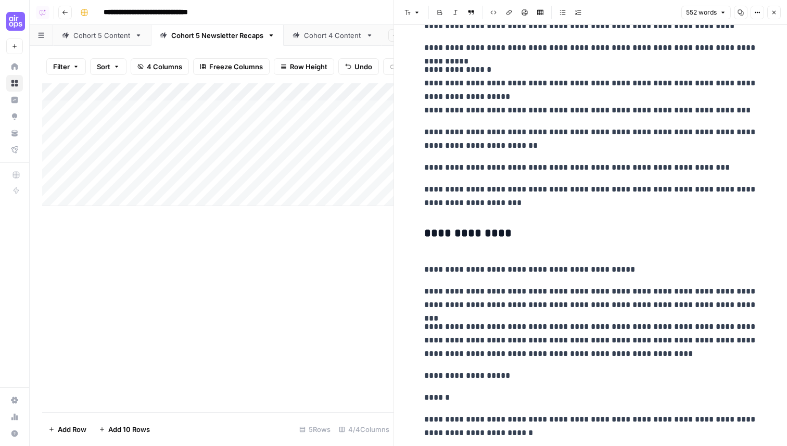
click at [452, 252] on p "**********" at bounding box center [590, 262] width 333 height 27
click at [426, 270] on p "**********" at bounding box center [590, 262] width 333 height 27
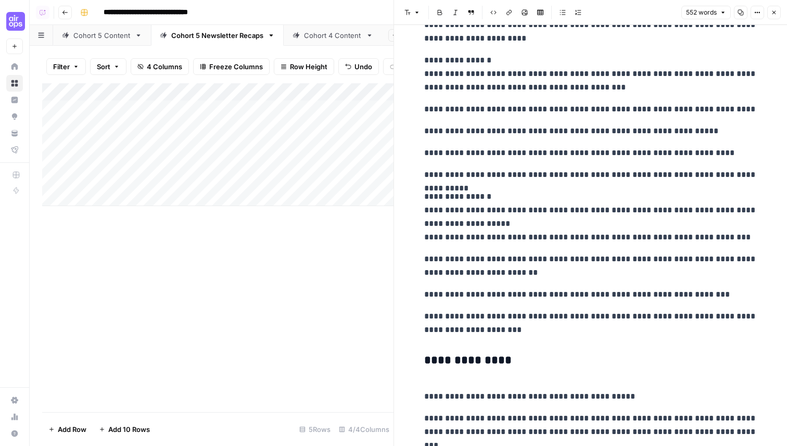
scroll to position [528, 0]
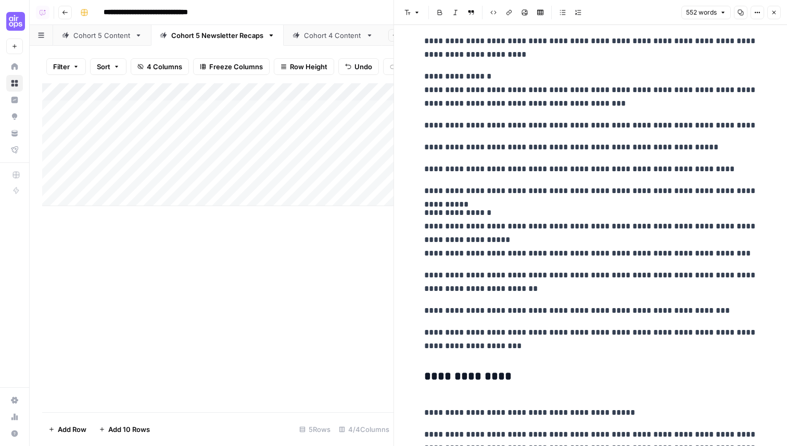
click at [502, 211] on p "**********" at bounding box center [590, 233] width 333 height 54
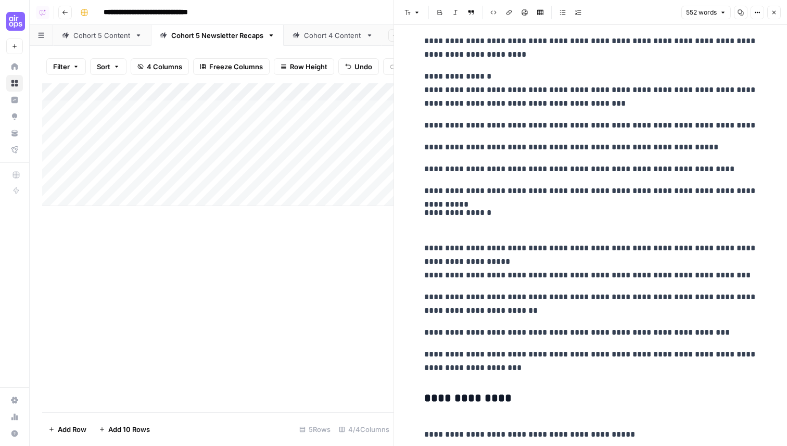
click at [424, 211] on p "**********" at bounding box center [590, 213] width 333 height 14
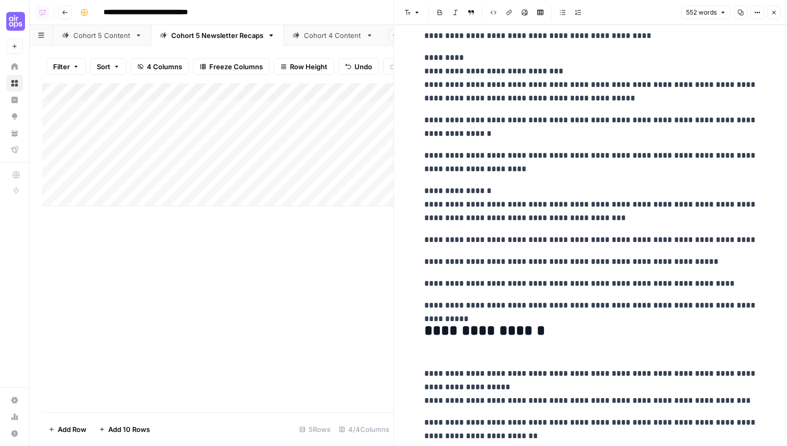
scroll to position [345, 0]
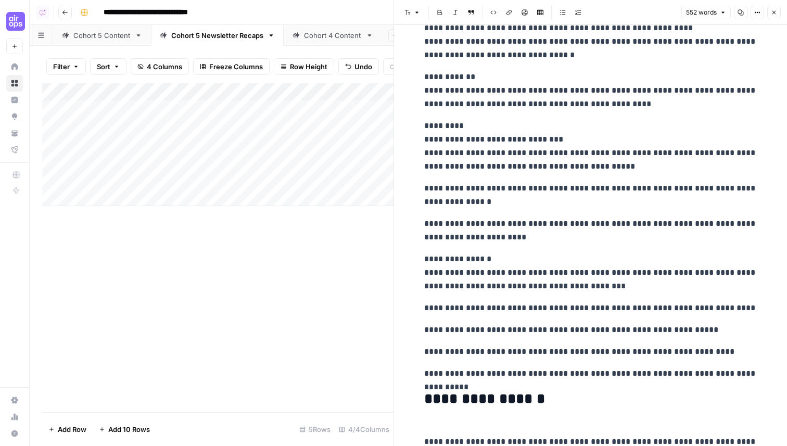
click at [505, 259] on p "**********" at bounding box center [590, 272] width 333 height 41
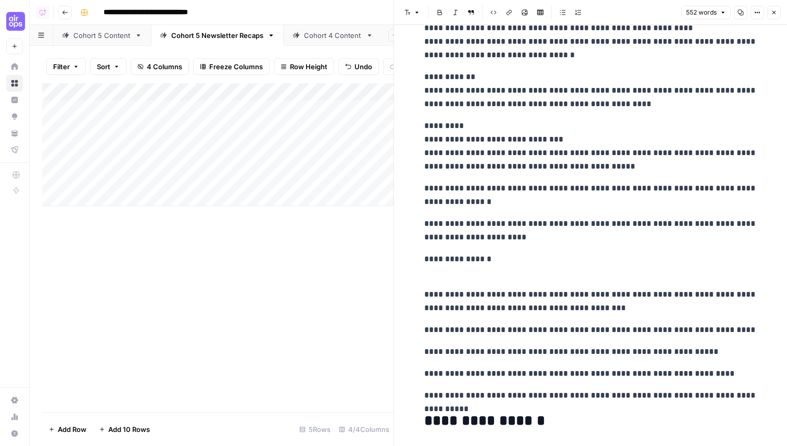
click at [426, 257] on p "**********" at bounding box center [590, 259] width 333 height 14
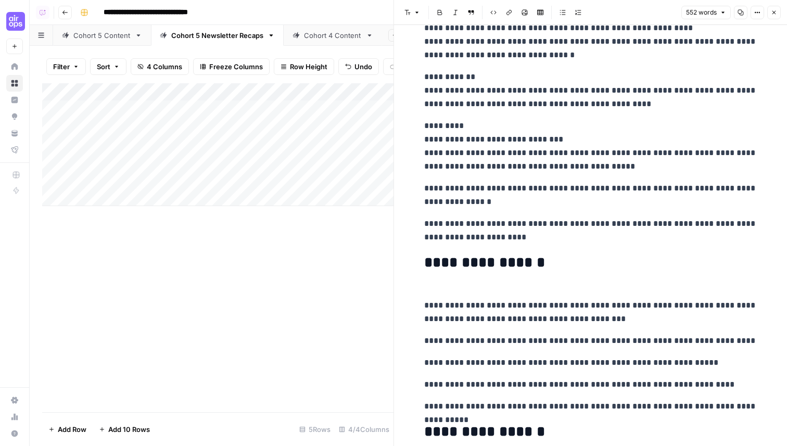
scroll to position [338, 0]
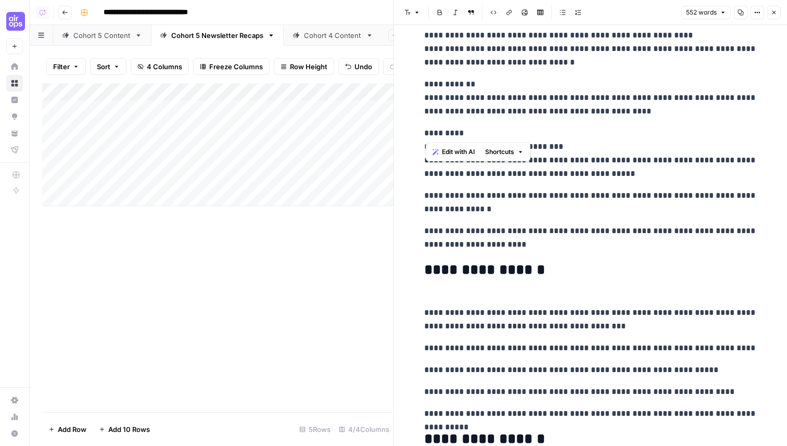
drag, startPoint x: 472, startPoint y: 134, endPoint x: 415, endPoint y: 134, distance: 57.3
click at [415, 134] on div "**********" at bounding box center [590, 281] width 393 height 1188
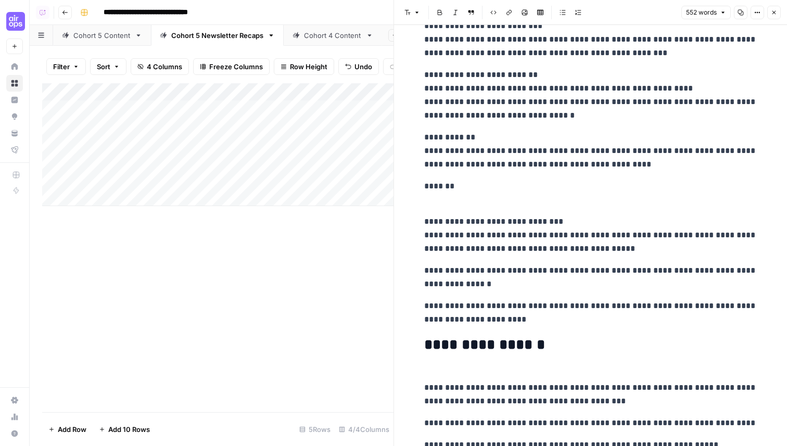
scroll to position [281, 0]
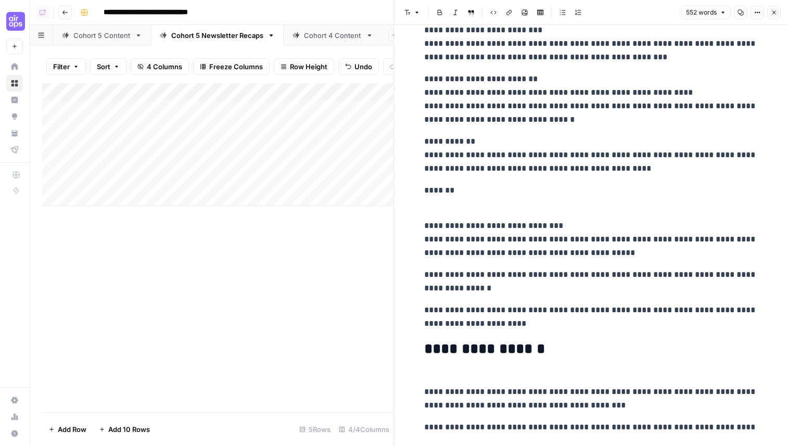
click at [500, 137] on p "**********" at bounding box center [590, 155] width 333 height 41
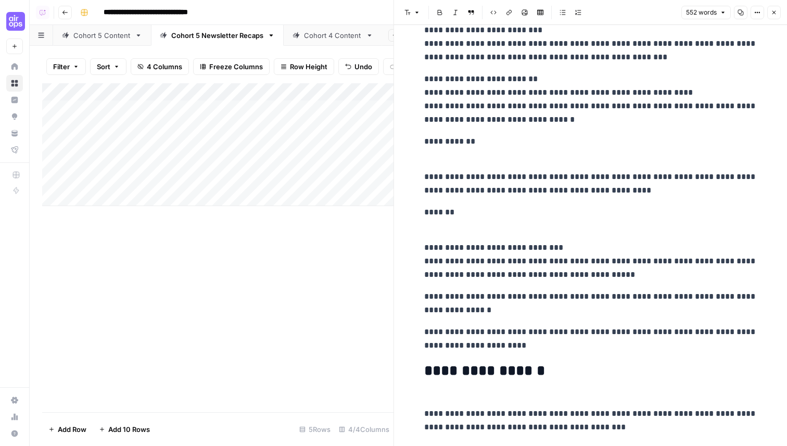
click at [425, 139] on p "**********" at bounding box center [590, 142] width 333 height 14
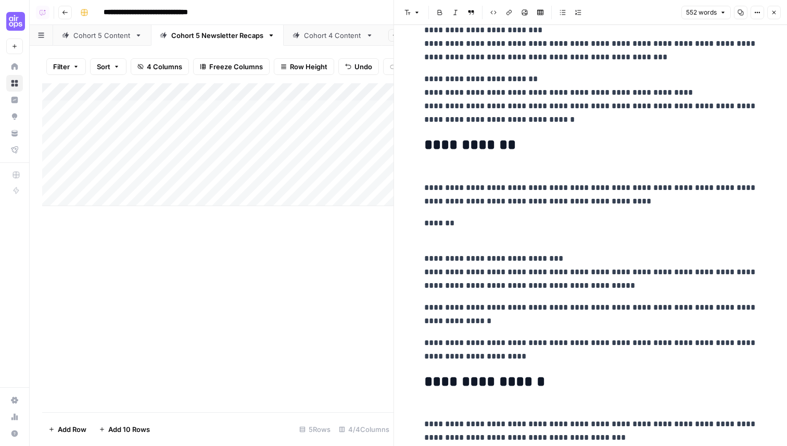
click at [477, 170] on p "**********" at bounding box center [590, 188] width 333 height 41
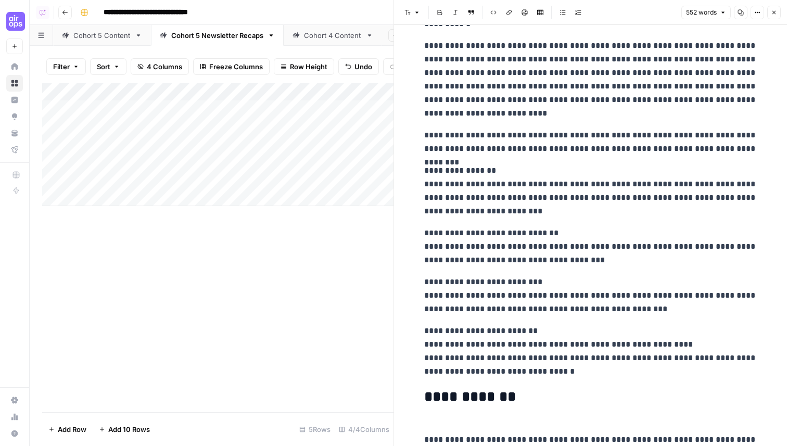
scroll to position [26, 0]
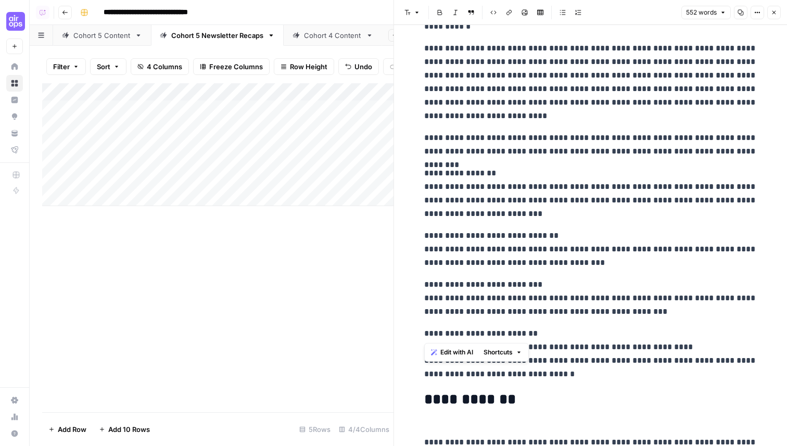
drag, startPoint x: 522, startPoint y: 334, endPoint x: 404, endPoint y: 334, distance: 117.6
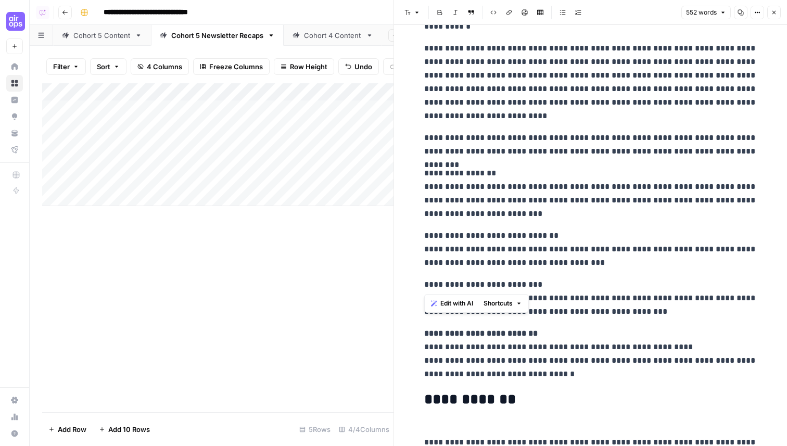
drag, startPoint x: 549, startPoint y: 284, endPoint x: 408, endPoint y: 284, distance: 141.1
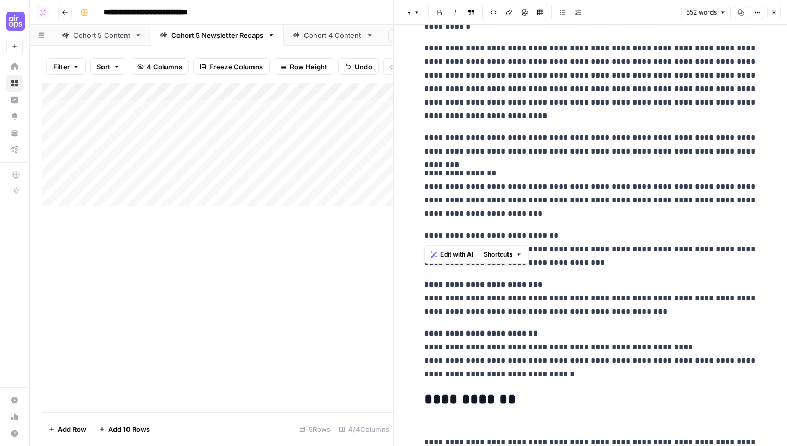
drag, startPoint x: 563, startPoint y: 235, endPoint x: 399, endPoint y: 235, distance: 164.0
click at [399, 235] on div "**********" at bounding box center [591, 223] width 394 height 446
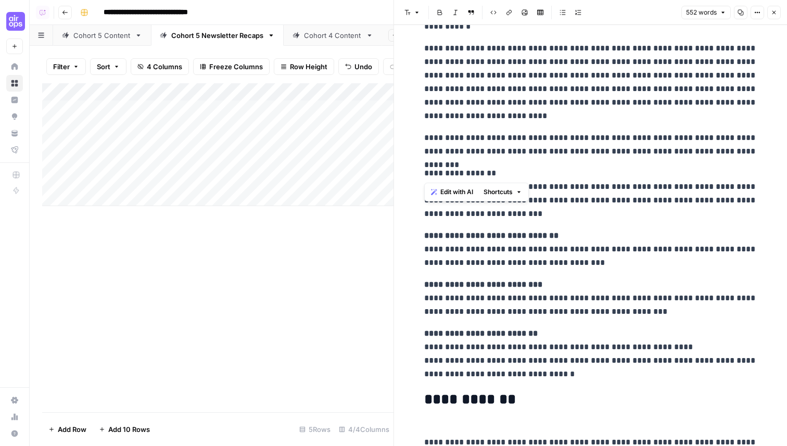
drag, startPoint x: 497, startPoint y: 172, endPoint x: 413, endPoint y: 172, distance: 84.3
click at [480, 137] on p "**********" at bounding box center [590, 144] width 333 height 27
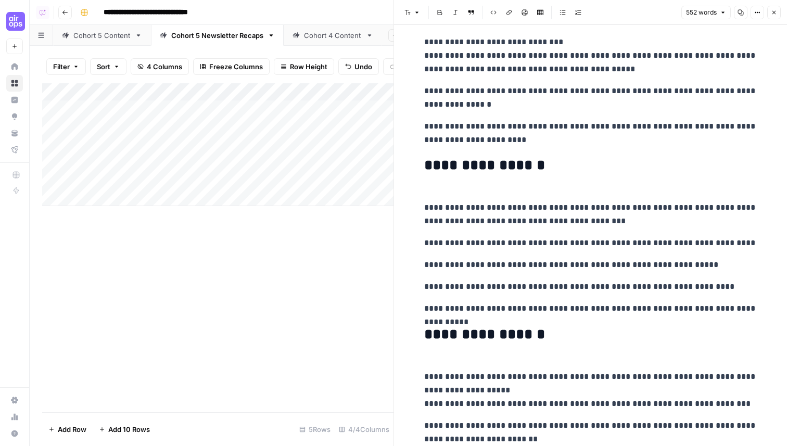
scroll to position [821, 0]
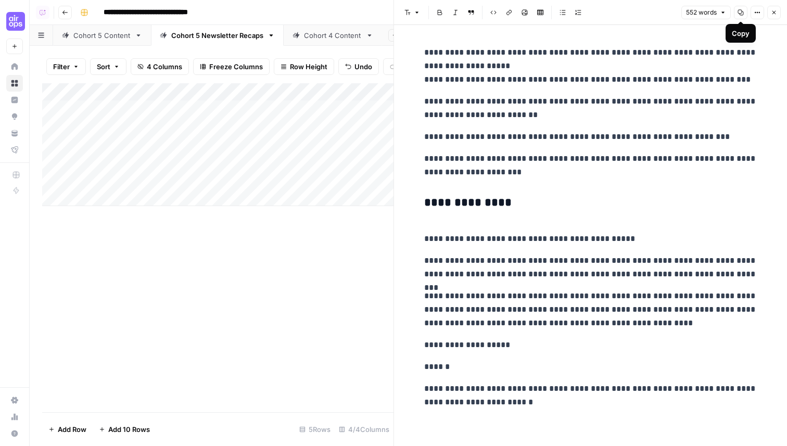
click at [741, 13] on icon "button" at bounding box center [741, 13] width 6 height 6
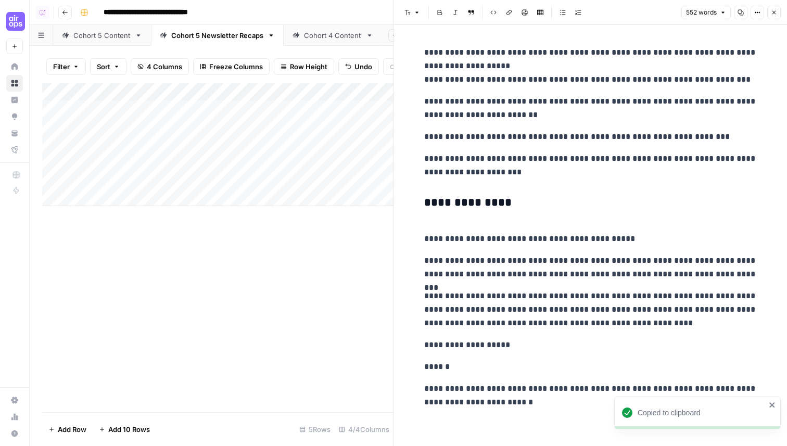
scroll to position [816, 0]
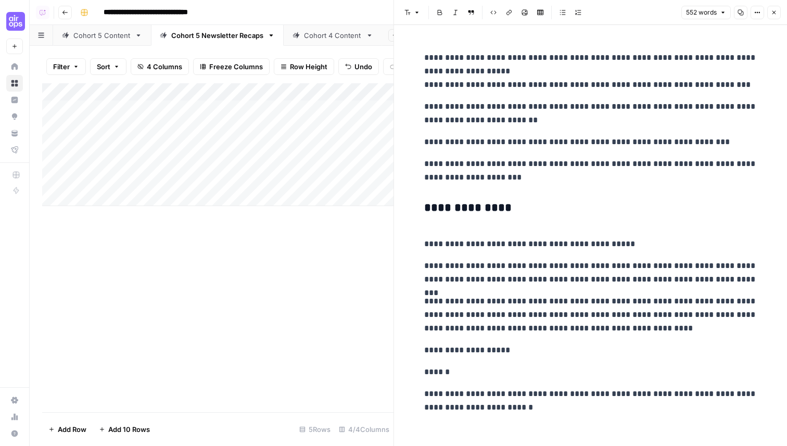
click at [209, 125] on div "Add Column" at bounding box center [217, 144] width 351 height 123
click at [315, 129] on div "Add Column" at bounding box center [217, 144] width 351 height 123
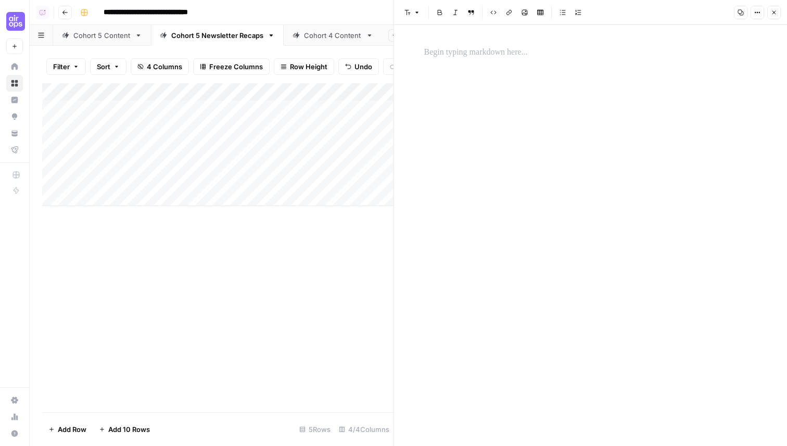
click at [263, 128] on div "Add Column" at bounding box center [217, 144] width 351 height 123
click at [376, 121] on div "Add Column" at bounding box center [217, 144] width 351 height 123
click at [487, 54] on p at bounding box center [590, 53] width 333 height 14
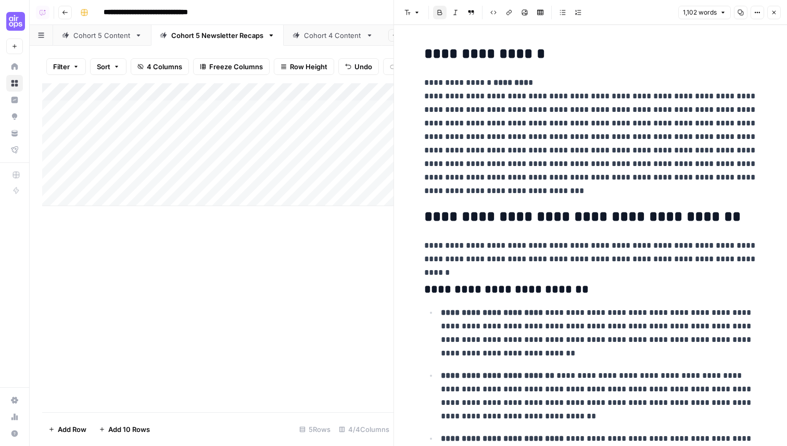
click at [772, 13] on icon "button" at bounding box center [774, 12] width 6 height 6
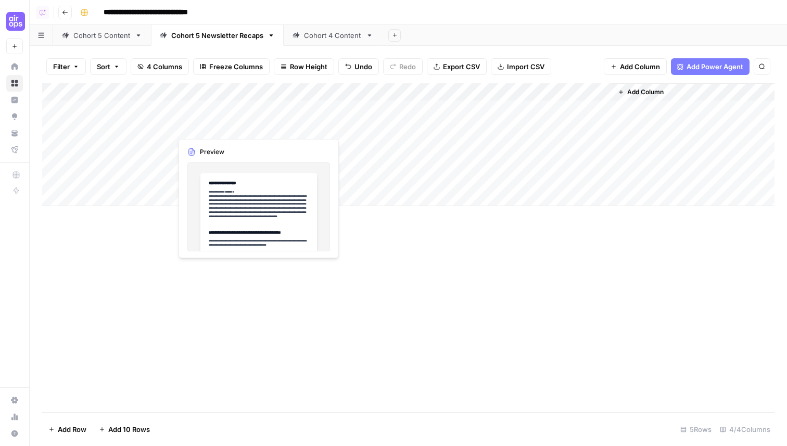
click at [277, 126] on div "Add Column" at bounding box center [408, 144] width 732 height 123
click at [371, 125] on div "Add Column" at bounding box center [408, 144] width 732 height 123
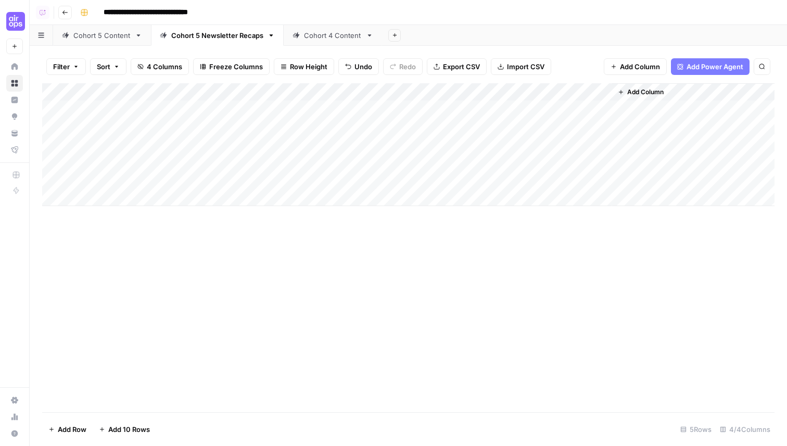
click at [113, 37] on div "Cohort 5 Content" at bounding box center [101, 35] width 57 height 10
click at [358, 383] on div "Add Column" at bounding box center [408, 247] width 732 height 329
click at [221, 34] on div "Cohort 5 Newsletter Recaps" at bounding box center [217, 35] width 92 height 10
click at [334, 33] on div "Cohort 4 Content" at bounding box center [333, 35] width 58 height 10
click at [119, 36] on div "Cohort 5 Content" at bounding box center [101, 35] width 57 height 10
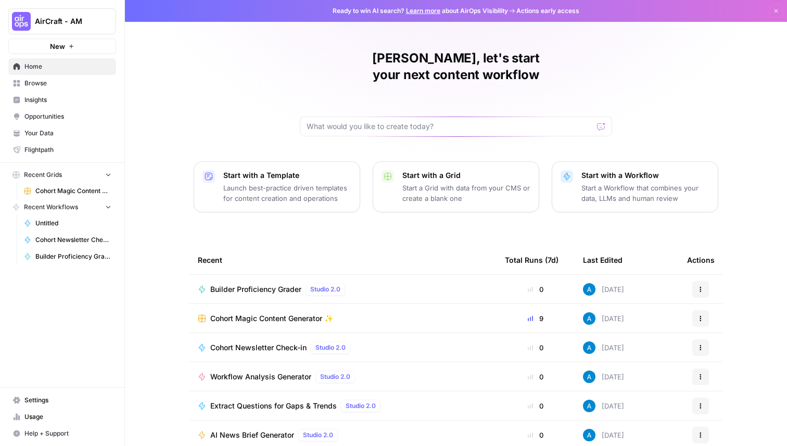
click at [48, 82] on span "Browse" at bounding box center [67, 83] width 87 height 9
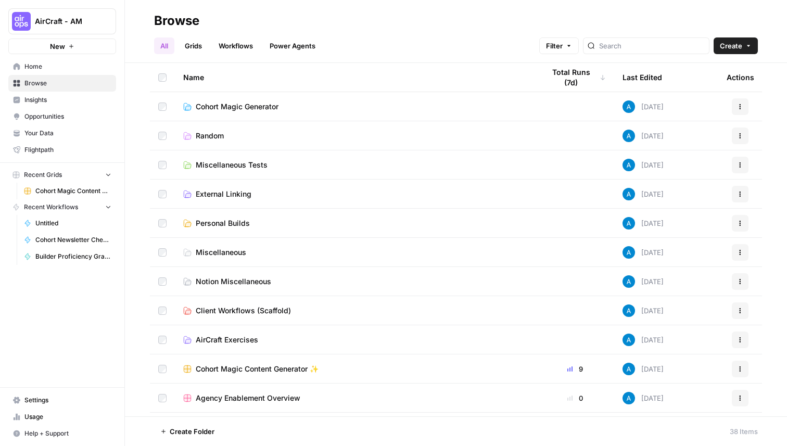
click at [60, 131] on span "Your Data" at bounding box center [67, 133] width 87 height 9
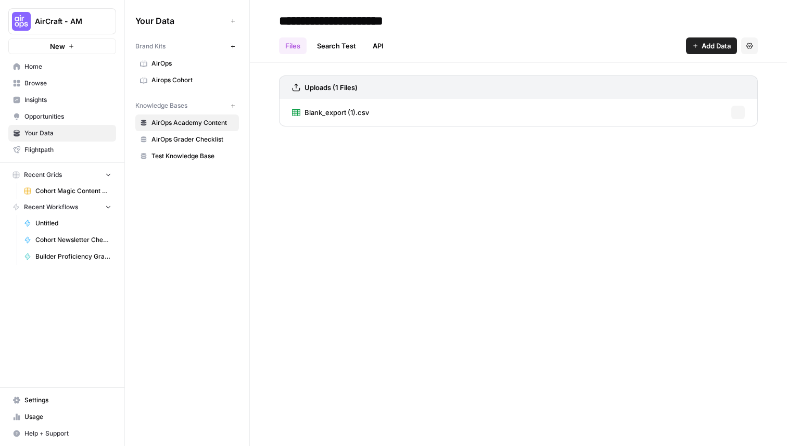
click at [199, 80] on span "Airops Cohort" at bounding box center [192, 79] width 83 height 9
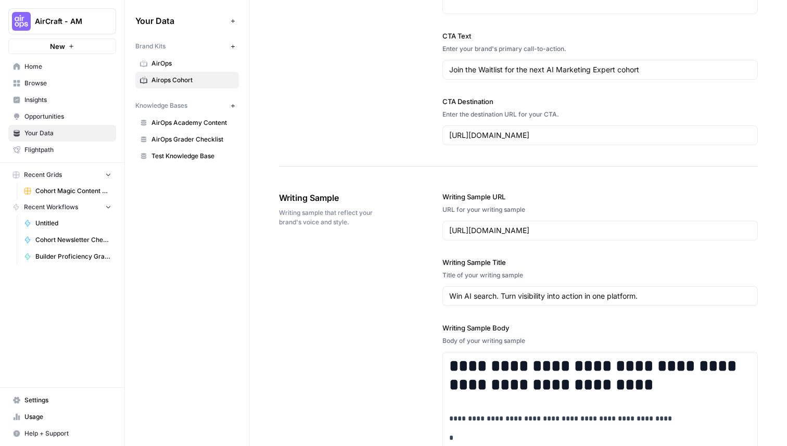
scroll to position [1402, 0]
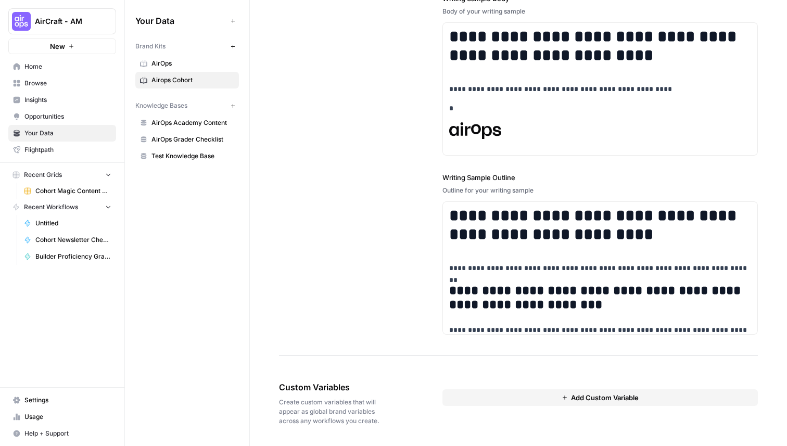
click at [479, 399] on button "Add Custom Variable" at bounding box center [599, 397] width 315 height 17
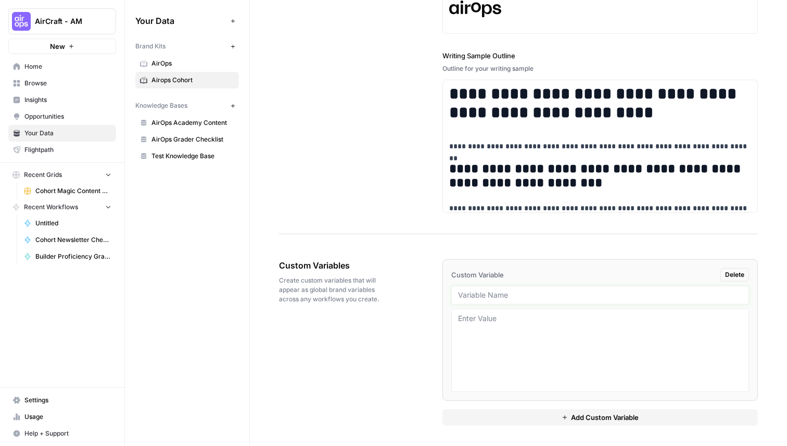
click at [492, 296] on input "text" at bounding box center [600, 294] width 284 height 9
type input "Weekly Cohort Waitlist Sample"
click at [527, 385] on textarea at bounding box center [600, 350] width 284 height 74
paste textarea "Lor ipsum, Dolo’s amet consec adipi elit sed doeius tempor incidid - utlab et d…"
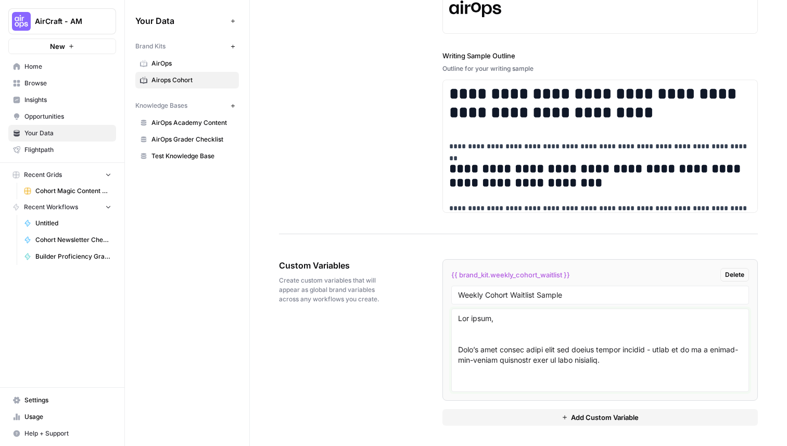
scroll to position [862, 0]
click at [477, 369] on textarea at bounding box center [600, 350] width 284 height 74
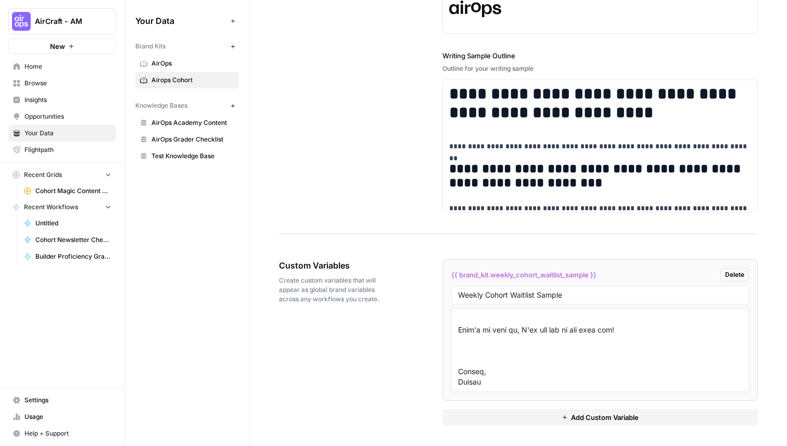
scroll to position [832, 0]
click at [475, 359] on textarea at bounding box center [600, 350] width 284 height 74
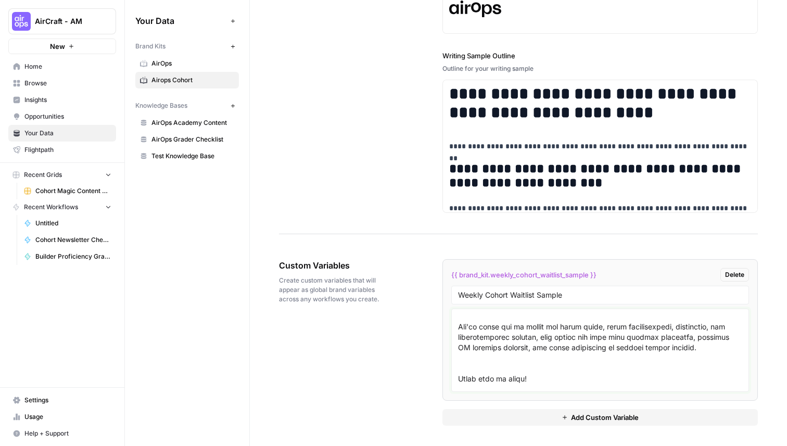
click at [476, 360] on textarea at bounding box center [600, 350] width 284 height 74
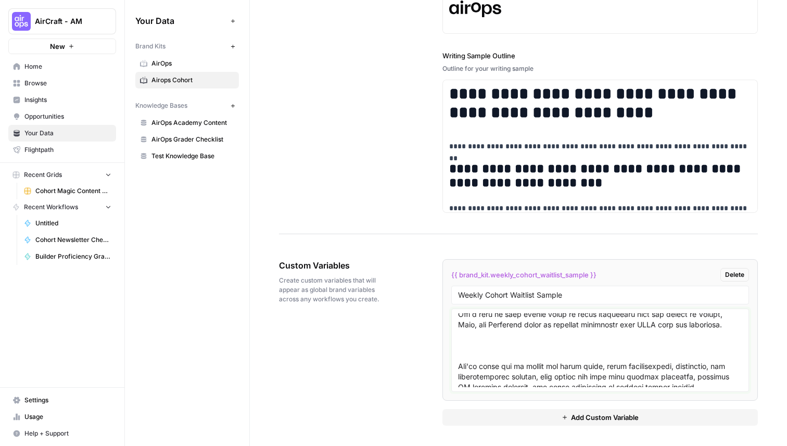
scroll to position [715, 0]
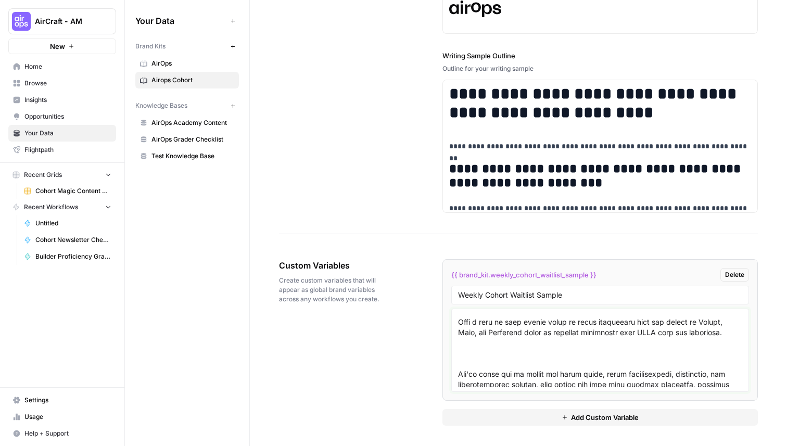
click at [473, 358] on textarea at bounding box center [600, 350] width 284 height 74
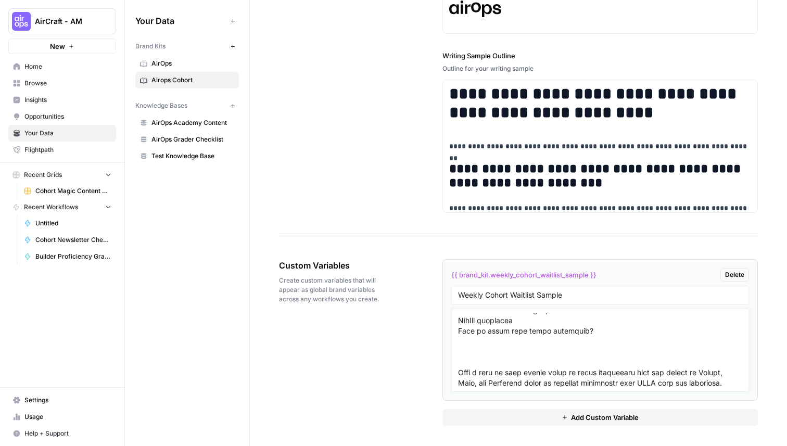
scroll to position [660, 0]
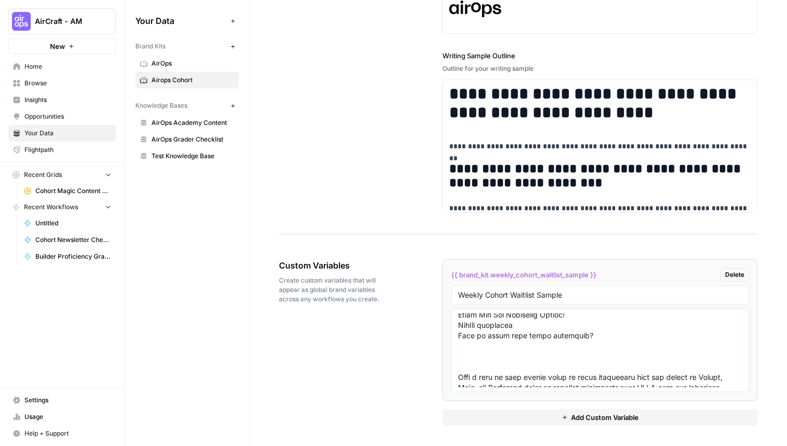
click at [473, 361] on textarea at bounding box center [600, 350] width 284 height 74
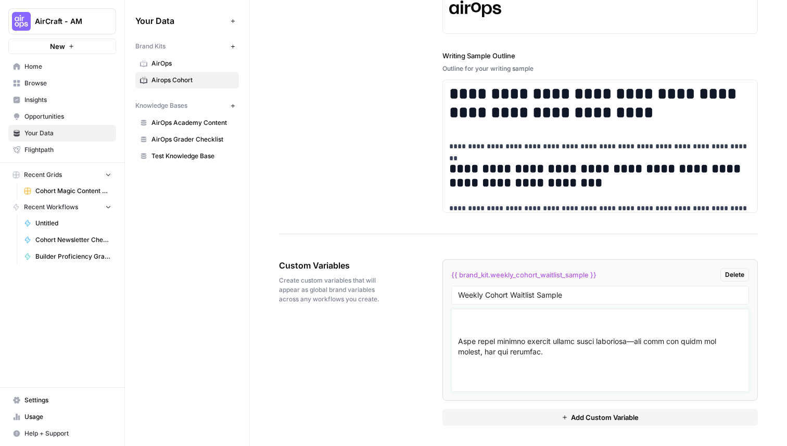
scroll to position [411, 0]
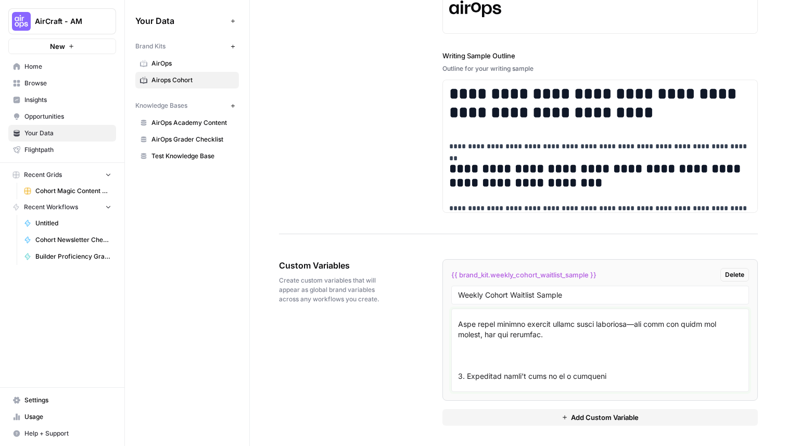
click at [476, 363] on textarea at bounding box center [600, 350] width 284 height 74
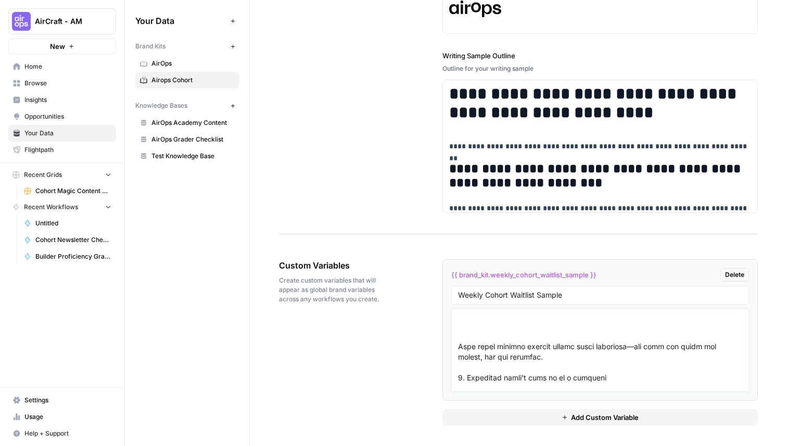
scroll to position [364, 0]
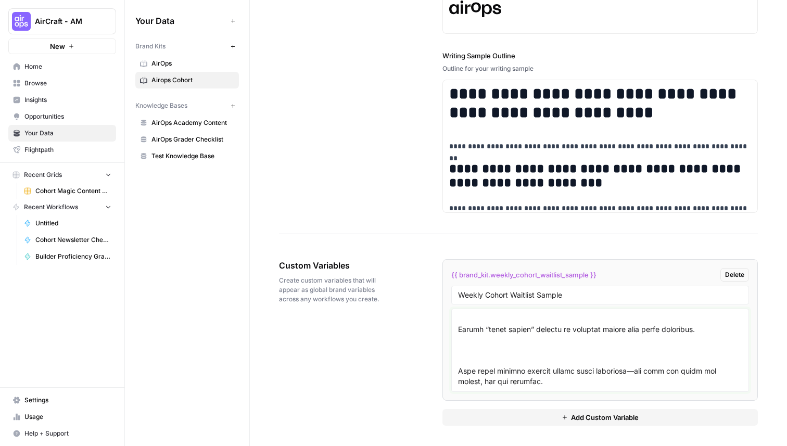
click at [478, 352] on textarea at bounding box center [600, 350] width 284 height 74
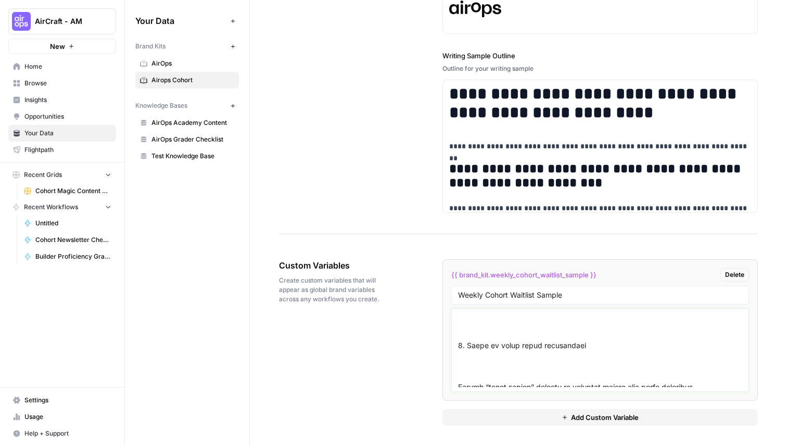
click at [474, 371] on textarea at bounding box center [600, 350] width 284 height 74
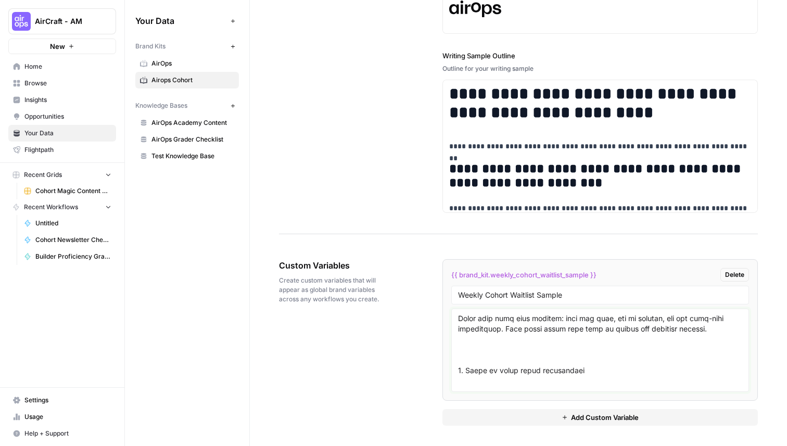
click at [493, 353] on textarea at bounding box center [600, 350] width 284 height 74
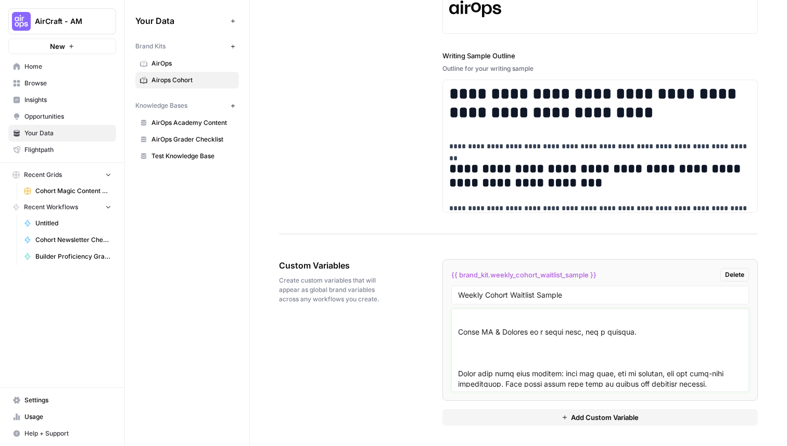
scroll to position [225, 0]
click at [479, 360] on textarea at bounding box center [600, 350] width 284 height 74
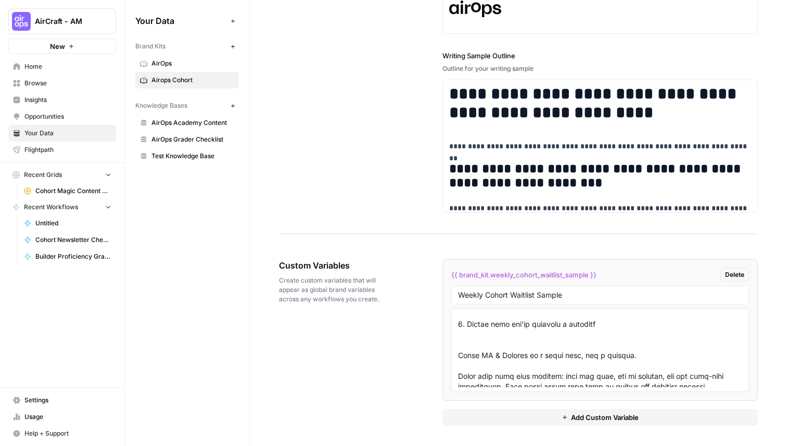
scroll to position [183, 0]
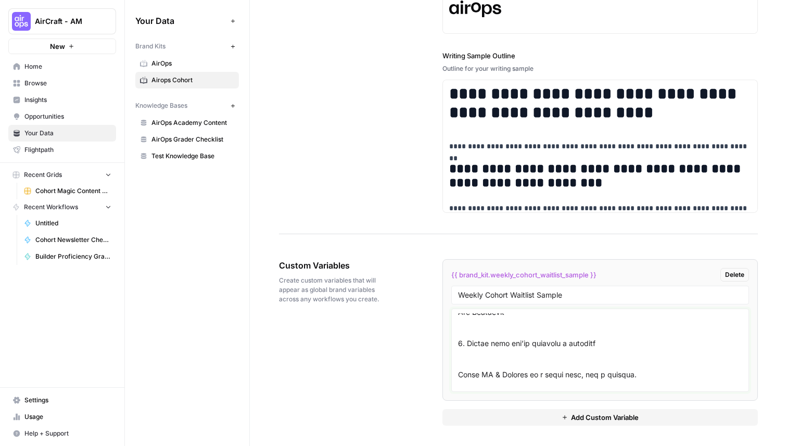
click at [461, 360] on textarea at bounding box center [600, 350] width 284 height 74
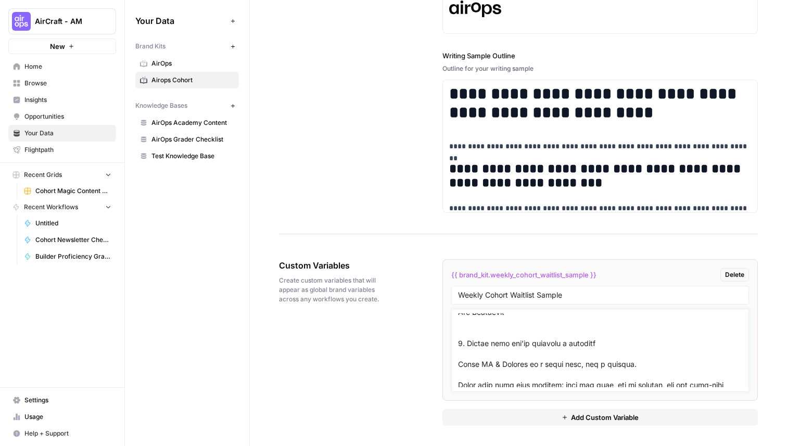
click at [474, 328] on textarea at bounding box center [600, 350] width 284 height 74
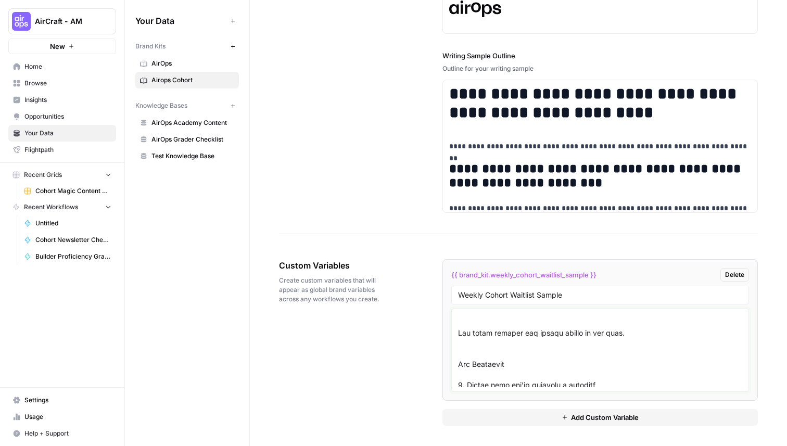
scroll to position [130, 0]
click at [469, 353] on textarea at bounding box center [600, 350] width 284 height 74
click at [460, 373] on textarea at bounding box center [600, 350] width 284 height 74
click at [492, 332] on textarea at bounding box center [600, 350] width 284 height 74
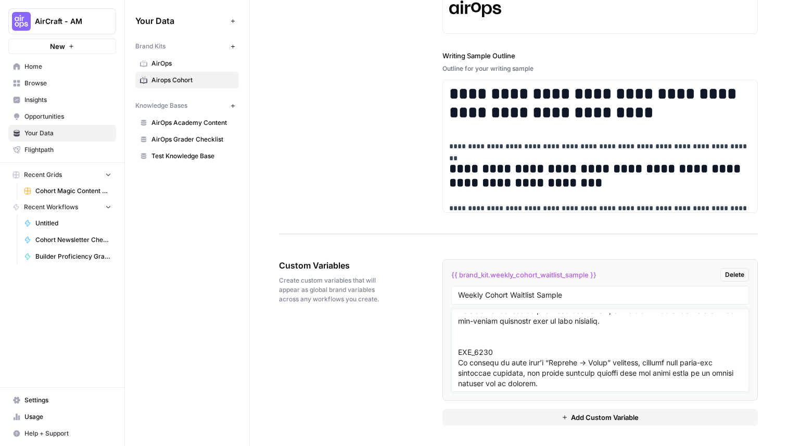
scroll to position [34, 0]
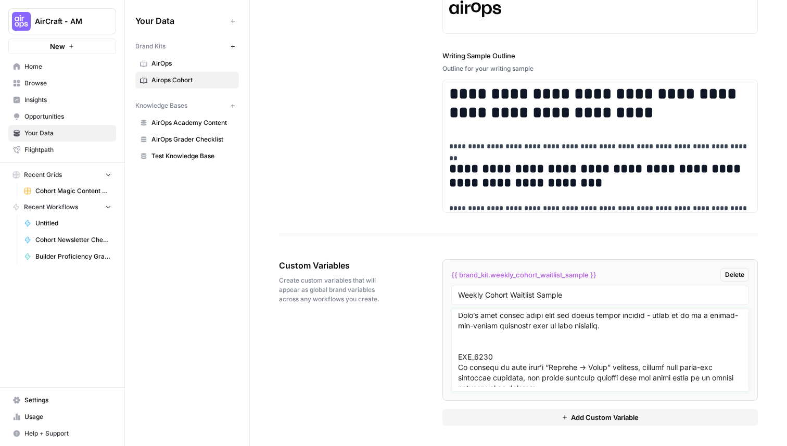
drag, startPoint x: 502, startPoint y: 356, endPoint x: 454, endPoint y: 355, distance: 47.9
click at [454, 355] on div at bounding box center [600, 350] width 298 height 83
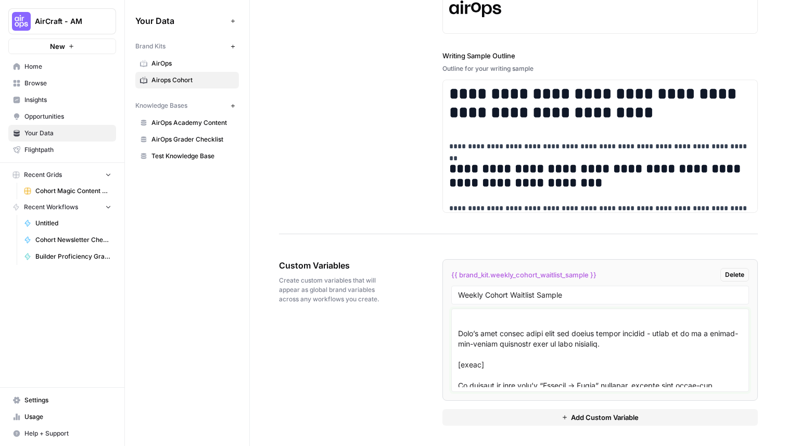
scroll to position [0, 0]
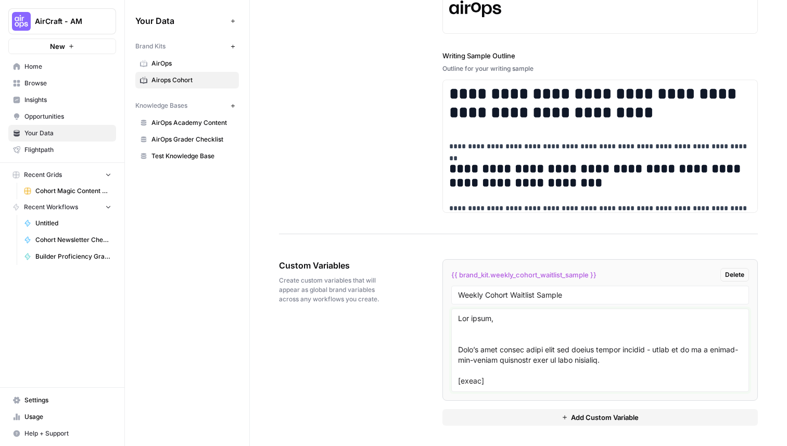
click at [479, 338] on textarea at bounding box center [600, 350] width 284 height 74
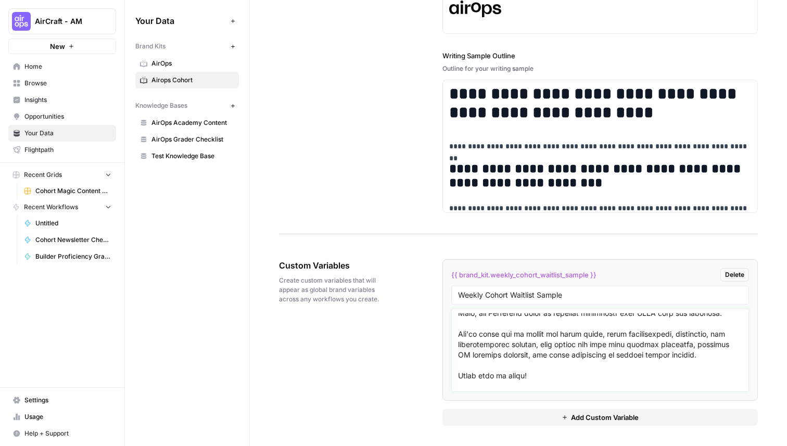
scroll to position [592, 0]
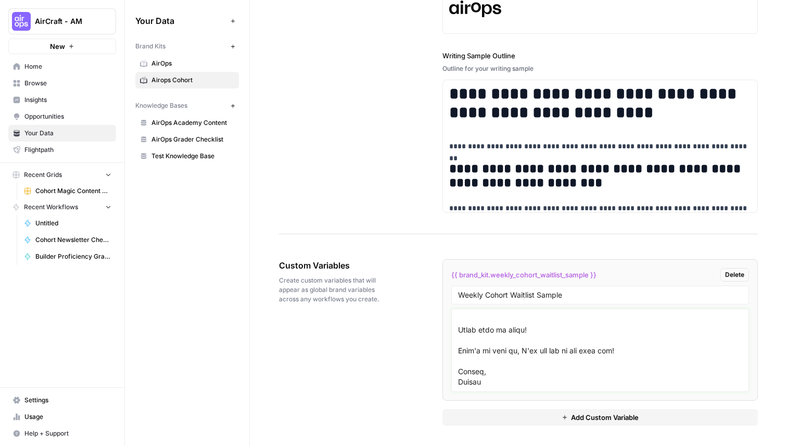
type textarea "Hey there, Here’s your inside scoop from our latest cohort session - think of i…"
click at [583, 291] on input "Weekly Cohort Waitlist Sample" at bounding box center [600, 294] width 284 height 9
drag, startPoint x: 585, startPoint y: 294, endPoint x: 451, endPoint y: 294, distance: 133.3
click at [451, 295] on div "Weekly Cohort Waitlist Sample 1" at bounding box center [600, 295] width 298 height 19
type input "Weekly Cohort Waitlist Sample 1"
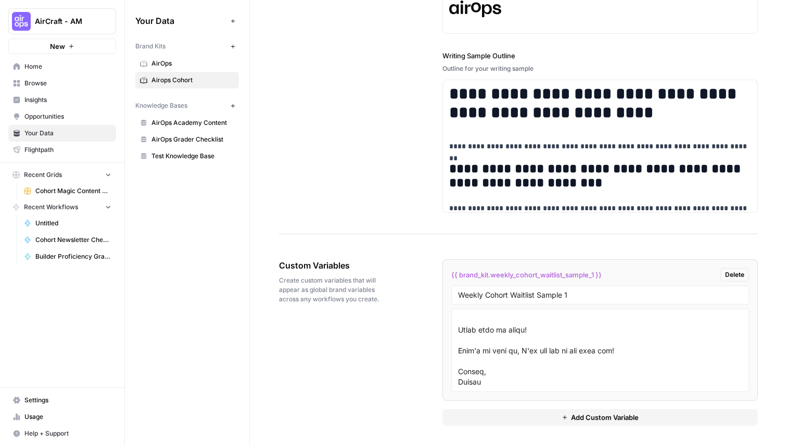
click at [478, 417] on button "Add Custom Variable" at bounding box center [599, 417] width 315 height 17
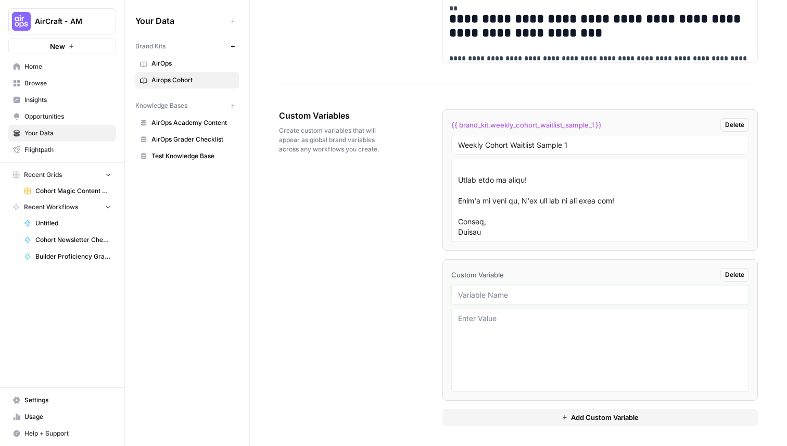
click at [516, 296] on input "text" at bounding box center [600, 294] width 284 height 9
paste input "Weekly Cohort Waitlist Sample 1"
type input "Weekly Cohort Waitlist Sample 2"
click at [398, 281] on div "Custom Variables Create custom variables that will appear as global brand varia…" at bounding box center [518, 267] width 479 height 358
click at [487, 324] on textarea at bounding box center [600, 350] width 284 height 74
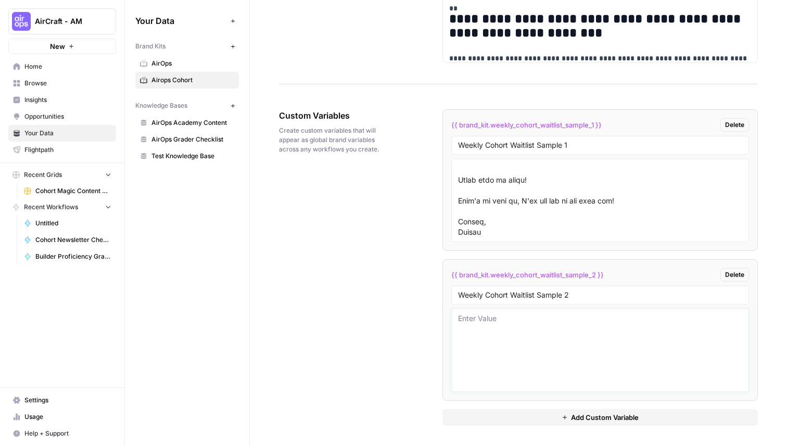
paste textarea "Hey there, Another week, another AI Workshop! And this time we're covering cont…"
click at [479, 371] on textarea "Hey there, Another week, another AI Workshop! And this time we're covering cont…" at bounding box center [600, 350] width 284 height 74
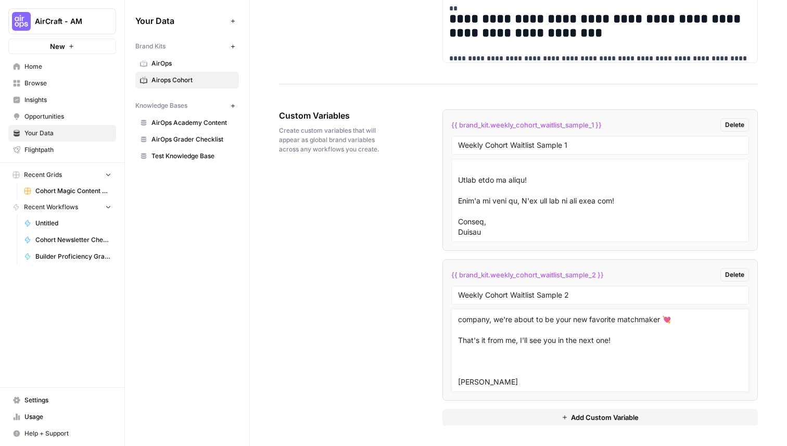
click at [490, 357] on textarea "Hey there, Another week, another AI Workshop! And this time we're covering cont…" at bounding box center [600, 350] width 284 height 74
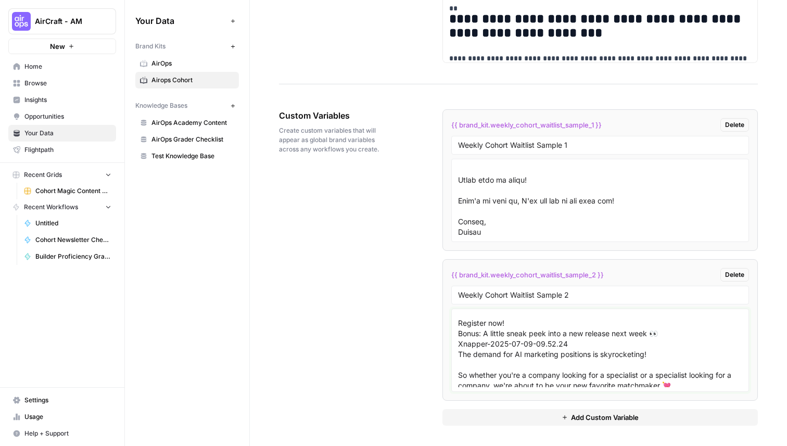
scroll to position [240, 0]
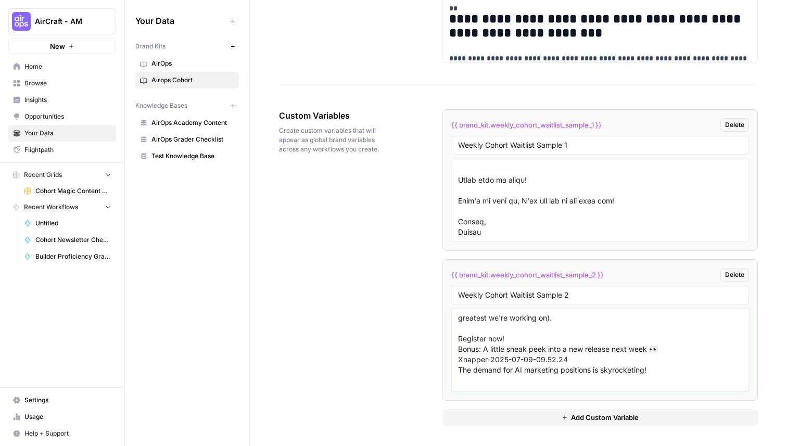
drag, startPoint x: 579, startPoint y: 359, endPoint x: 440, endPoint y: 359, distance: 139.0
click at [440, 359] on div "Custom Variables Create custom variables that will appear as global brand varia…" at bounding box center [518, 267] width 479 height 358
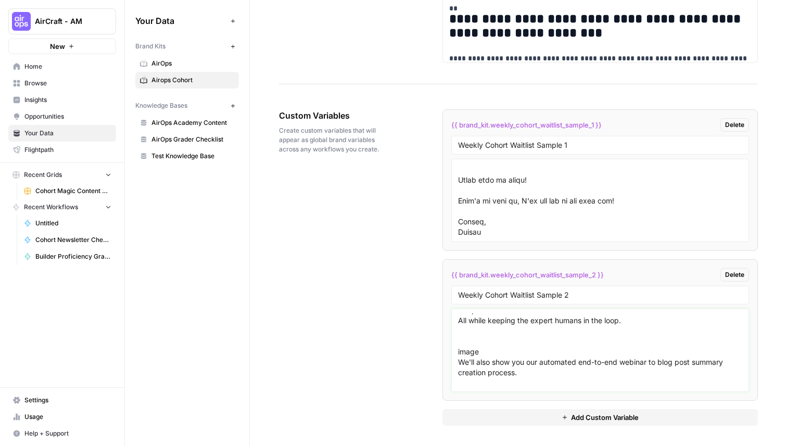
scroll to position [140, 0]
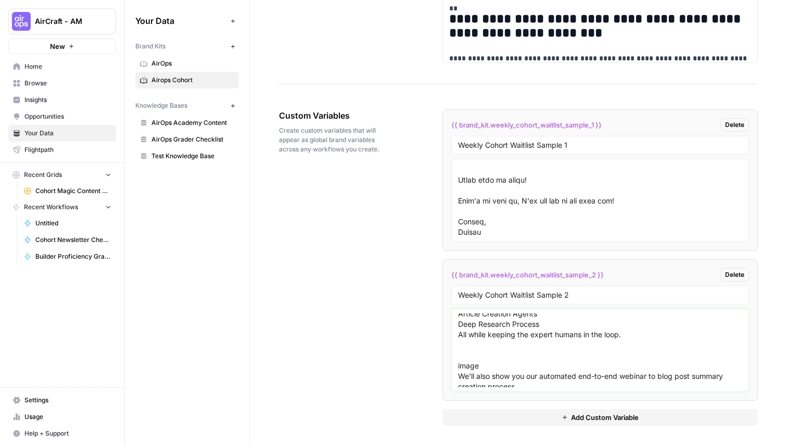
click at [486, 364] on textarea "Hey there, Another week, another AI Workshop! And this time we're covering cont…" at bounding box center [600, 350] width 284 height 74
drag, startPoint x: 486, startPoint y: 364, endPoint x: 453, endPoint y: 365, distance: 33.3
click at [453, 365] on div "Hey there, Another week, another AI Workshop! And this time we're covering cont…" at bounding box center [600, 350] width 298 height 83
click at [470, 353] on textarea "Hey there, Another week, another AI Workshop! And this time we're covering cont…" at bounding box center [600, 350] width 284 height 74
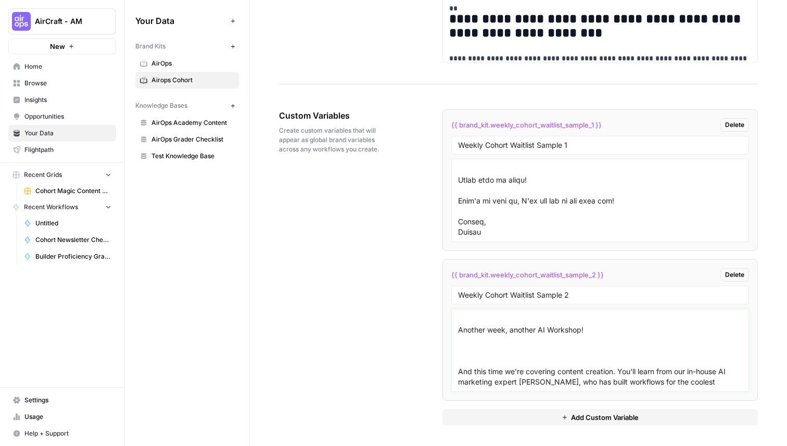
scroll to position [16, 0]
click at [511, 358] on textarea "Hey there, Another week, another AI Workshop! And this time we're covering cont…" at bounding box center [600, 350] width 284 height 74
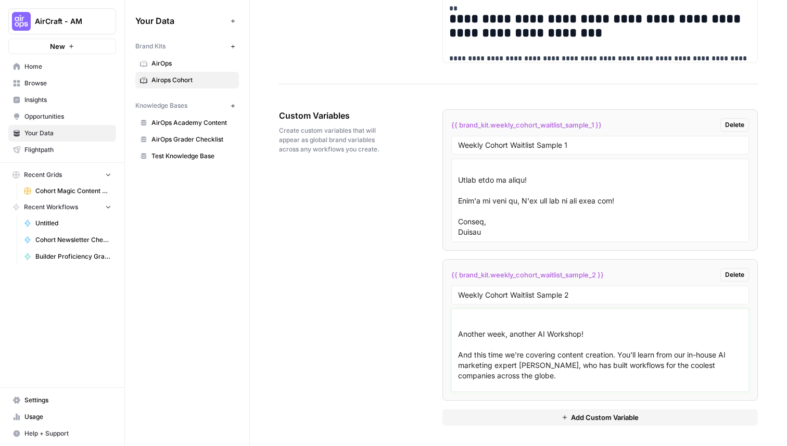
scroll to position [0, 0]
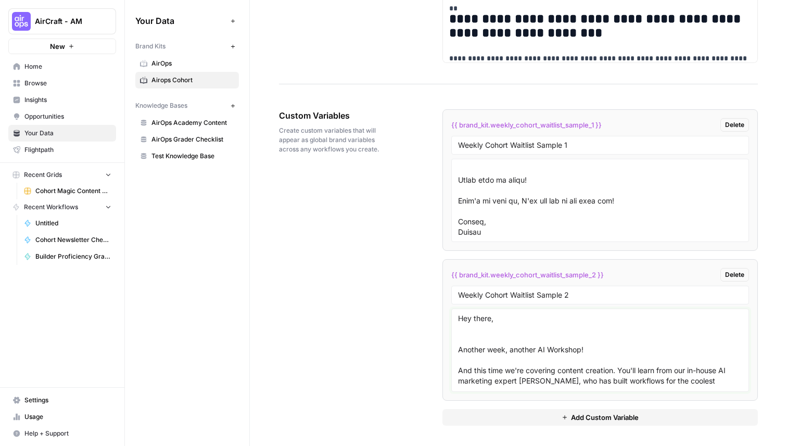
click at [484, 337] on textarea "Hey there, Another week, another AI Workshop! And this time we're covering cont…" at bounding box center [600, 350] width 284 height 74
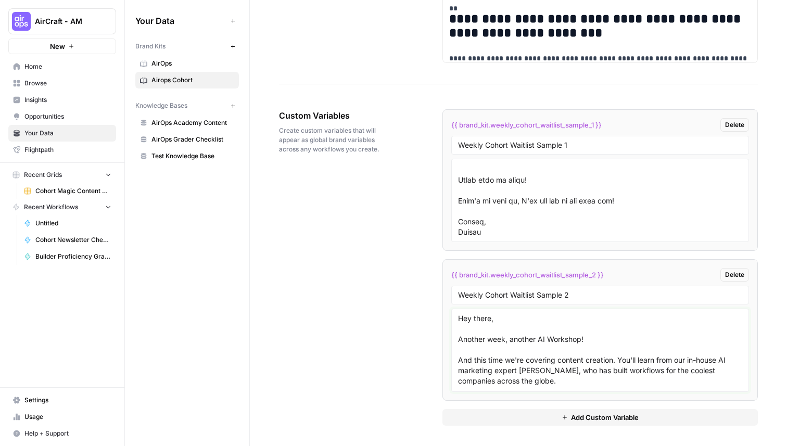
type textarea "Hey there, Another week, another AI Workshop! And this time we're covering cont…"
click at [383, 329] on div "Custom Variables Create custom variables that will appear as global brand varia…" at bounding box center [518, 267] width 479 height 358
click at [410, 288] on div "Custom Variables Create custom variables that will appear as global brand varia…" at bounding box center [518, 267] width 479 height 358
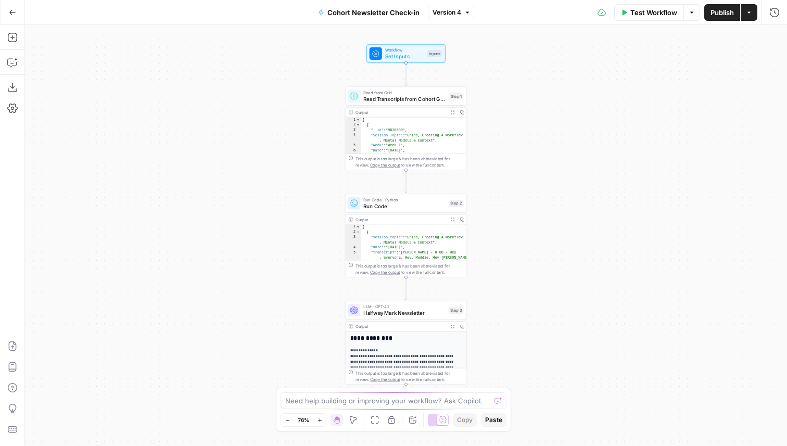
click at [417, 97] on span "Read Transcripts from Cohort Grid" at bounding box center [404, 99] width 83 height 8
type input "Cohort Magic Content Generator ✨"
type input "Cohort 5 Content"
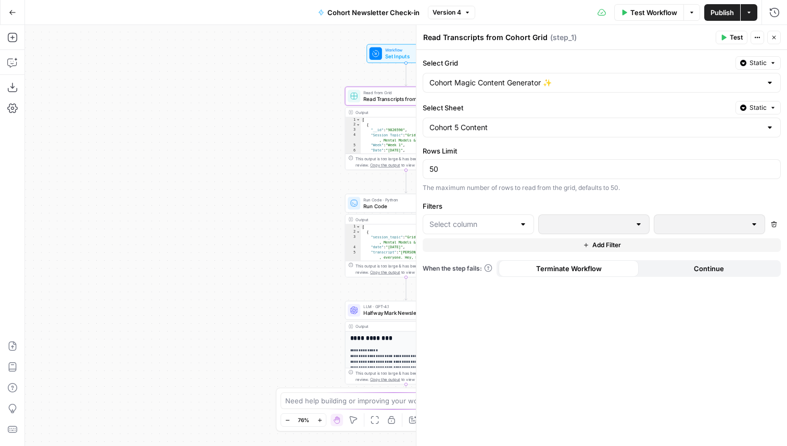
click at [774, 36] on icon "button" at bounding box center [774, 37] width 6 height 6
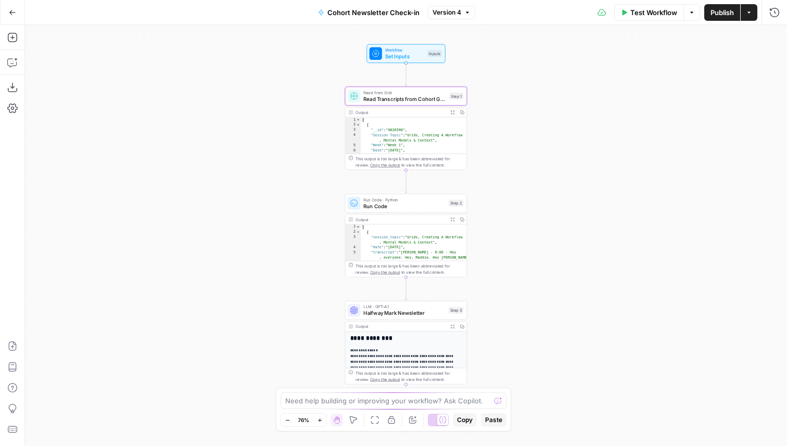
click at [424, 207] on span "Run Code" at bounding box center [404, 206] width 82 height 8
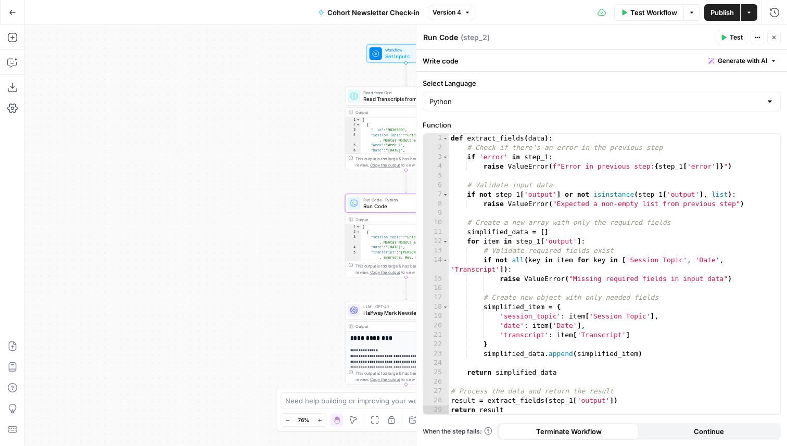
click at [772, 36] on icon "button" at bounding box center [774, 37] width 6 height 6
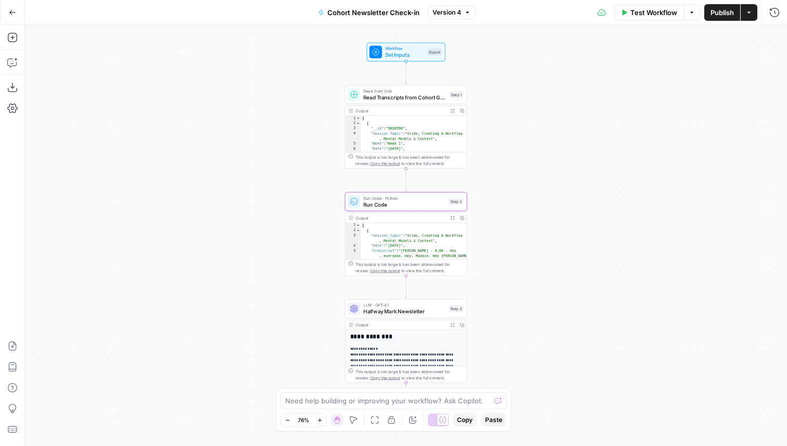
drag, startPoint x: 554, startPoint y: 283, endPoint x: 560, endPoint y: 113, distance: 169.3
click at [559, 115] on div "Workflow Set Inputs Inputs Read from Grid Read Transcripts from Cohort Grid Ste…" at bounding box center [406, 235] width 762 height 421
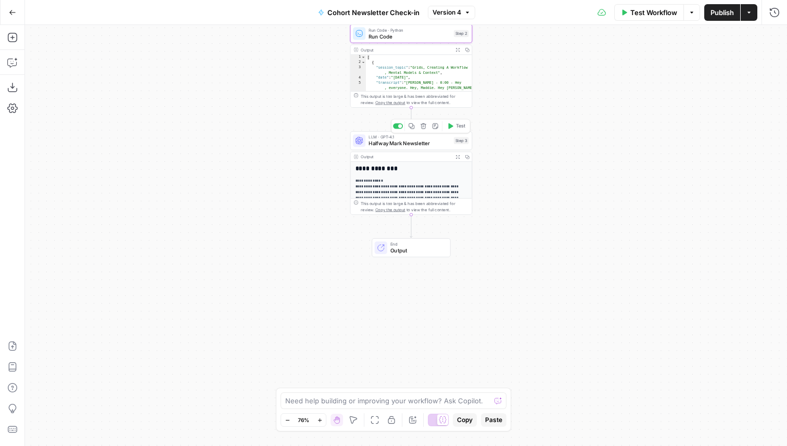
click at [401, 145] on span "Halfway Mark Newsletter" at bounding box center [410, 144] width 82 height 8
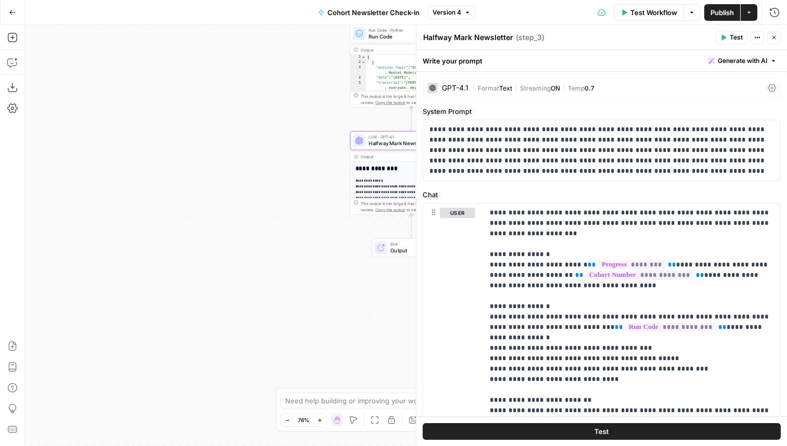
click at [774, 37] on icon "button" at bounding box center [774, 37] width 6 height 6
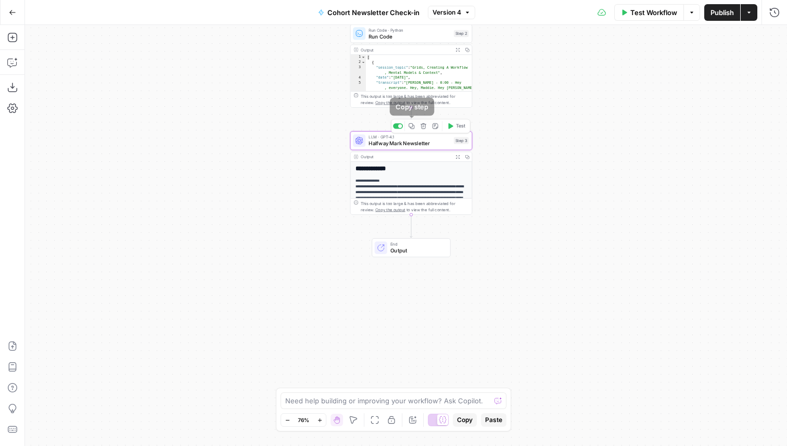
click at [410, 128] on icon "button" at bounding box center [412, 126] width 6 height 6
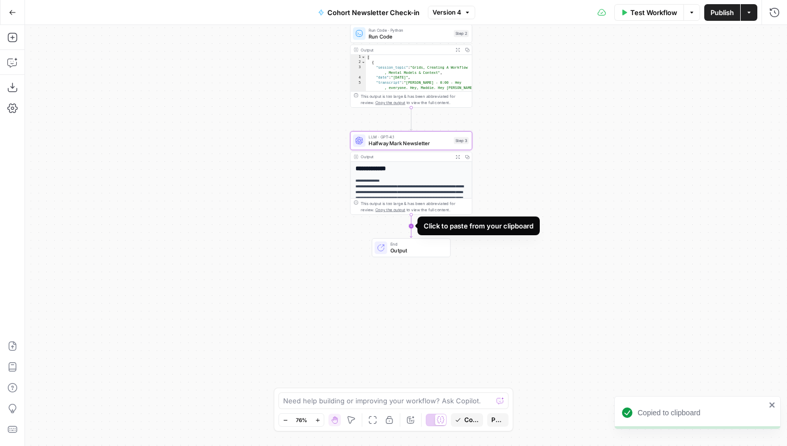
click at [410, 224] on icon "Edge from step_3 to end" at bounding box center [411, 226] width 3 height 23
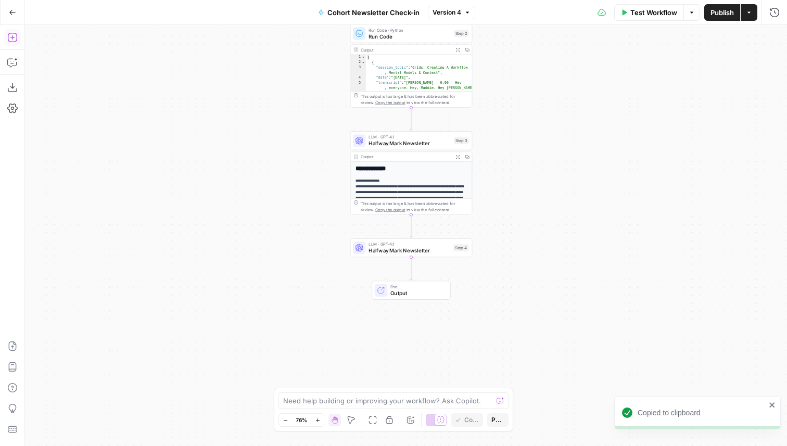
click at [12, 40] on icon "button" at bounding box center [12, 37] width 10 height 10
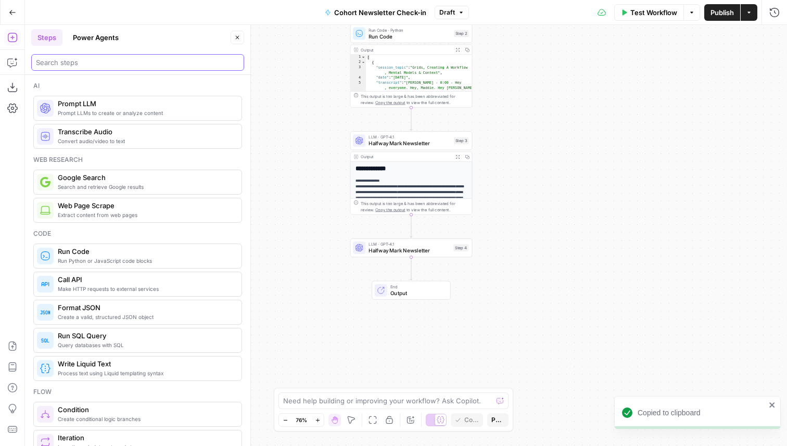
click at [73, 61] on input "search" at bounding box center [138, 62] width 204 height 10
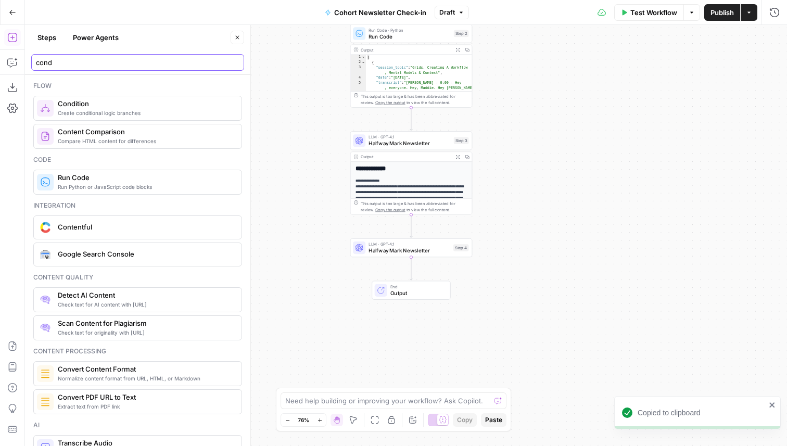
type input "cond"
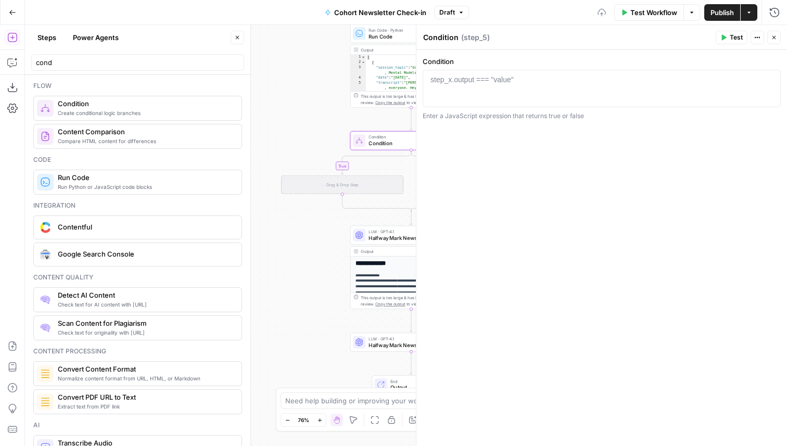
click at [238, 39] on icon "button" at bounding box center [237, 37] width 6 height 6
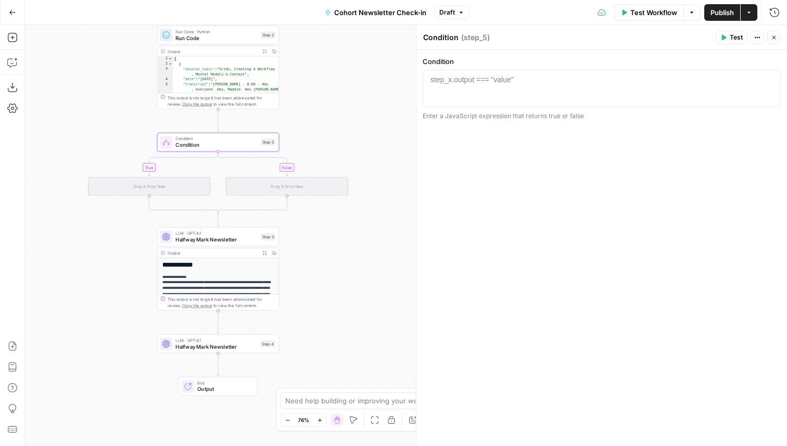
drag, startPoint x: 278, startPoint y: 108, endPoint x: 84, endPoint y: 108, distance: 193.7
click at [85, 109] on div "true false Workflow Set Inputs Inputs Read from Grid Read Transcripts from Coho…" at bounding box center [406, 235] width 762 height 421
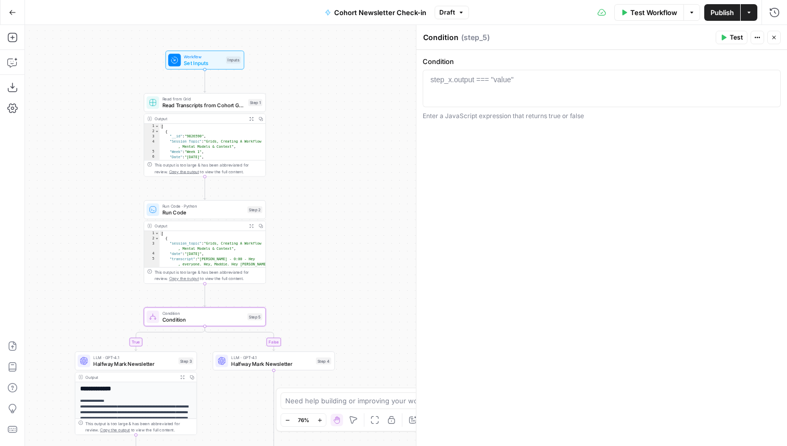
click at [212, 62] on span "Set Inputs" at bounding box center [203, 63] width 39 height 8
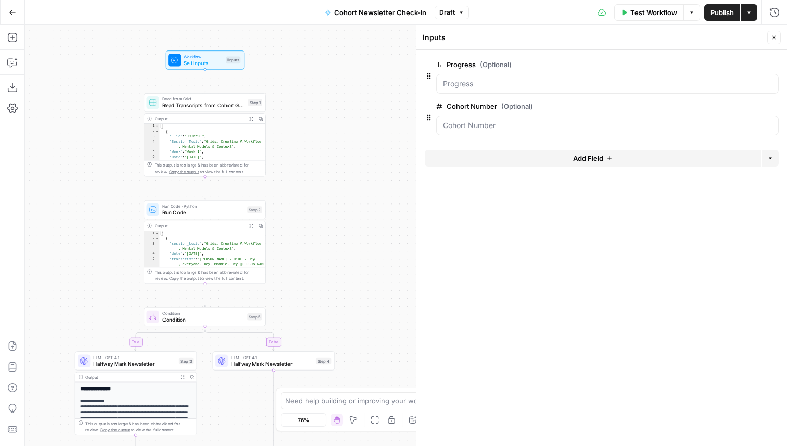
click at [777, 37] on button "Close" at bounding box center [774, 38] width 14 height 14
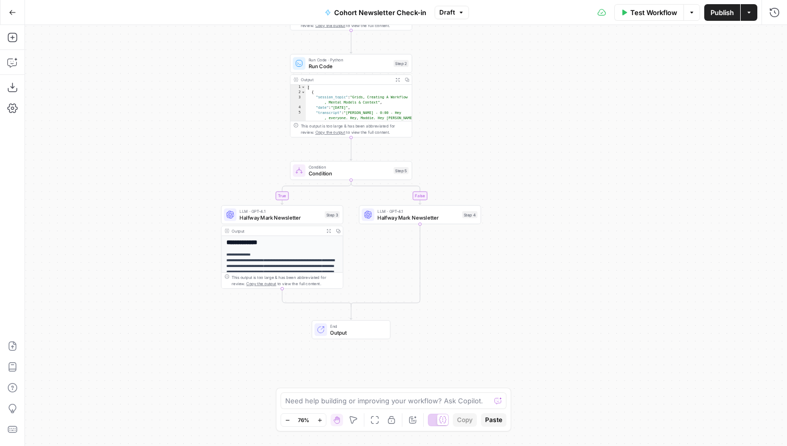
drag, startPoint x: 440, startPoint y: 277, endPoint x: 592, endPoint y: 118, distance: 220.6
click at [592, 118] on div "true false Workflow Set Inputs Inputs Read from Grid Read Transcripts from Coho…" at bounding box center [406, 235] width 762 height 421
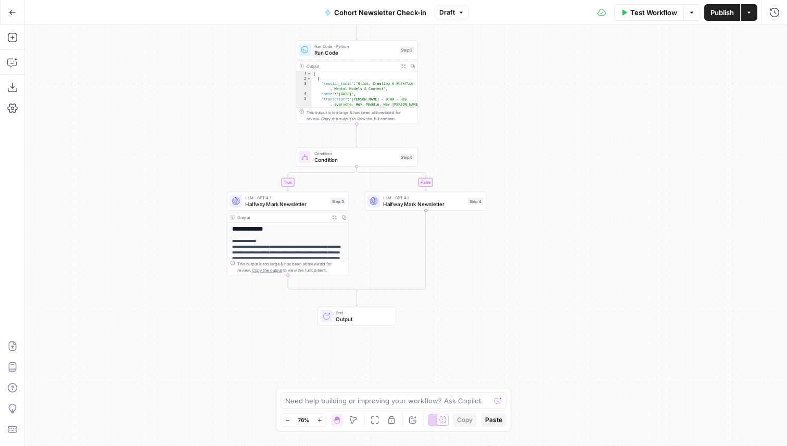
click at [362, 156] on span "Condition" at bounding box center [355, 160] width 82 height 8
click at [475, 81] on div "step_x.output === "value"" at bounding box center [472, 79] width 83 height 10
drag, startPoint x: 483, startPoint y: 77, endPoint x: 442, endPoint y: 78, distance: 41.1
click at [442, 78] on div "if 'progres'" at bounding box center [601, 97] width 349 height 47
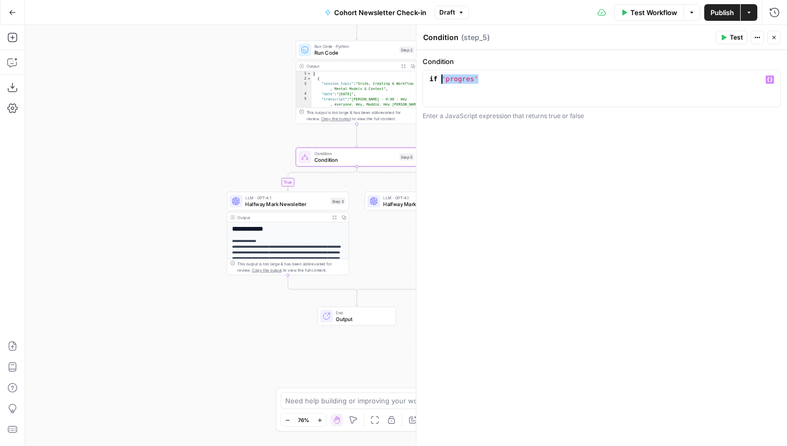
scroll to position [0, 1]
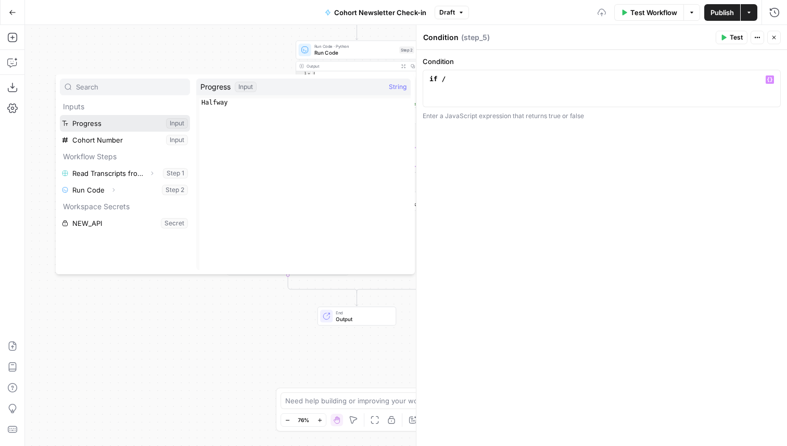
click at [141, 123] on button "Select variable Progress" at bounding box center [125, 123] width 130 height 17
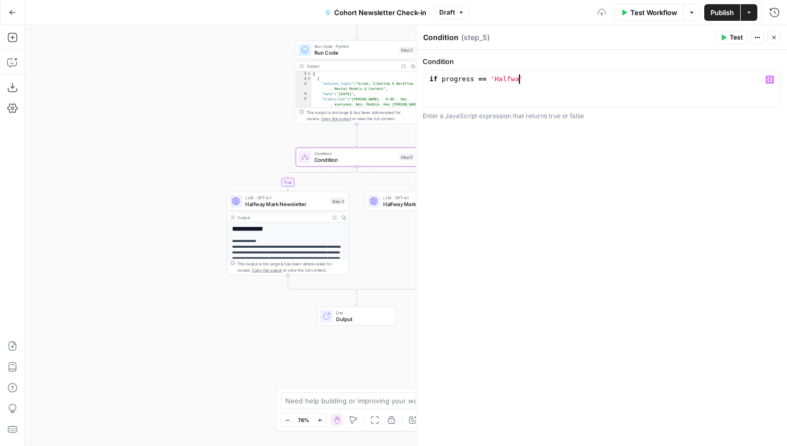
scroll to position [0, 6]
type textarea "**********"
click at [632, 225] on div "**********" at bounding box center [601, 248] width 371 height 396
click at [779, 38] on button "Close" at bounding box center [774, 38] width 14 height 14
click at [461, 203] on span "Halfway Mark Newsletter" at bounding box center [424, 204] width 82 height 8
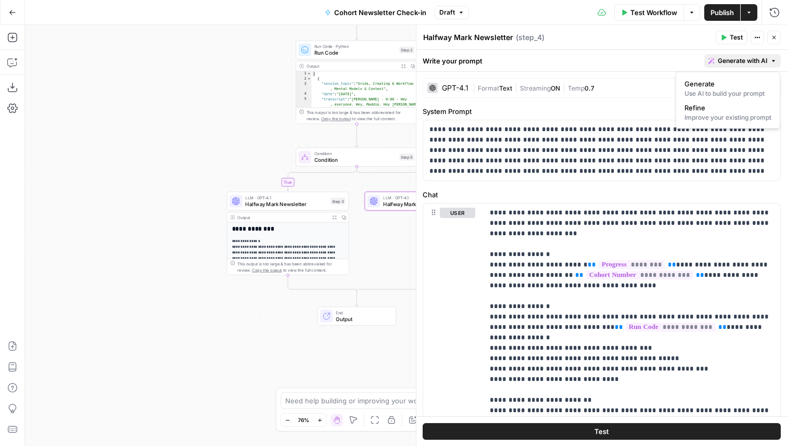
click at [724, 59] on span "Generate with AI" at bounding box center [742, 60] width 49 height 9
click at [729, 110] on span "Refine" at bounding box center [726, 108] width 83 height 10
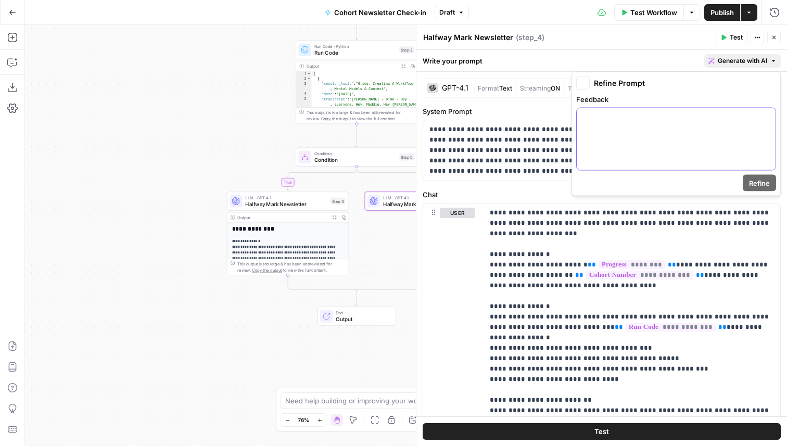
click at [641, 144] on div at bounding box center [676, 139] width 199 height 62
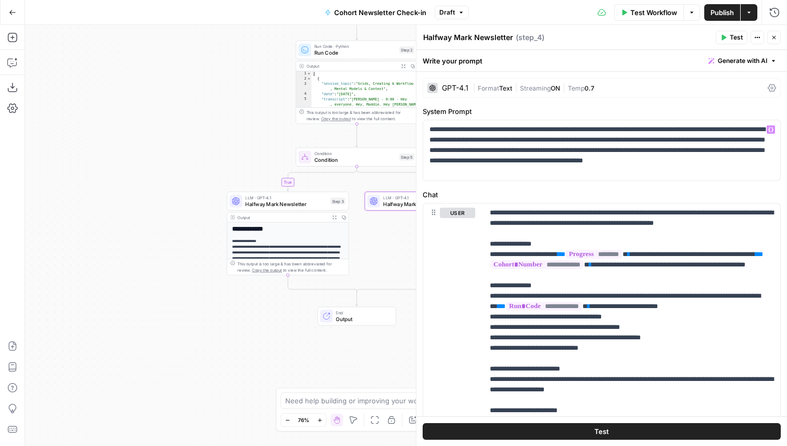
click at [525, 98] on div "**********" at bounding box center [601, 347] width 371 height 550
click at [452, 39] on textarea "Halfway Mark Newsletter" at bounding box center [468, 37] width 90 height 10
drag, startPoint x: 470, startPoint y: 38, endPoint x: 416, endPoint y: 39, distance: 54.1
click at [416, 39] on div "**********" at bounding box center [601, 235] width 371 height 421
type textarea "Wrap-Up Newsletter"
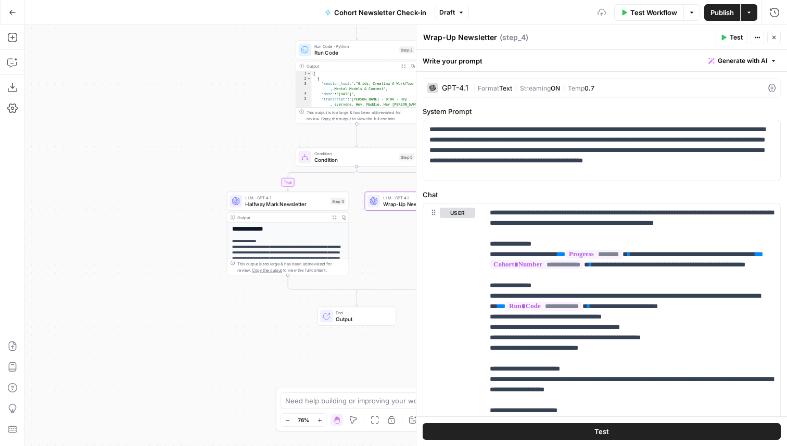
click at [773, 37] on icon "button" at bounding box center [774, 37] width 6 height 6
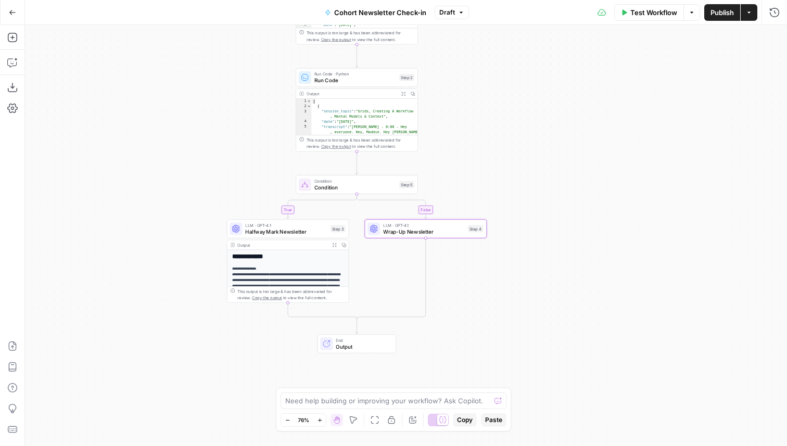
drag, startPoint x: 523, startPoint y: 107, endPoint x: 521, endPoint y: 239, distance: 132.8
click at [521, 238] on div "true false Workflow Set Inputs Inputs Read from Grid Read Transcripts from Coho…" at bounding box center [406, 235] width 762 height 421
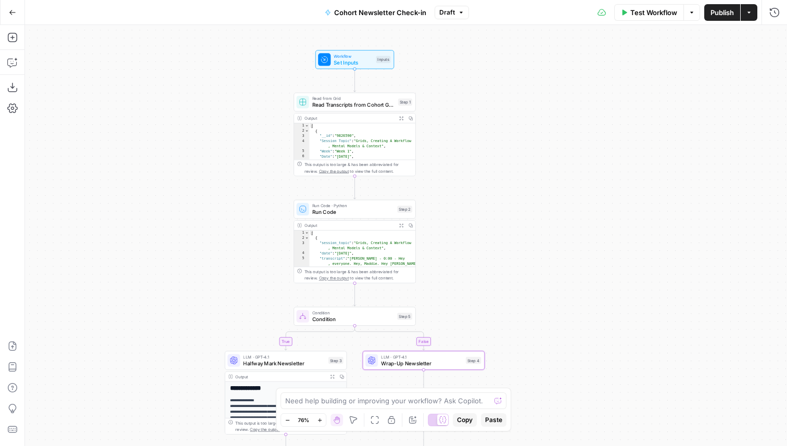
click at [379, 61] on div "Inputs" at bounding box center [383, 59] width 15 height 7
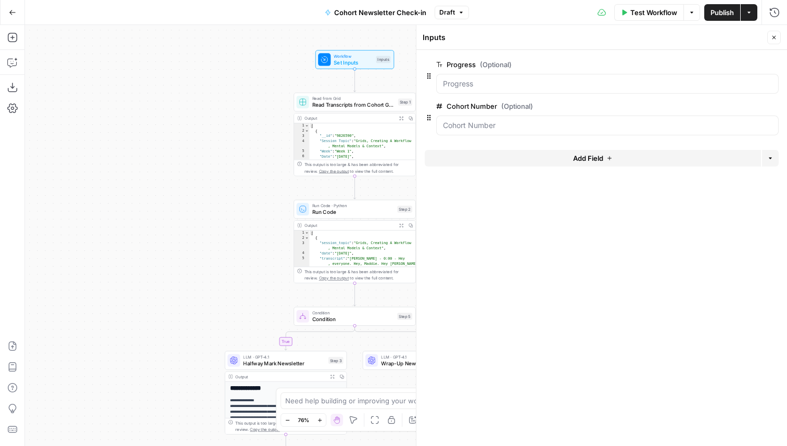
click at [514, 160] on button "Add Field" at bounding box center [593, 158] width 336 height 17
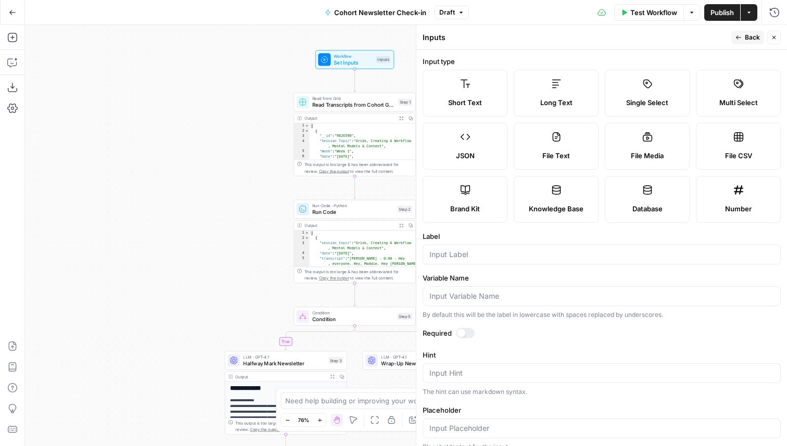
click at [532, 104] on div "Long Text" at bounding box center [556, 102] width 67 height 10
click at [477, 254] on input "Label" at bounding box center [601, 254] width 345 height 10
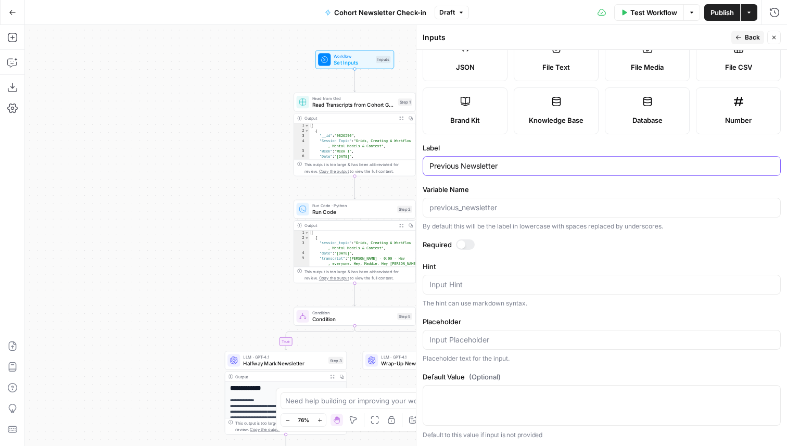
type input "Previous Newsletter"
click at [482, 293] on div "Input Hint" at bounding box center [602, 285] width 358 height 20
type textarea "For "Wrap-up" Only"
click at [750, 36] on span "Back" at bounding box center [752, 37] width 15 height 9
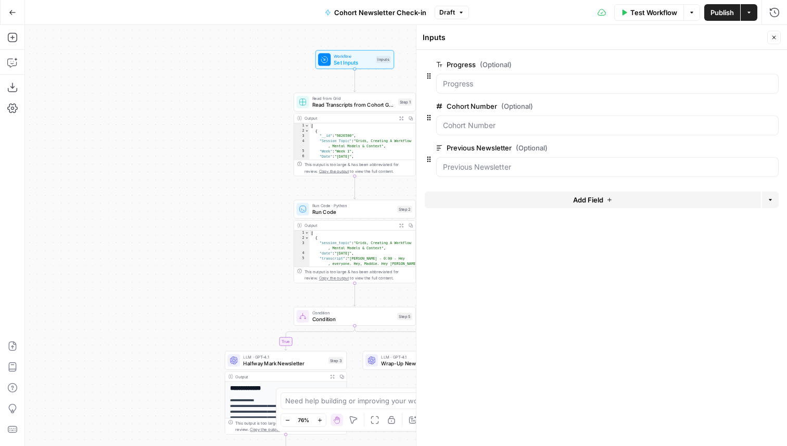
click at [773, 34] on icon "button" at bounding box center [774, 37] width 6 height 6
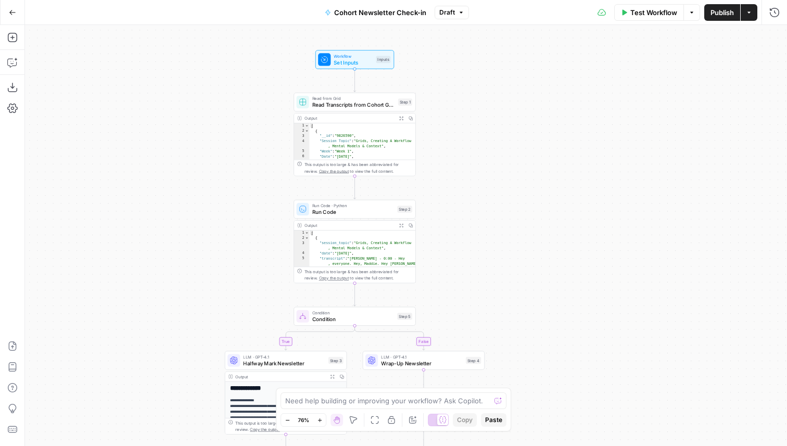
click at [649, 12] on span "Test Workflow" at bounding box center [653, 12] width 47 height 10
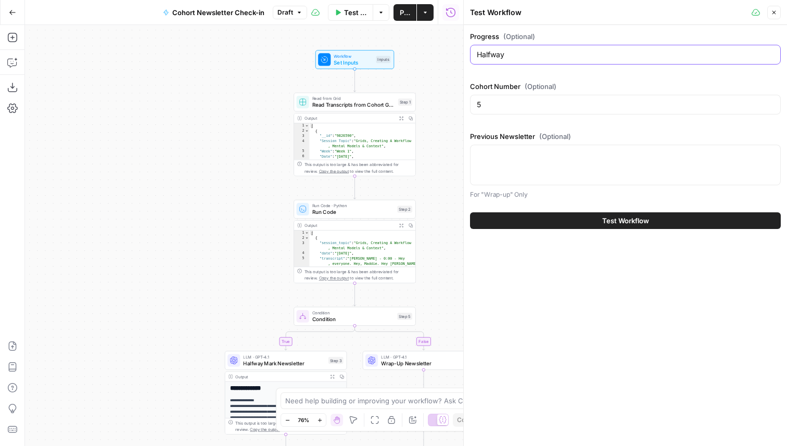
click at [500, 52] on input "Halfway" at bounding box center [625, 54] width 297 height 10
click at [488, 56] on input "Halfway" at bounding box center [625, 54] width 297 height 10
type input "End"
click at [510, 158] on textarea "Previous Newsletter (Optional)" at bounding box center [625, 154] width 297 height 10
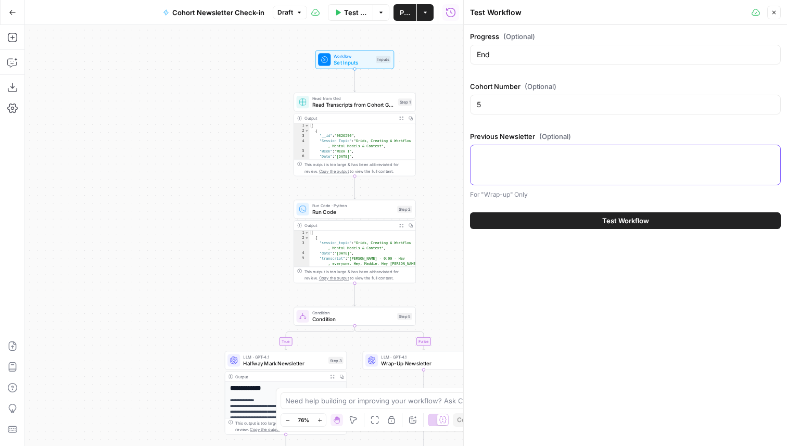
paste textarea "Lor Ipsumd! Si’am consectetu 5 adipi el sed doei temp inc utlabor etdol ma aliq…"
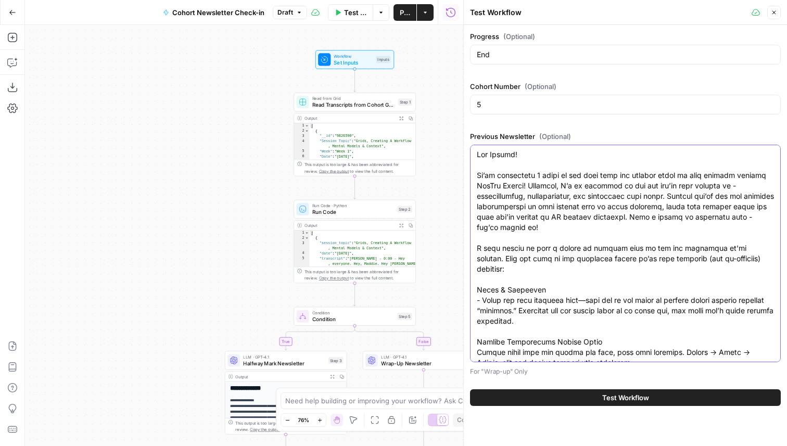
scroll to position [786, 0]
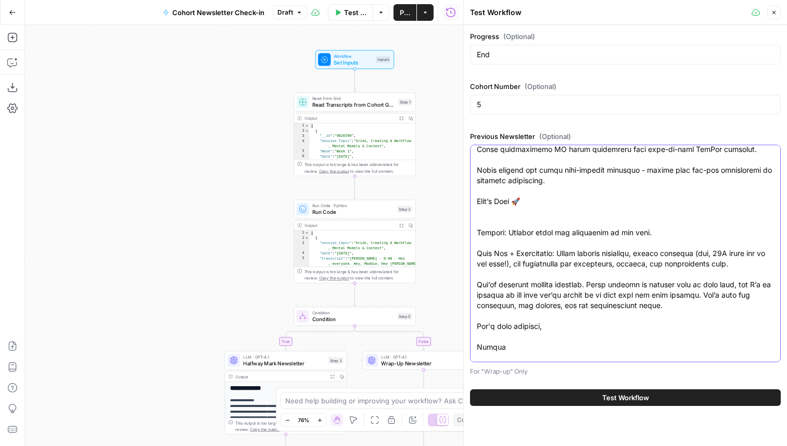
type textarea "Lor Ipsumd! Si’am consectetu 5 adipi el sed doei temp inc utlabor etdol ma aliq…"
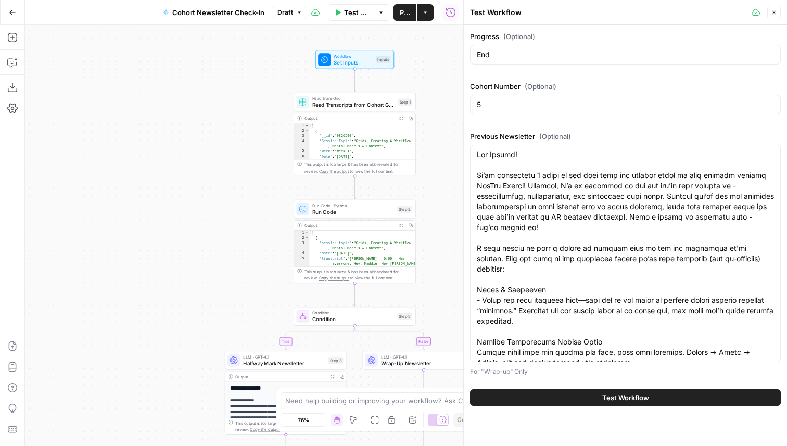
click at [539, 398] on button "Test Workflow" at bounding box center [625, 397] width 311 height 17
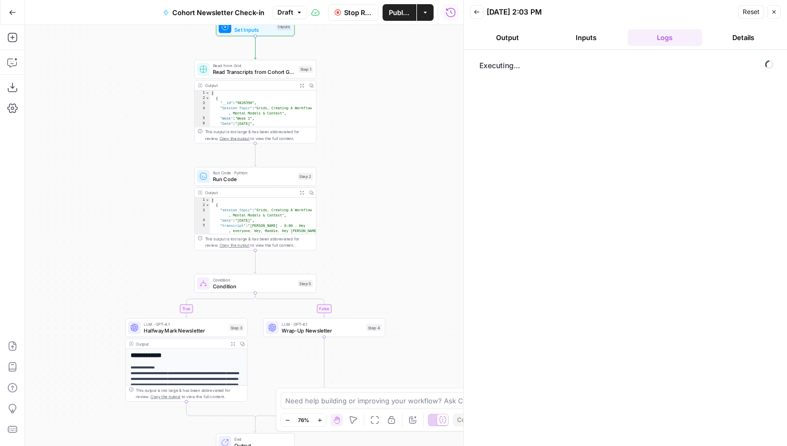
drag, startPoint x: 263, startPoint y: 261, endPoint x: 153, endPoint y: 188, distance: 132.3
click at [153, 188] on div "true false Workflow Set Inputs Inputs Read from Grid Read Transcripts from Coho…" at bounding box center [244, 235] width 438 height 421
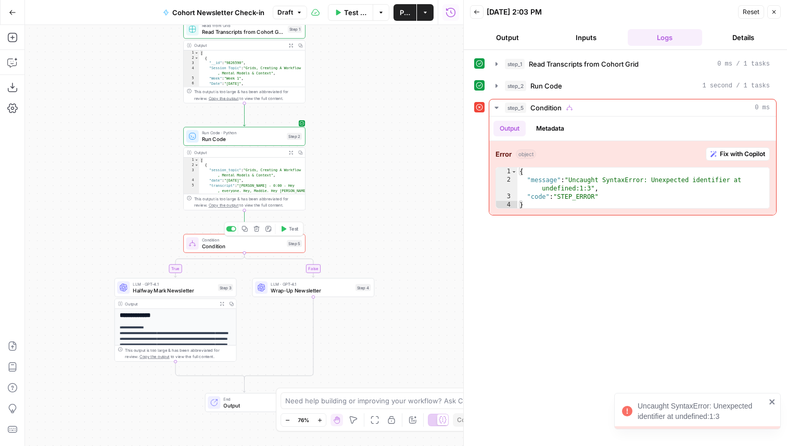
click at [263, 252] on div "Condition Condition Step 5 Copy step Delete step Add Note Test" at bounding box center [244, 243] width 122 height 19
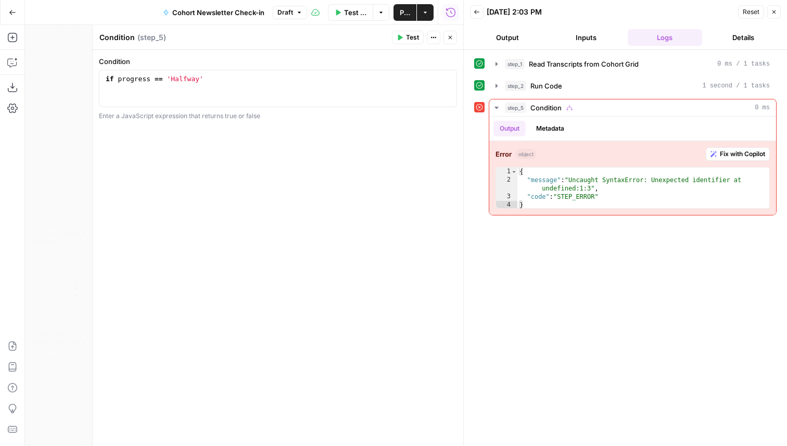
click at [450, 36] on icon "button" at bounding box center [450, 37] width 6 height 6
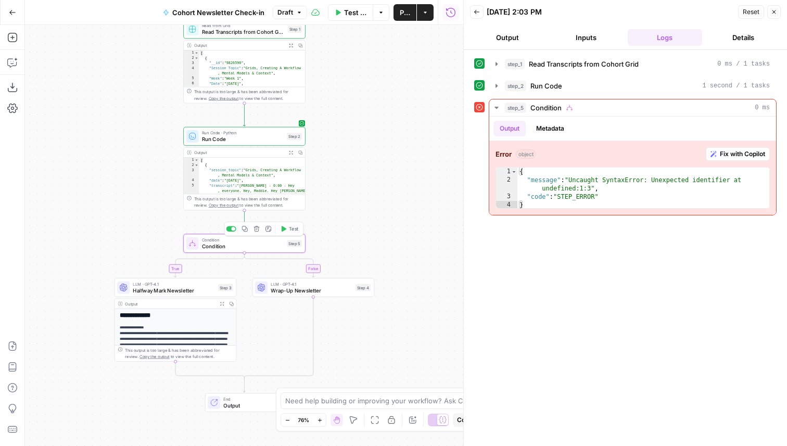
click at [263, 248] on span "Condition" at bounding box center [243, 246] width 82 height 8
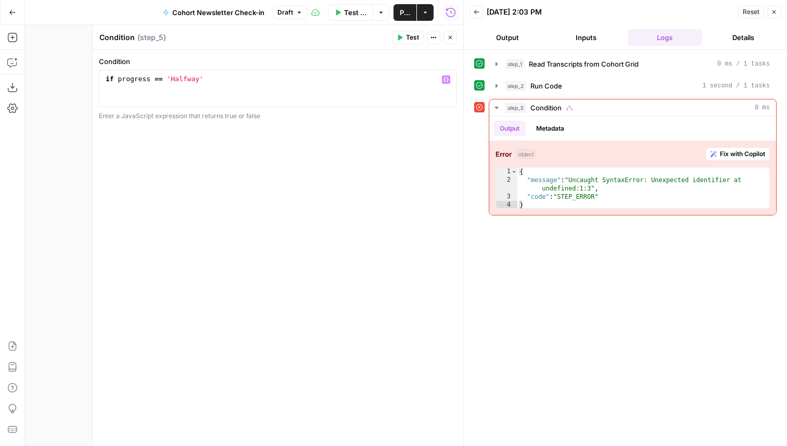
click at [136, 78] on div "if progress == 'Halfway'" at bounding box center [278, 97] width 349 height 47
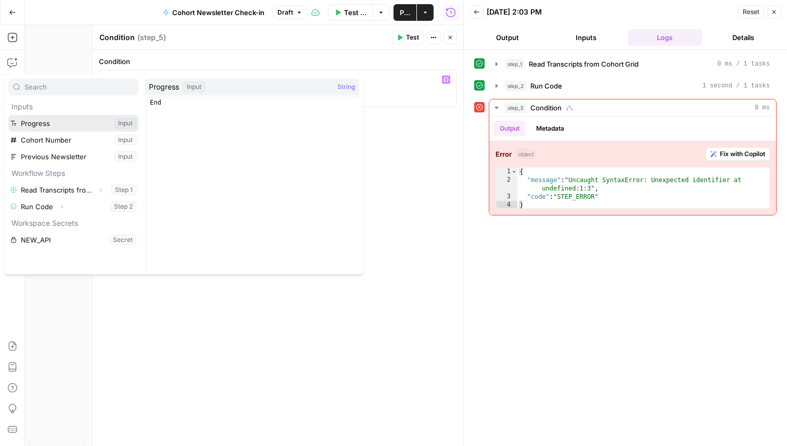
click at [62, 125] on button "Select variable Progress" at bounding box center [73, 123] width 130 height 17
type textarea "**********"
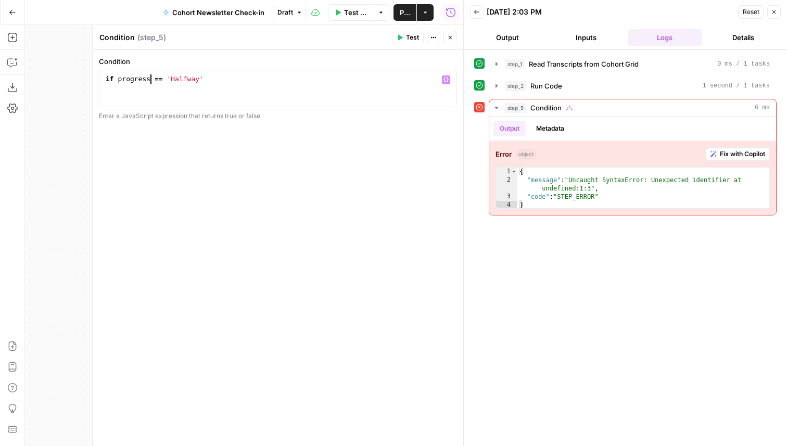
click at [453, 42] on button "Close" at bounding box center [451, 38] width 14 height 14
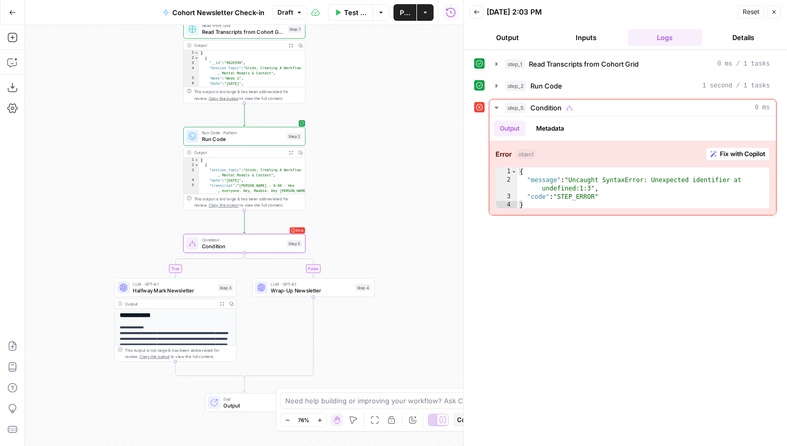
click at [334, 288] on span "Wrap-Up Newsletter" at bounding box center [312, 290] width 82 height 8
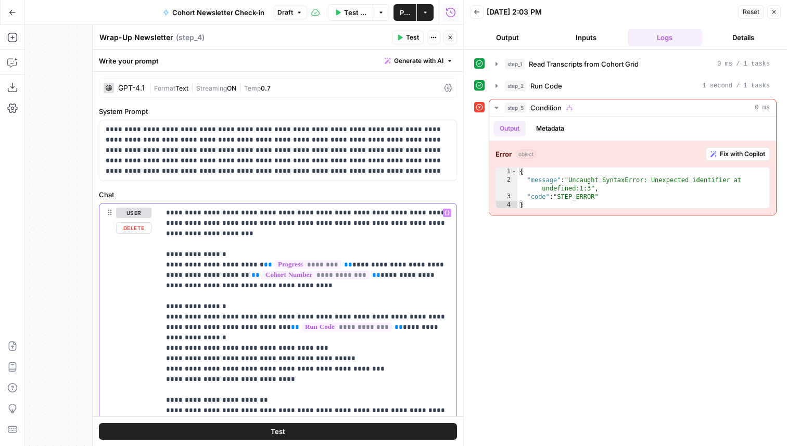
click at [346, 291] on p "**********" at bounding box center [308, 385] width 284 height 354
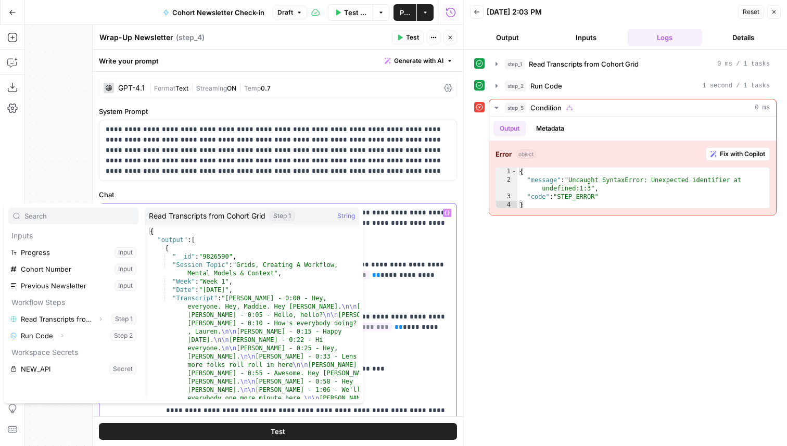
click at [426, 285] on p "**********" at bounding box center [308, 385] width 284 height 354
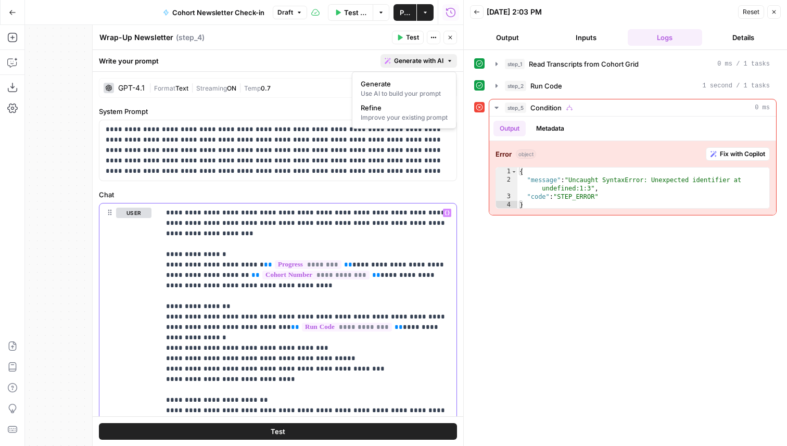
click at [413, 62] on span "Generate with AI" at bounding box center [418, 60] width 49 height 9
click at [398, 87] on span "Generate" at bounding box center [402, 84] width 83 height 10
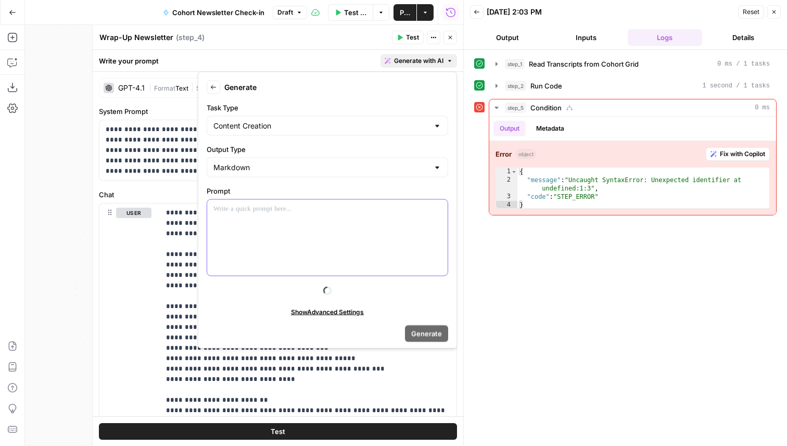
click at [306, 216] on div at bounding box center [327, 238] width 241 height 76
click at [401, 59] on span "Generate with AI" at bounding box center [418, 60] width 49 height 9
click at [409, 63] on span "Generate with AI" at bounding box center [418, 60] width 49 height 9
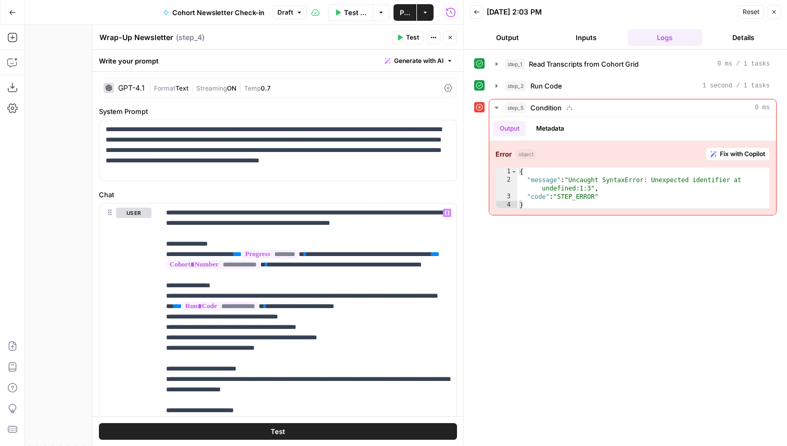
click at [403, 58] on span "Generate with AI" at bounding box center [418, 60] width 49 height 9
click at [407, 55] on button "Generate with AI" at bounding box center [419, 61] width 77 height 14
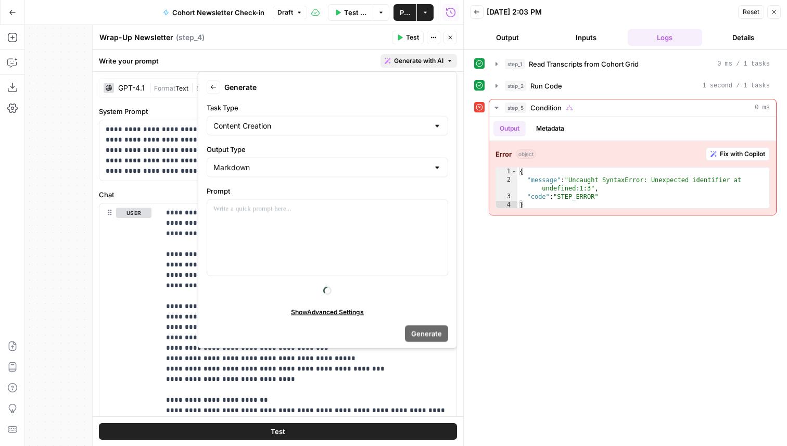
click at [211, 84] on icon "button" at bounding box center [213, 87] width 6 height 6
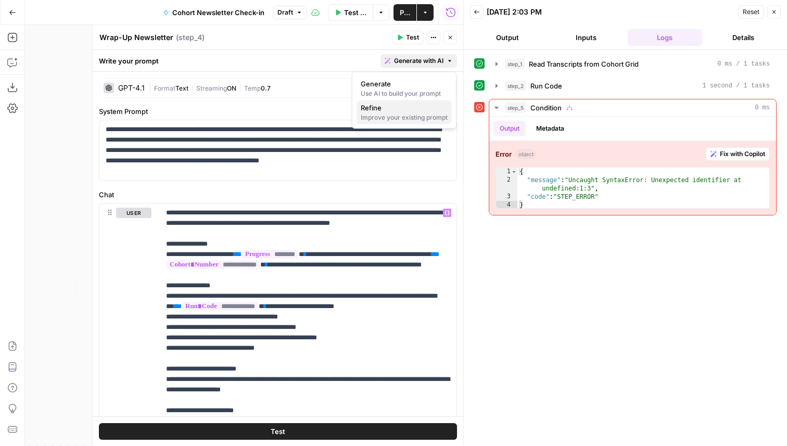
click at [379, 107] on span "Refine" at bounding box center [402, 108] width 83 height 10
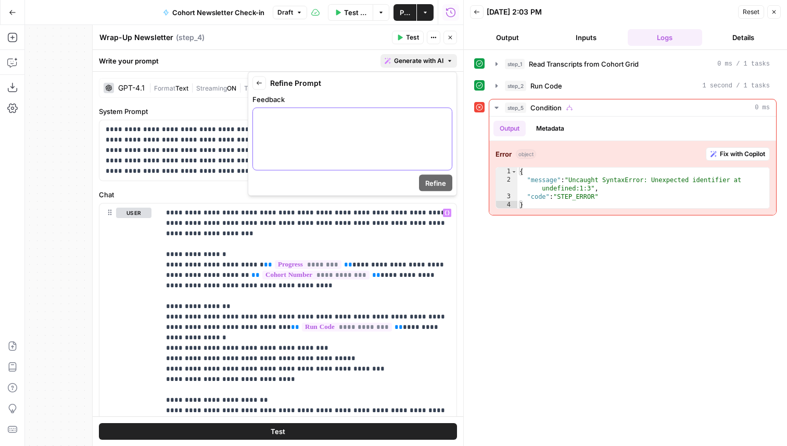
click at [297, 146] on div at bounding box center [352, 139] width 199 height 62
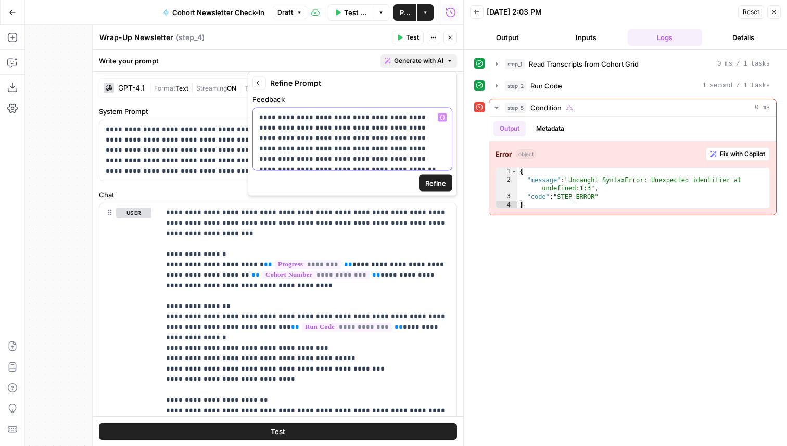
click at [334, 137] on p "**********" at bounding box center [352, 138] width 186 height 52
click at [438, 181] on span "Refine" at bounding box center [435, 183] width 21 height 10
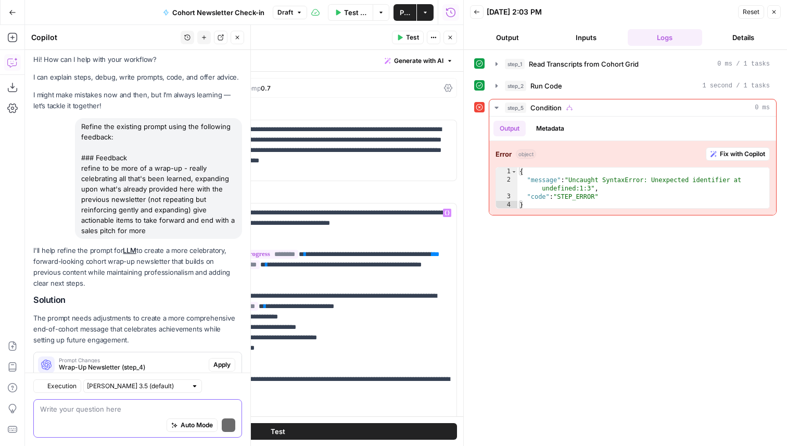
scroll to position [34, 0]
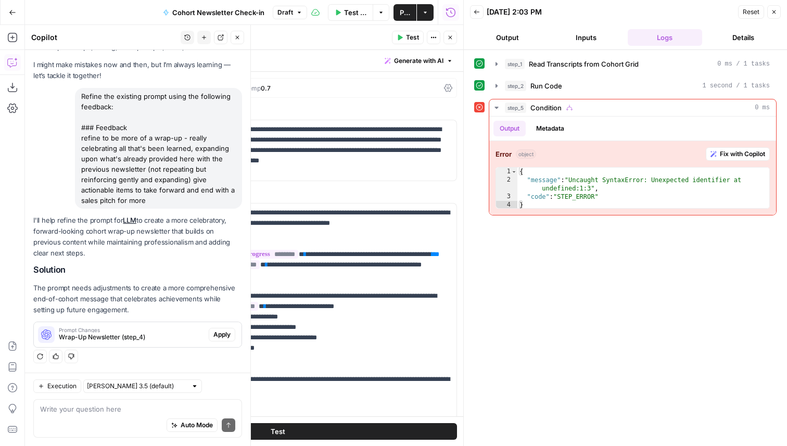
click at [221, 337] on span "Apply" at bounding box center [221, 334] width 17 height 9
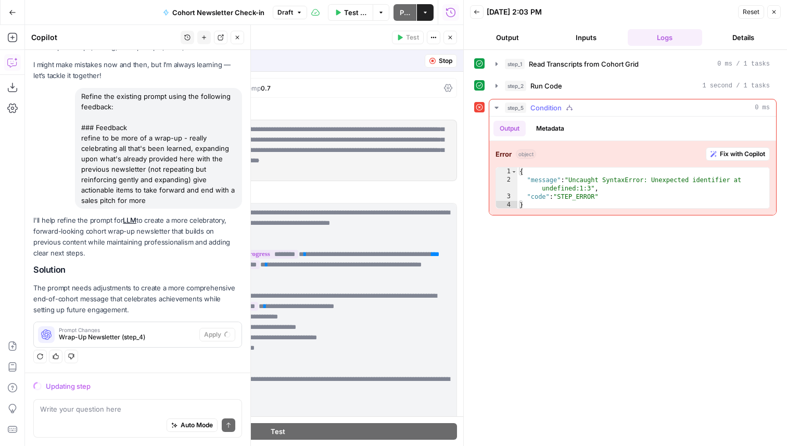
click at [550, 128] on button "Metadata" at bounding box center [550, 129] width 41 height 16
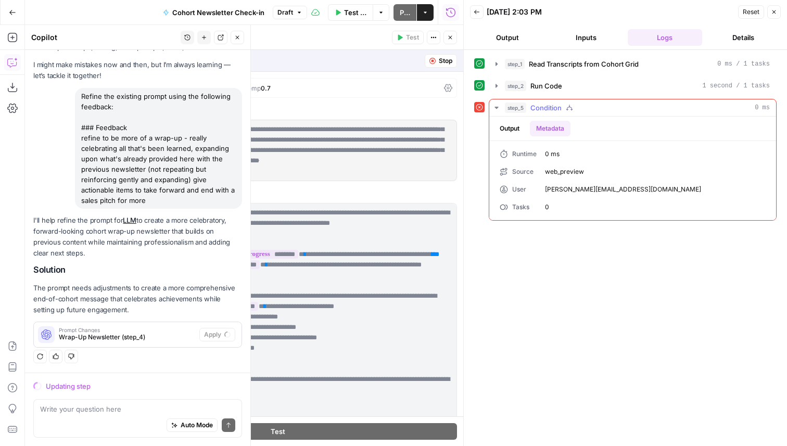
click at [513, 125] on button "Output" at bounding box center [509, 129] width 32 height 16
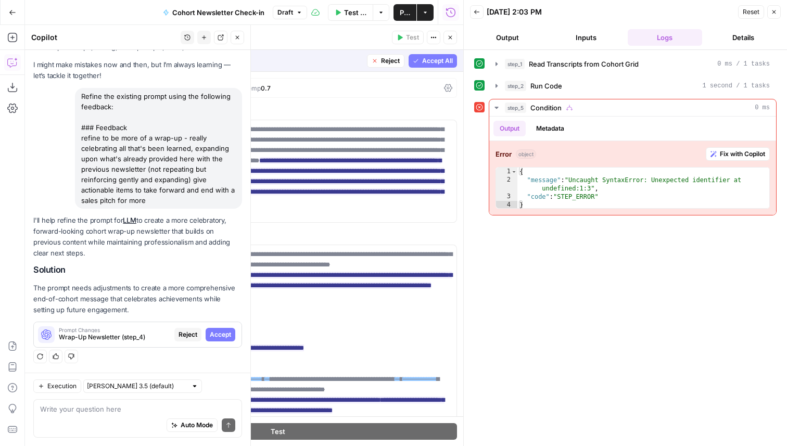
click at [437, 61] on span "Accept All" at bounding box center [437, 60] width 31 height 9
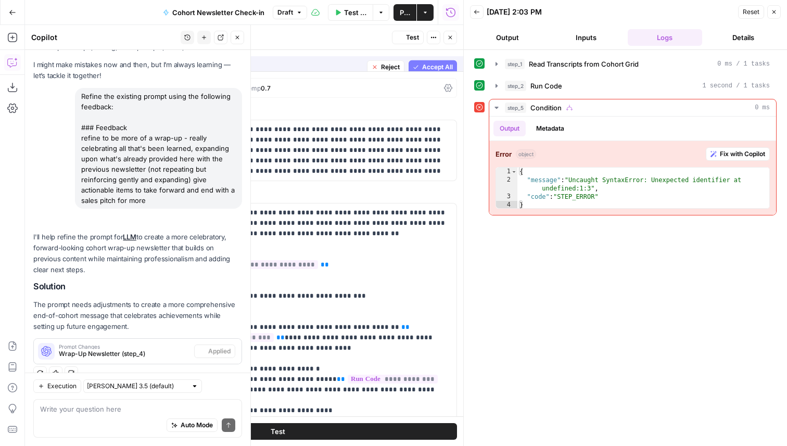
scroll to position [51, 0]
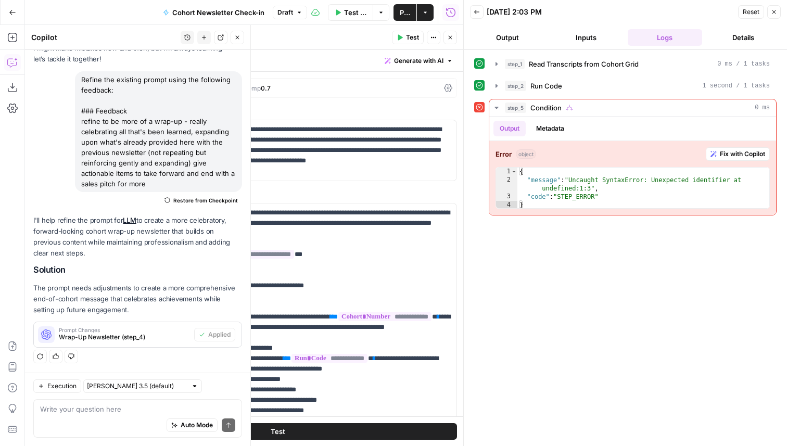
click at [547, 309] on div "step_1 Read Transcripts from Cohort Grid 0 ms / 1 tasks step_2 Run Code 1 secon…" at bounding box center [625, 248] width 302 height 386
click at [412, 33] on span "Test" at bounding box center [412, 37] width 13 height 9
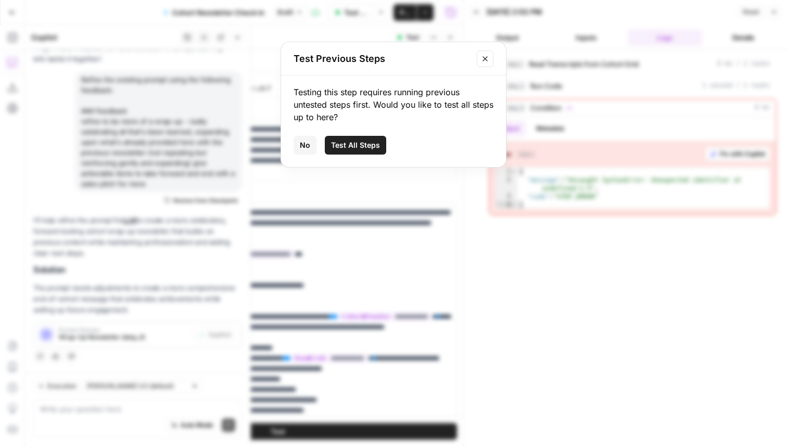
click at [352, 141] on span "Test All Steps" at bounding box center [355, 145] width 49 height 10
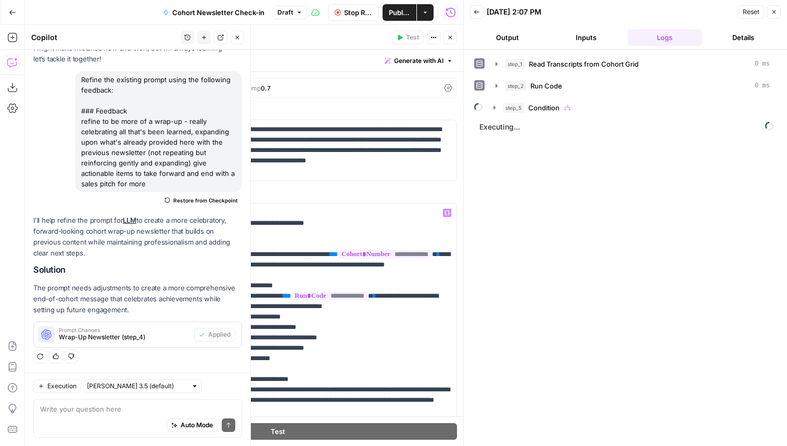
scroll to position [63, 0]
click at [445, 327] on p "**********" at bounding box center [308, 384] width 284 height 479
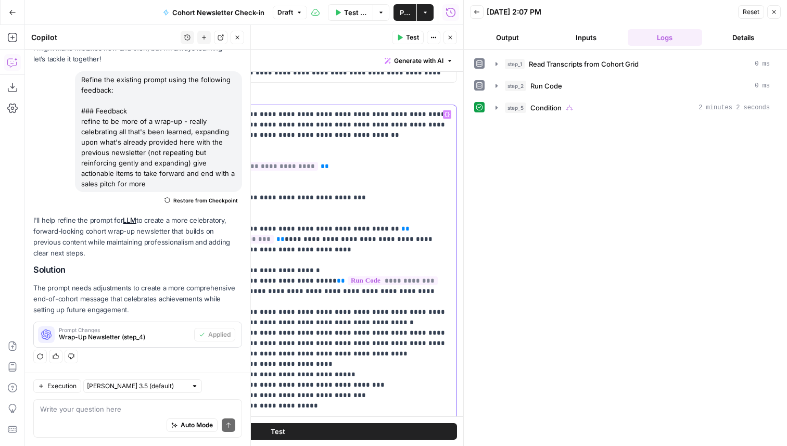
scroll to position [98, 0]
click at [414, 39] on span "Test" at bounding box center [412, 37] width 13 height 9
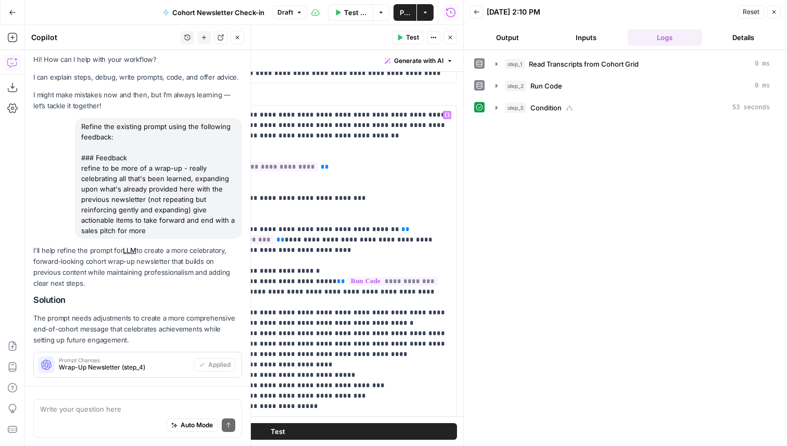
scroll to position [51, 0]
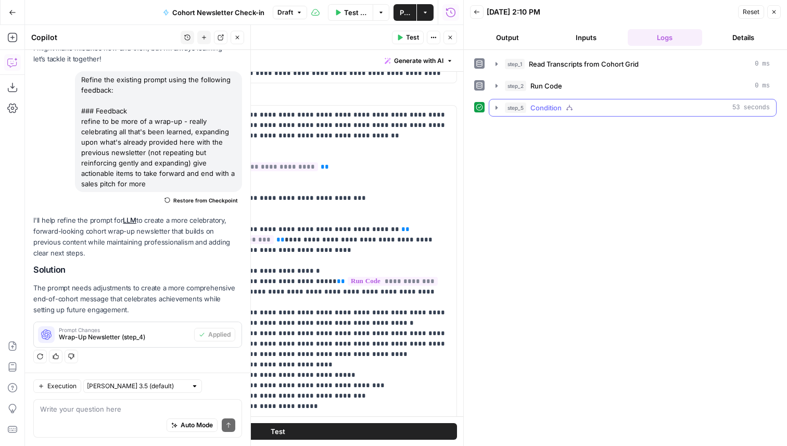
click at [501, 107] on button "step_5 Condition 53 seconds" at bounding box center [632, 107] width 287 height 17
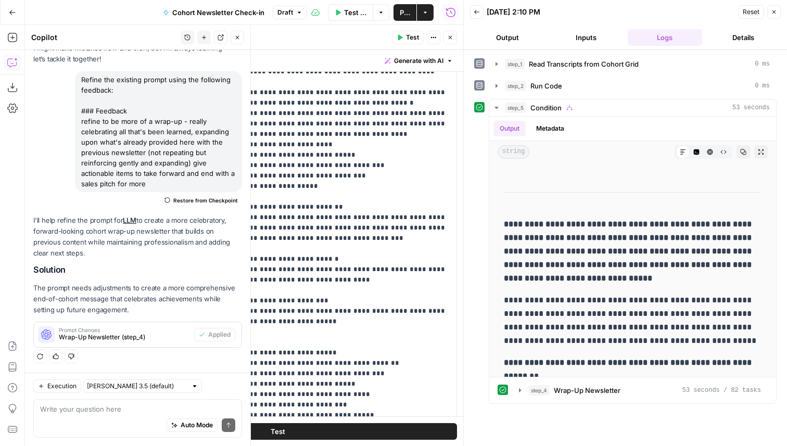
scroll to position [205, 0]
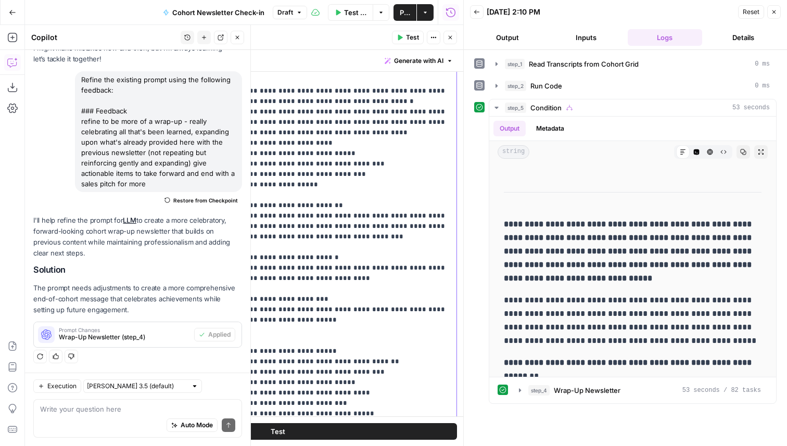
drag, startPoint x: 332, startPoint y: 247, endPoint x: 276, endPoint y: 248, distance: 55.7
click at [276, 248] on p "**********" at bounding box center [308, 153] width 284 height 531
click at [341, 268] on p "**********" at bounding box center [308, 153] width 284 height 531
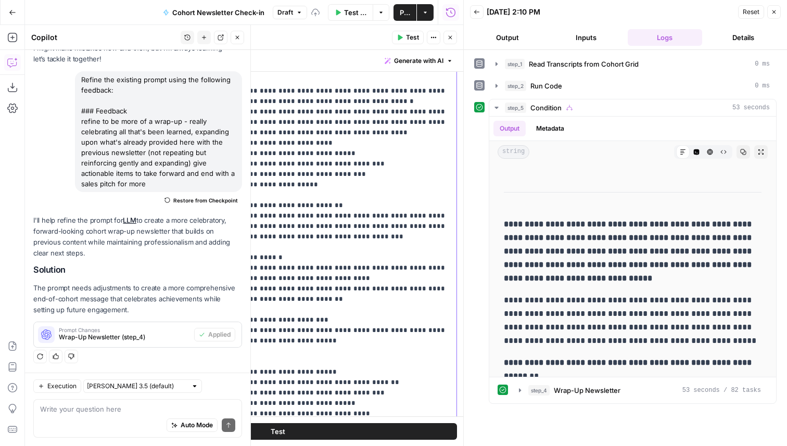
scroll to position [136, 0]
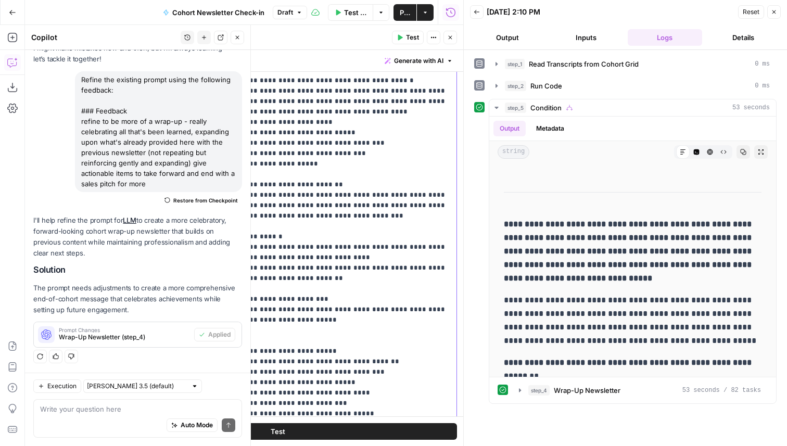
drag, startPoint x: 314, startPoint y: 287, endPoint x: 178, endPoint y: 288, distance: 136.4
click at [178, 288] on p "**********" at bounding box center [308, 143] width 284 height 552
click at [244, 288] on p "**********" at bounding box center [308, 143] width 284 height 552
click at [224, 294] on p "**********" at bounding box center [308, 143] width 284 height 552
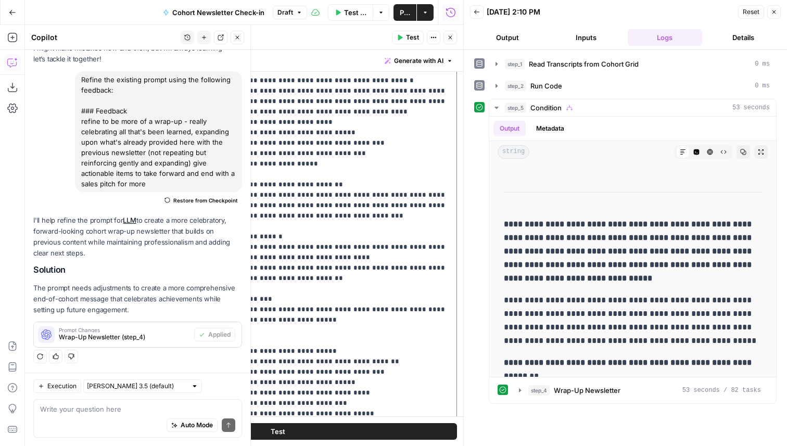
click at [243, 289] on p "**********" at bounding box center [308, 143] width 284 height 552
drag, startPoint x: 277, startPoint y: 308, endPoint x: 226, endPoint y: 300, distance: 51.5
click at [226, 300] on p "**********" at bounding box center [308, 143] width 284 height 552
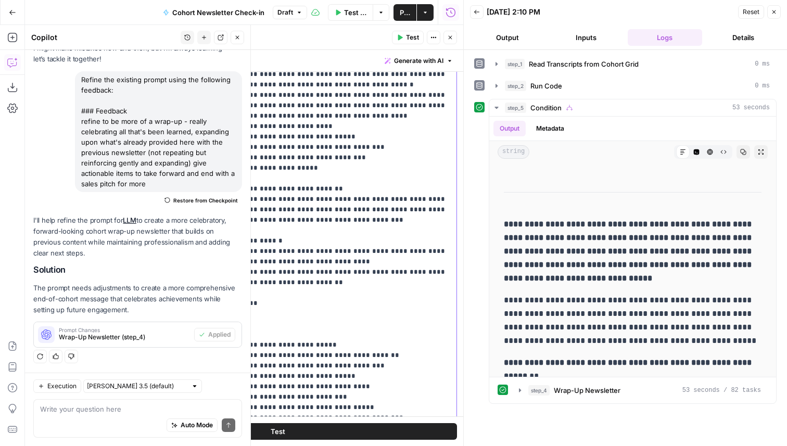
scroll to position [125, 0]
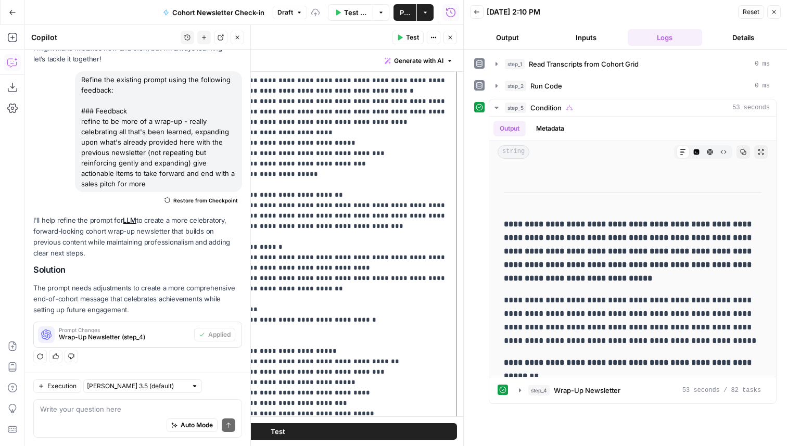
click at [313, 309] on p "**********" at bounding box center [308, 148] width 284 height 541
click at [359, 310] on p "**********" at bounding box center [308, 148] width 284 height 541
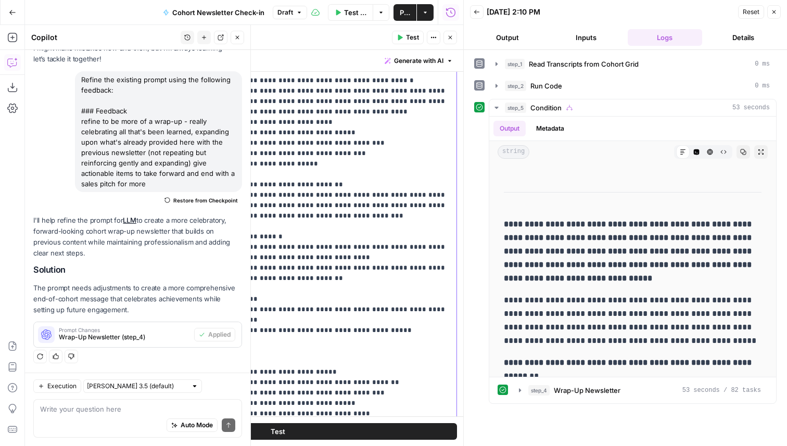
drag, startPoint x: 246, startPoint y: 327, endPoint x: 162, endPoint y: 328, distance: 84.3
click at [163, 328] on div "**********" at bounding box center [308, 211] width 297 height 424
click at [311, 319] on p "**********" at bounding box center [308, 148] width 284 height 562
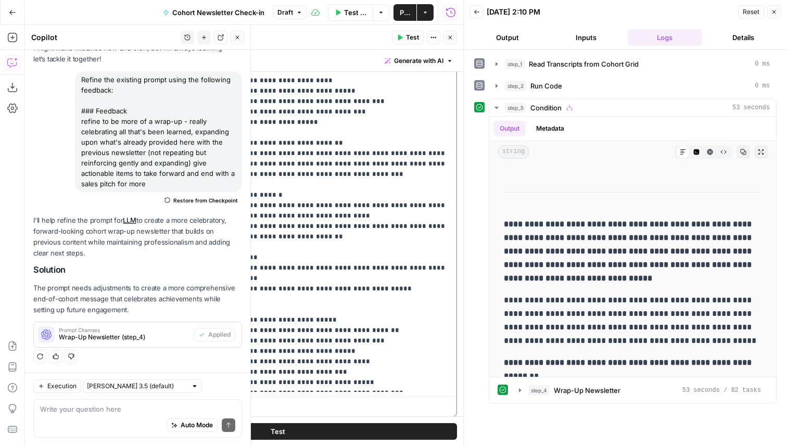
scroll to position [267, 0]
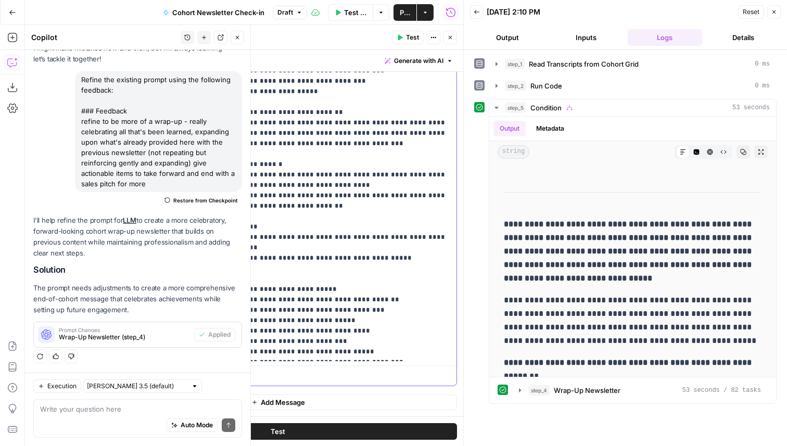
click at [336, 331] on p "**********" at bounding box center [308, 76] width 284 height 562
click at [290, 286] on p "**********" at bounding box center [308, 76] width 284 height 562
click at [409, 37] on span "Test" at bounding box center [412, 37] width 13 height 9
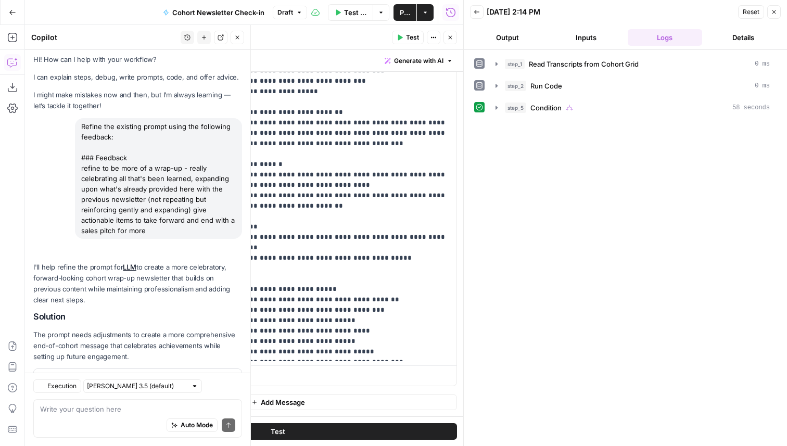
scroll to position [51, 0]
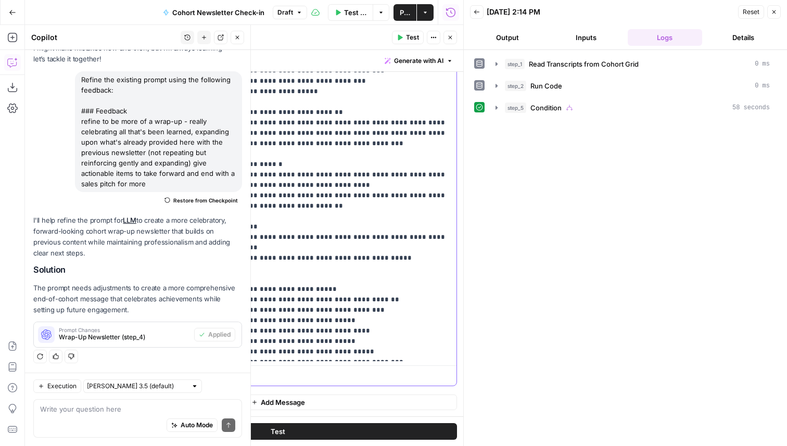
click at [274, 302] on p "**********" at bounding box center [308, 76] width 284 height 562
click at [383, 246] on p "**********" at bounding box center [308, 76] width 284 height 562
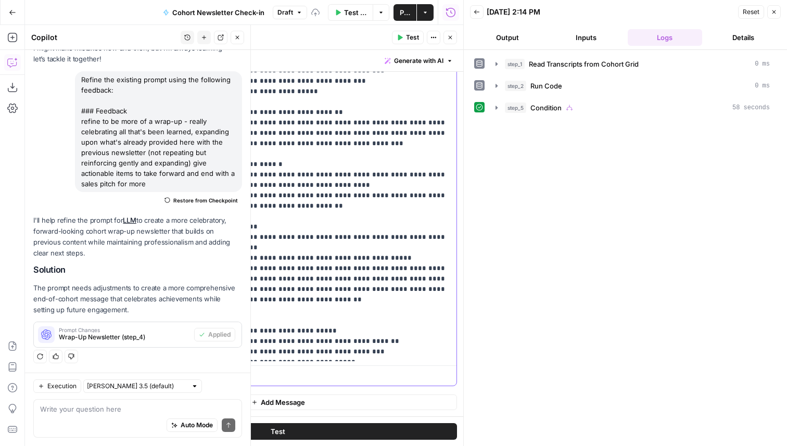
drag, startPoint x: 384, startPoint y: 246, endPoint x: 125, endPoint y: 248, distance: 259.2
click at [125, 248] on div "**********" at bounding box center [277, 161] width 357 height 449
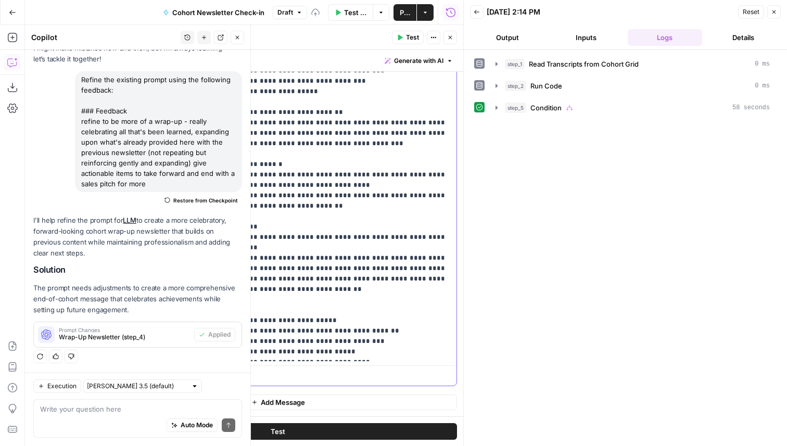
click at [179, 248] on p "**********" at bounding box center [308, 91] width 284 height 593
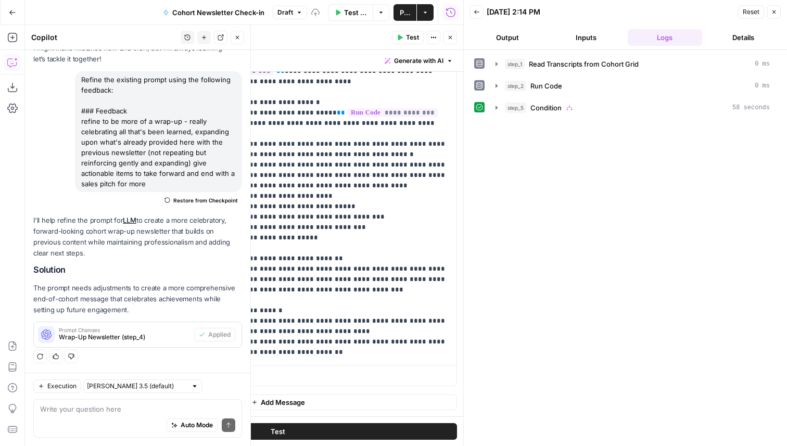
click at [409, 36] on span "Test" at bounding box center [412, 37] width 13 height 9
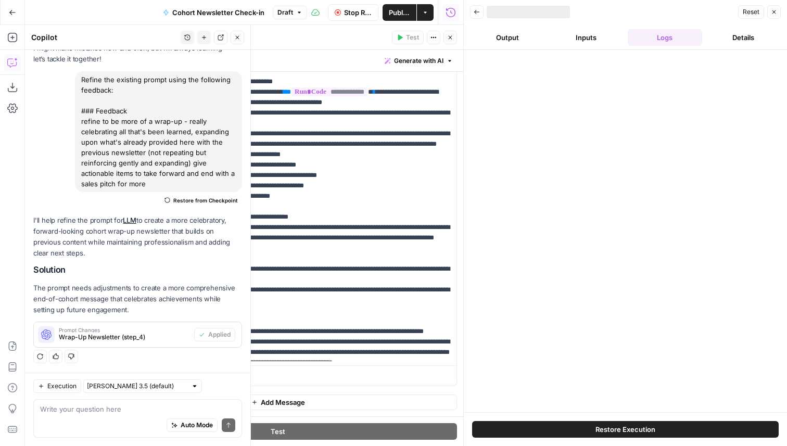
click at [395, 10] on span "Publish" at bounding box center [399, 12] width 21 height 10
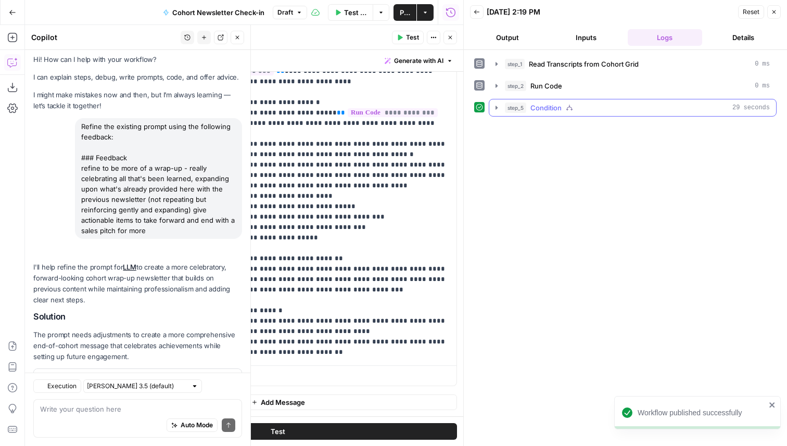
scroll to position [51, 0]
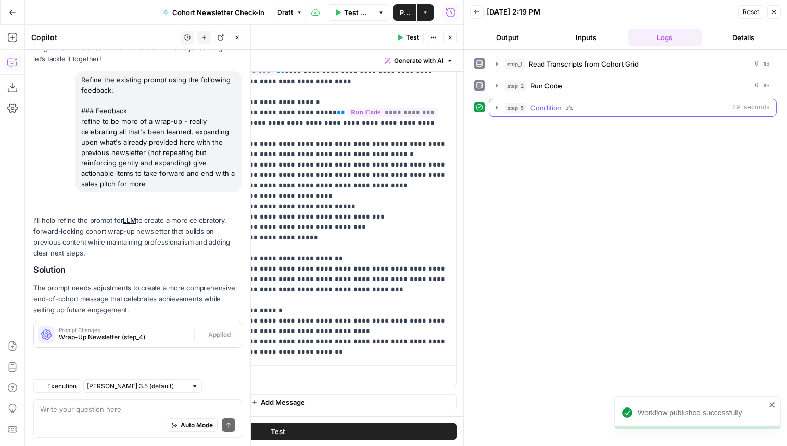
click at [494, 106] on icon "button" at bounding box center [496, 108] width 8 height 8
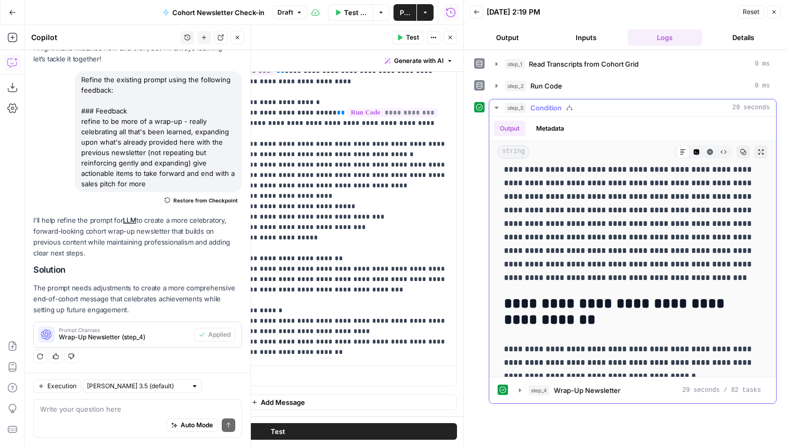
scroll to position [0, 0]
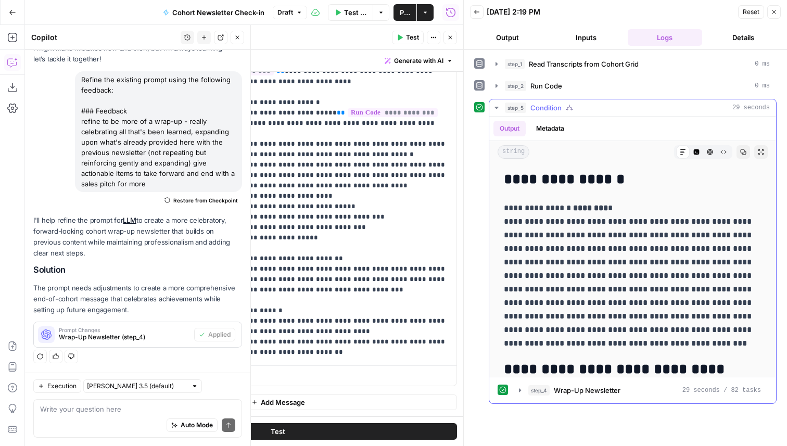
drag, startPoint x: 675, startPoint y: 361, endPoint x: 587, endPoint y: 119, distance: 257.2
click at [587, 119] on div "**********" at bounding box center [632, 247] width 287 height 260
copy div "**********"
click at [744, 152] on icon "button" at bounding box center [743, 152] width 6 height 6
click at [401, 8] on span "Publish" at bounding box center [405, 12] width 10 height 10
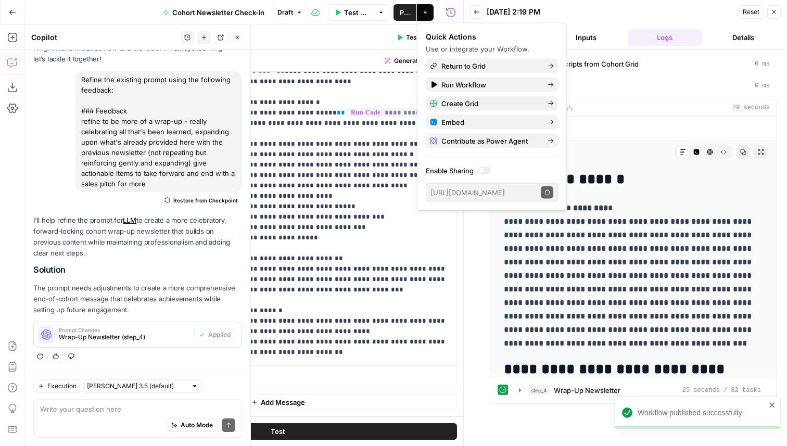
click at [775, 12] on icon "button" at bounding box center [774, 12] width 6 height 6
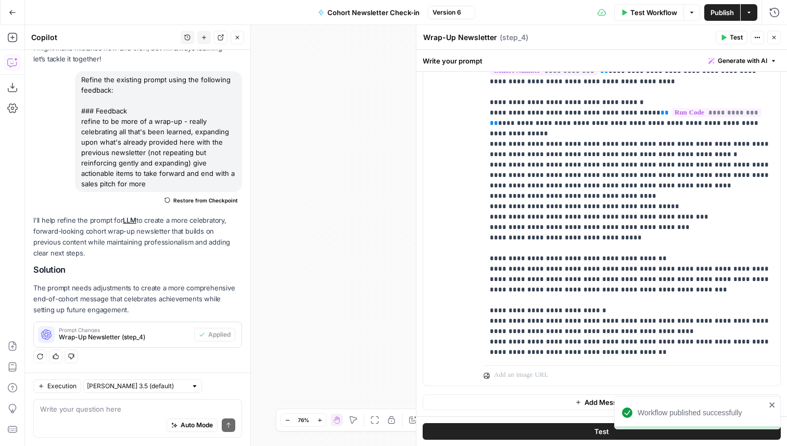
click at [777, 35] on icon "button" at bounding box center [774, 37] width 6 height 6
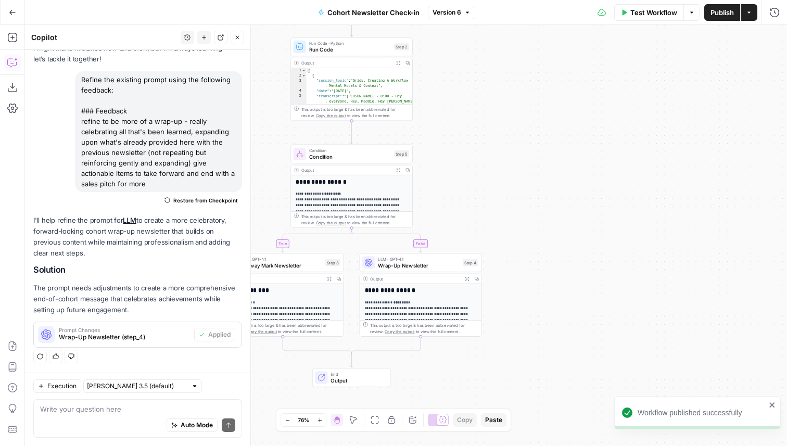
drag, startPoint x: 299, startPoint y: 167, endPoint x: 682, endPoint y: 129, distance: 385.6
click at [682, 129] on div "true false Workflow Set Inputs Inputs Read from Grid Read Transcripts from Coho…" at bounding box center [406, 235] width 762 height 421
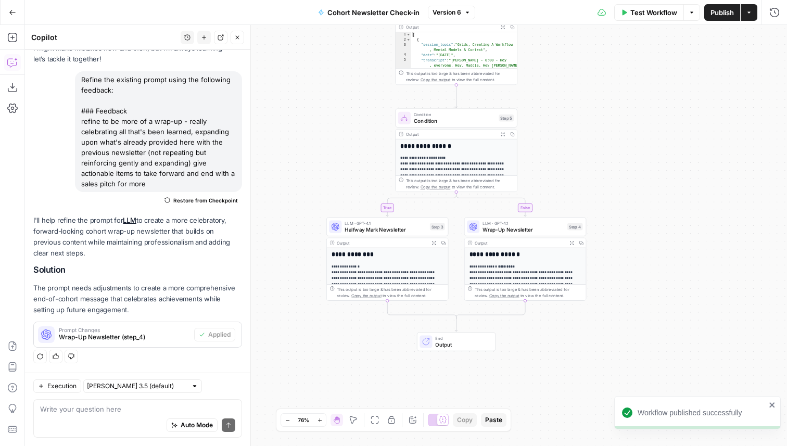
drag, startPoint x: 549, startPoint y: 233, endPoint x: 641, endPoint y: 200, distance: 98.3
click at [641, 200] on div "true false Workflow Set Inputs Inputs Read from Grid Read Transcripts from Coho…" at bounding box center [406, 235] width 762 height 421
